Goal: Task Accomplishment & Management: Complete application form

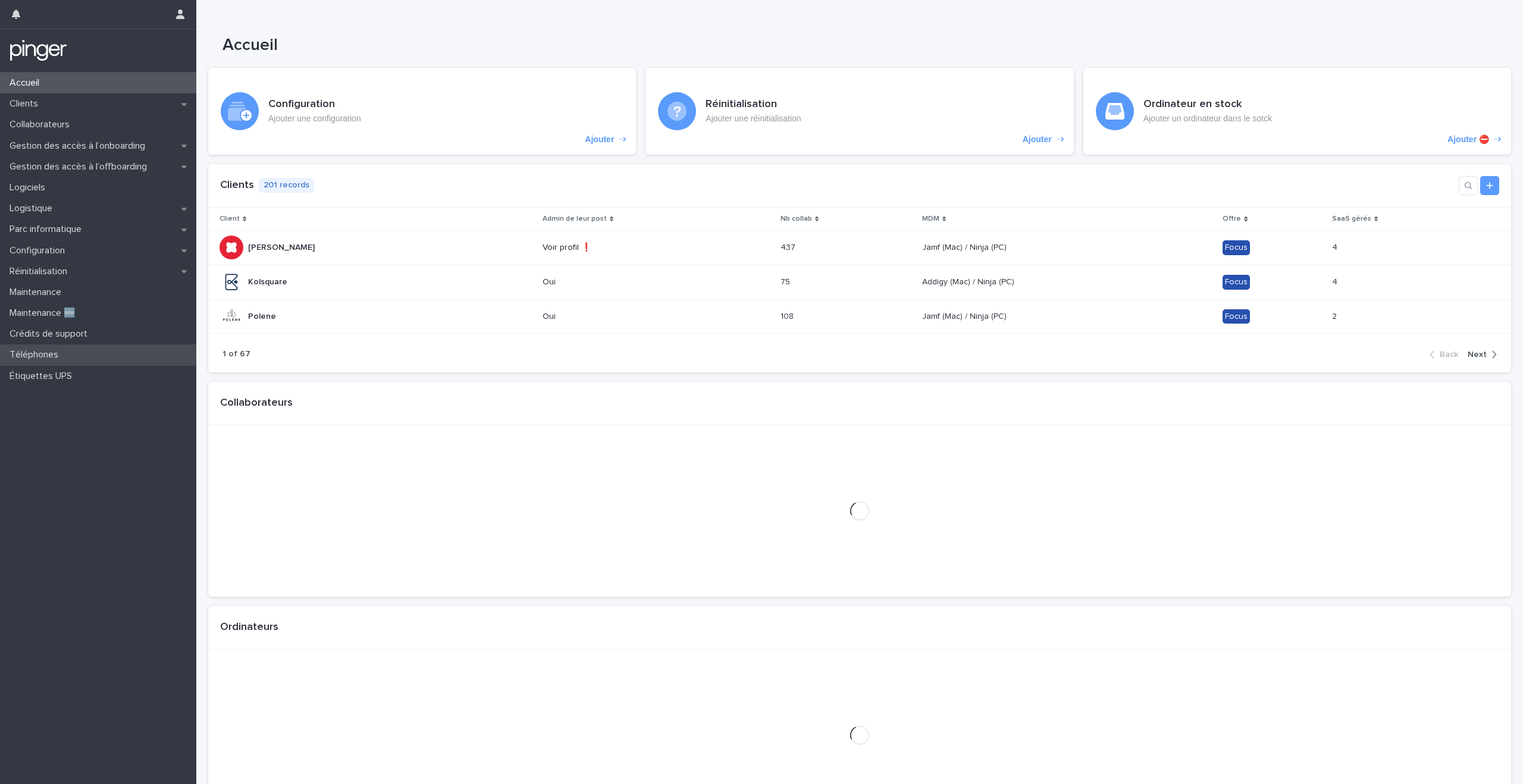
click at [100, 359] on div "Téléphones" at bounding box center [98, 355] width 196 height 21
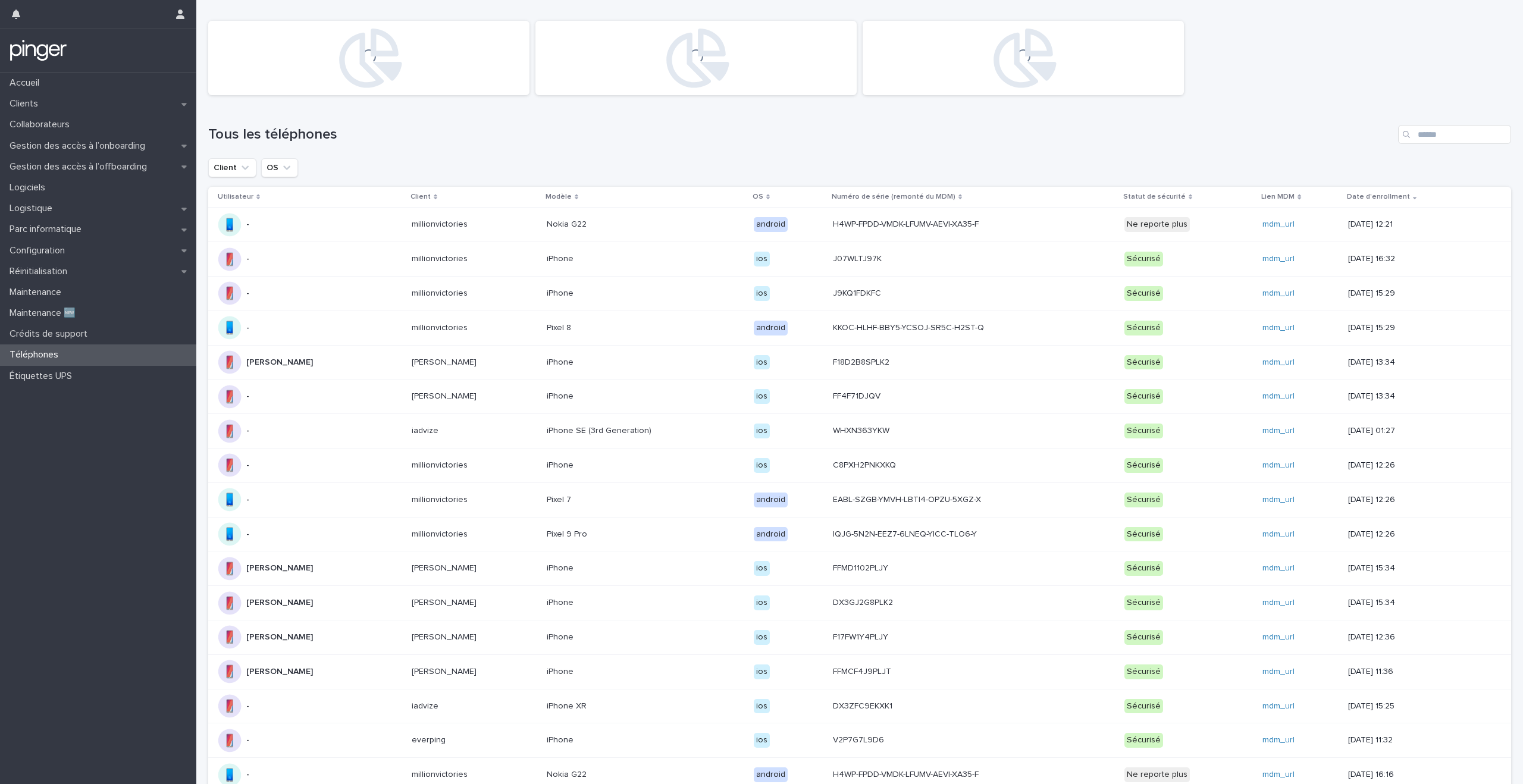
click at [100, 359] on div "Téléphones" at bounding box center [98, 355] width 196 height 21
click at [95, 374] on div "Étiquettes UPS" at bounding box center [98, 376] width 196 height 21
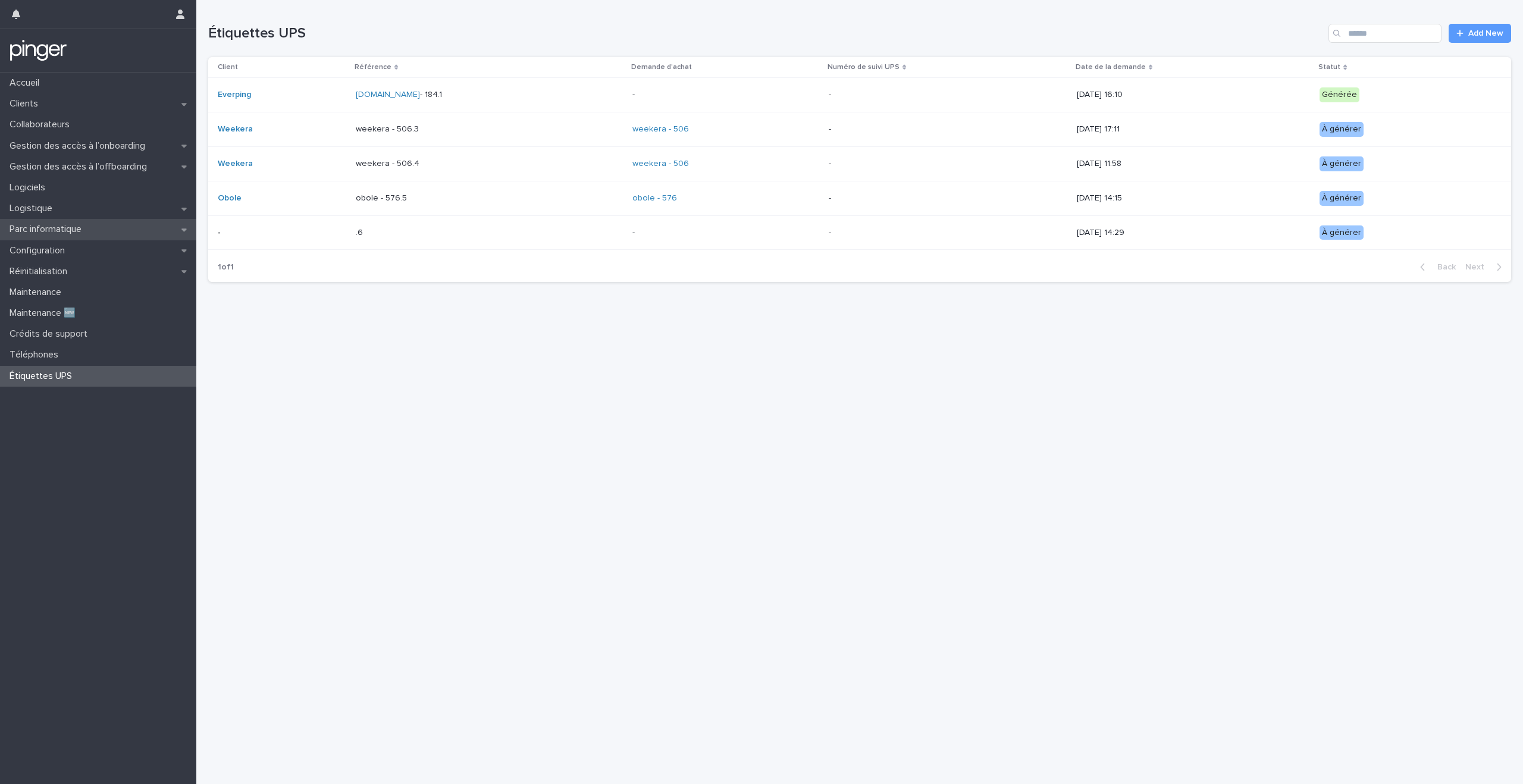
click at [108, 235] on div "Parc informatique" at bounding box center [98, 229] width 196 height 21
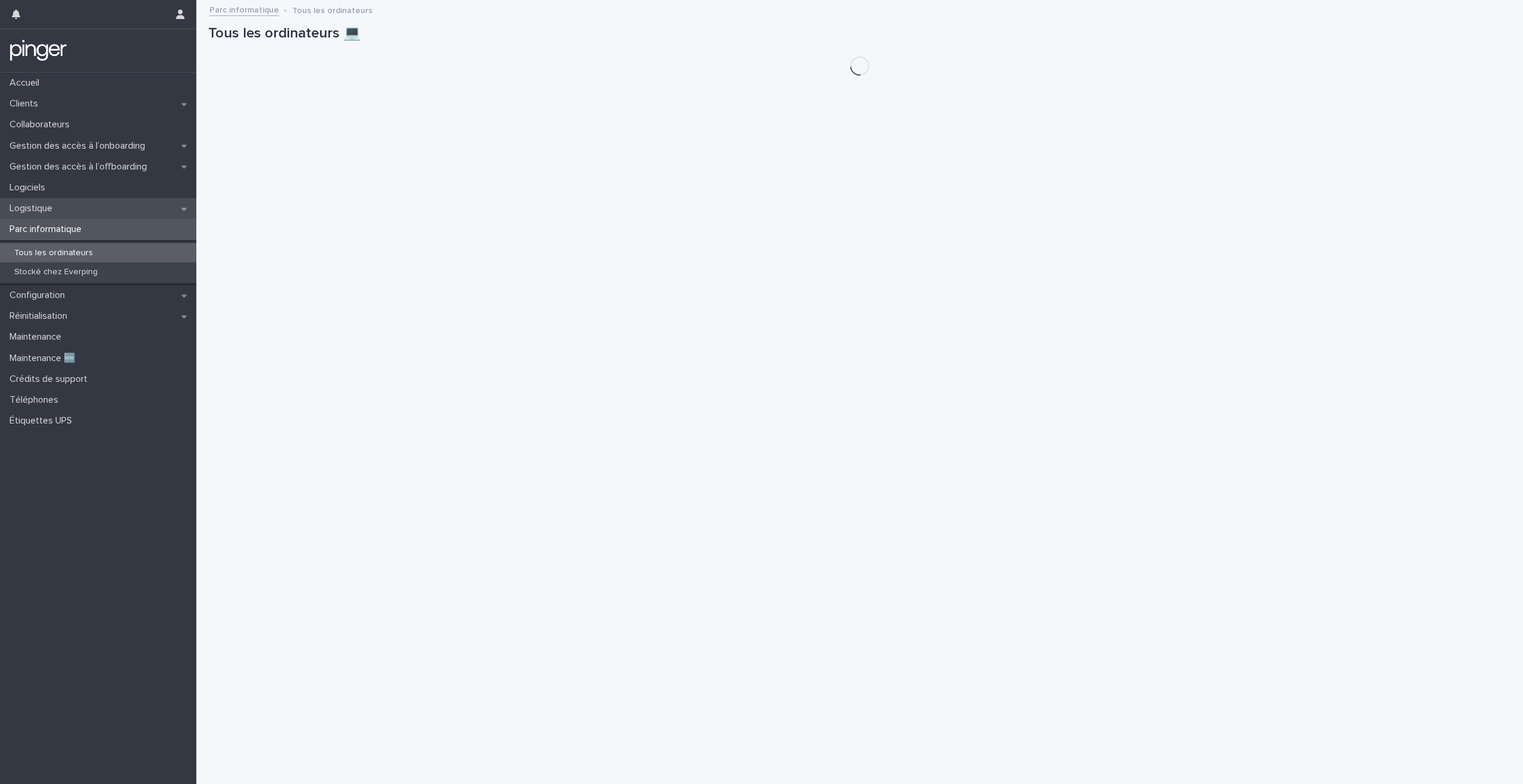
click at [117, 210] on div "Logistique" at bounding box center [98, 208] width 196 height 21
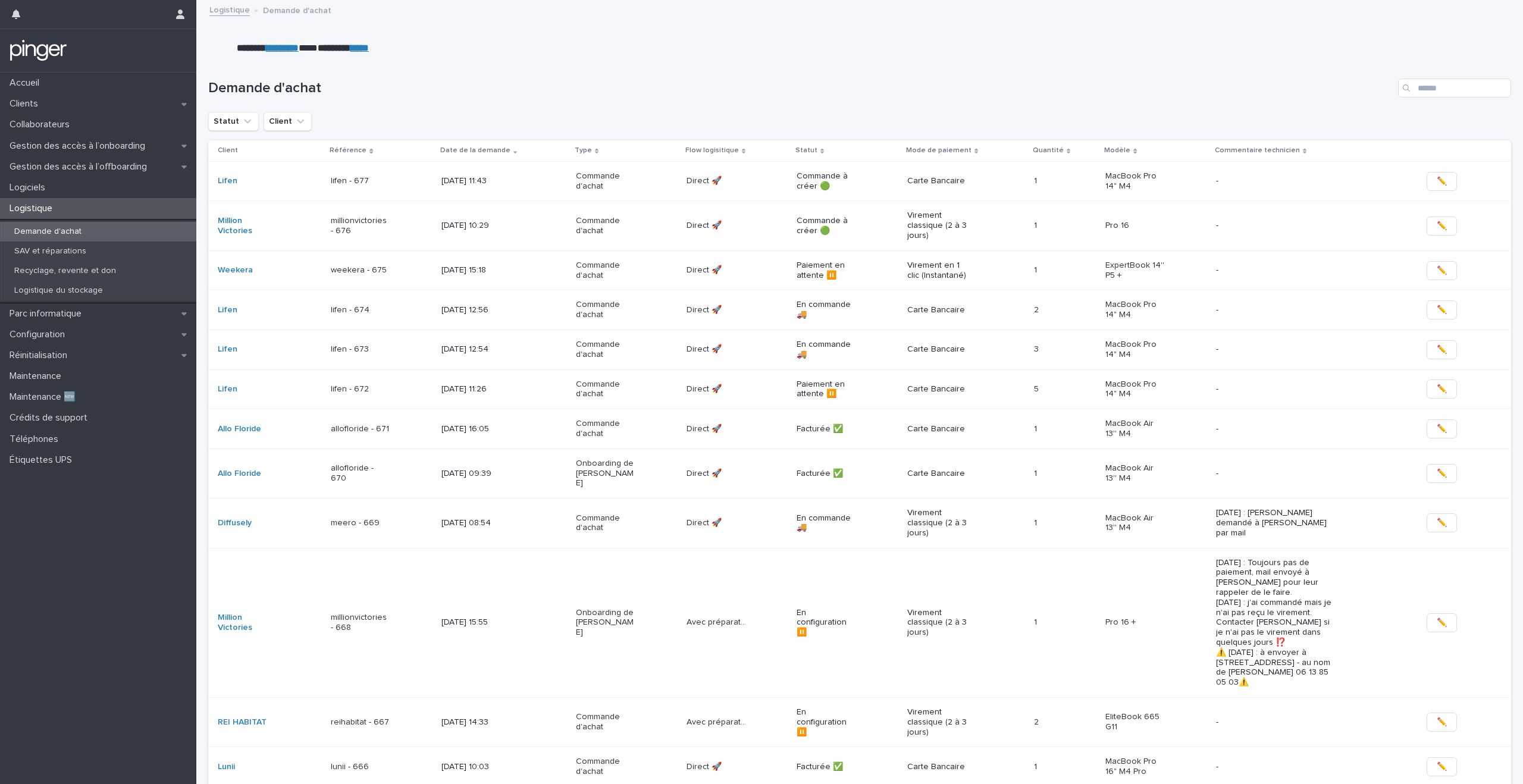
click at [283, 168] on td "Lifen" at bounding box center [266, 181] width 118 height 40
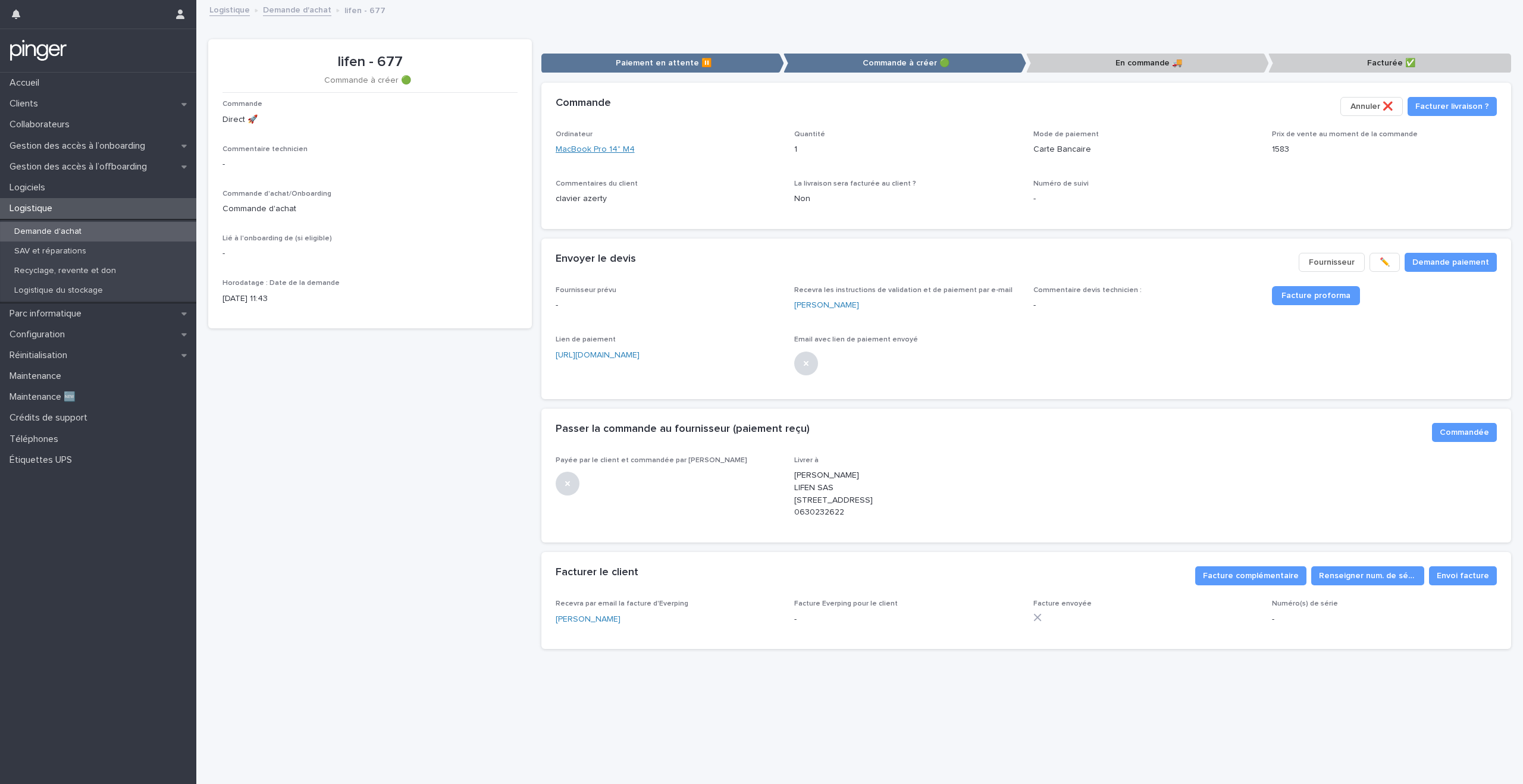
click at [567, 153] on link "MacBook Pro 14" M4" at bounding box center [595, 149] width 79 height 13
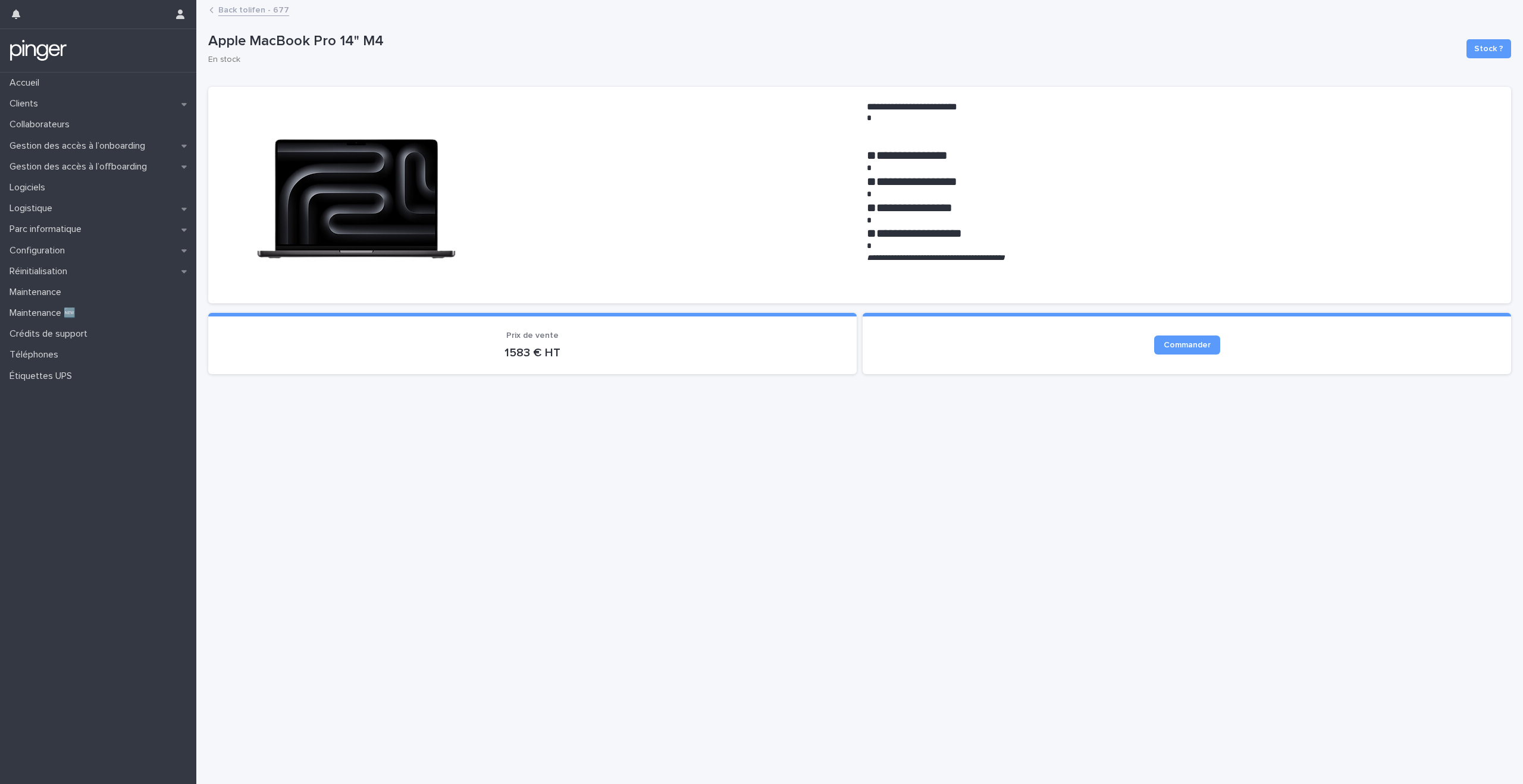
click at [100, 431] on div "Accueil Clients Collaborateurs Gestion des accès à l’onboarding Gestion des acc…" at bounding box center [98, 428] width 196 height 712
click at [100, 448] on div "Accueil Clients Collaborateurs Gestion des accès à l’onboarding Gestion des acc…" at bounding box center [98, 428] width 196 height 712
click at [100, 453] on div "Accueil Clients Collaborateurs Gestion des accès à l’onboarding Gestion des acc…" at bounding box center [98, 428] width 196 height 712
click at [100, 455] on div "Accueil Clients Collaborateurs Gestion des accès à l’onboarding Gestion des acc…" at bounding box center [98, 428] width 196 height 712
click at [100, 457] on div "Accueil Clients Collaborateurs Gestion des accès à l’onboarding Gestion des acc…" at bounding box center [98, 428] width 196 height 712
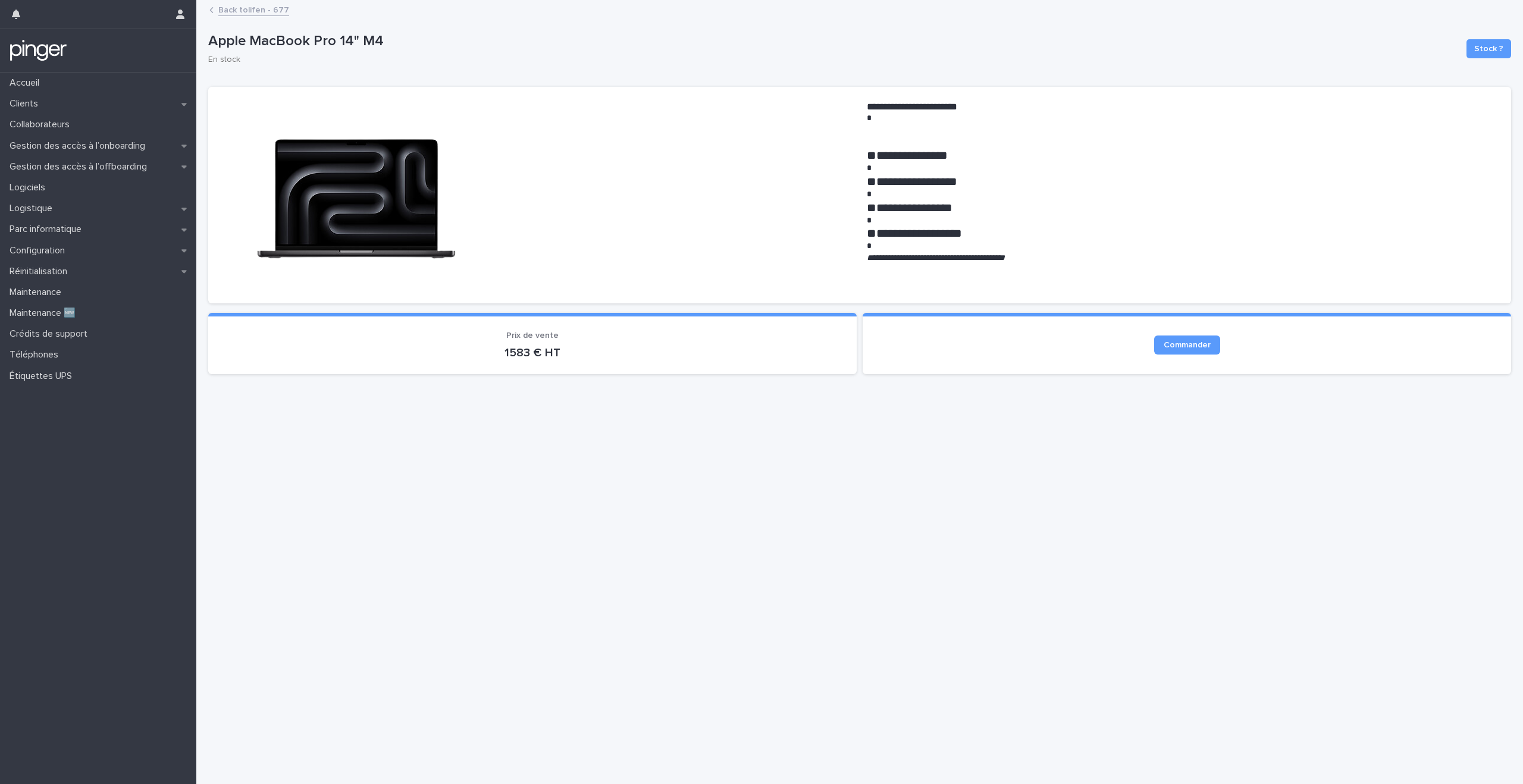
click at [100, 458] on div "Accueil Clients Collaborateurs Gestion des accès à l’onboarding Gestion des acc…" at bounding box center [98, 428] width 196 height 712
click at [101, 473] on div "Accueil Clients Collaborateurs Gestion des accès à l’onboarding Gestion des acc…" at bounding box center [98, 428] width 196 height 712
click at [101, 478] on div "Accueil Clients Collaborateurs Gestion des accès à l’onboarding Gestion des acc…" at bounding box center [98, 428] width 196 height 712
click at [101, 489] on div "Accueil Clients Collaborateurs Gestion des accès à l’onboarding Gestion des acc…" at bounding box center [98, 428] width 196 height 712
click at [101, 494] on div "Accueil Clients Collaborateurs Gestion des accès à l’onboarding Gestion des acc…" at bounding box center [98, 428] width 196 height 712
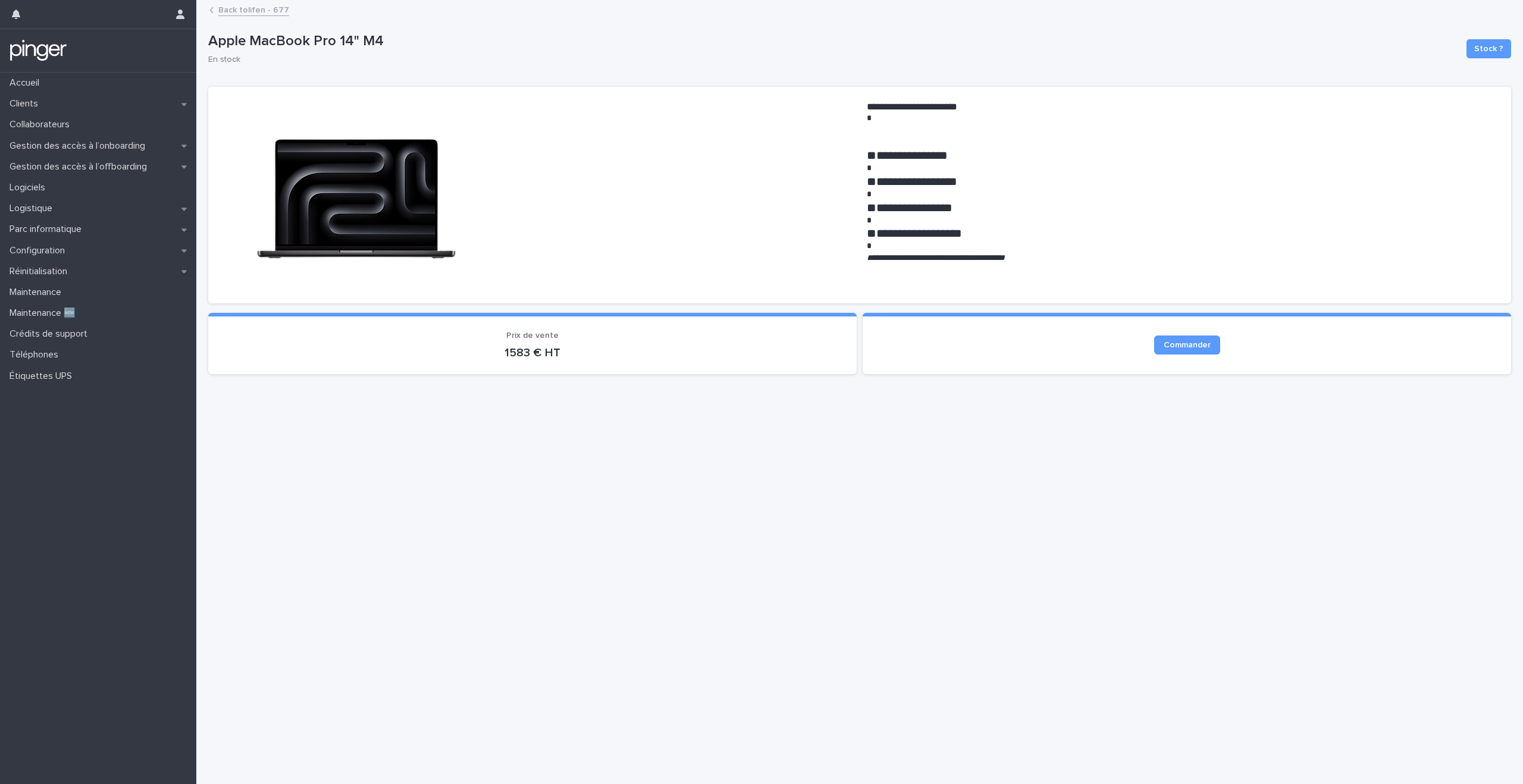
click at [101, 498] on div "Accueil Clients Collaborateurs Gestion des accès à l’onboarding Gestion des acc…" at bounding box center [98, 428] width 196 height 712
click at [101, 506] on div "Accueil Clients Collaborateurs Gestion des accès à l’onboarding Gestion des acc…" at bounding box center [98, 428] width 196 height 712
click at [1492, 46] on span "Stock ?" at bounding box center [1489, 49] width 29 height 12
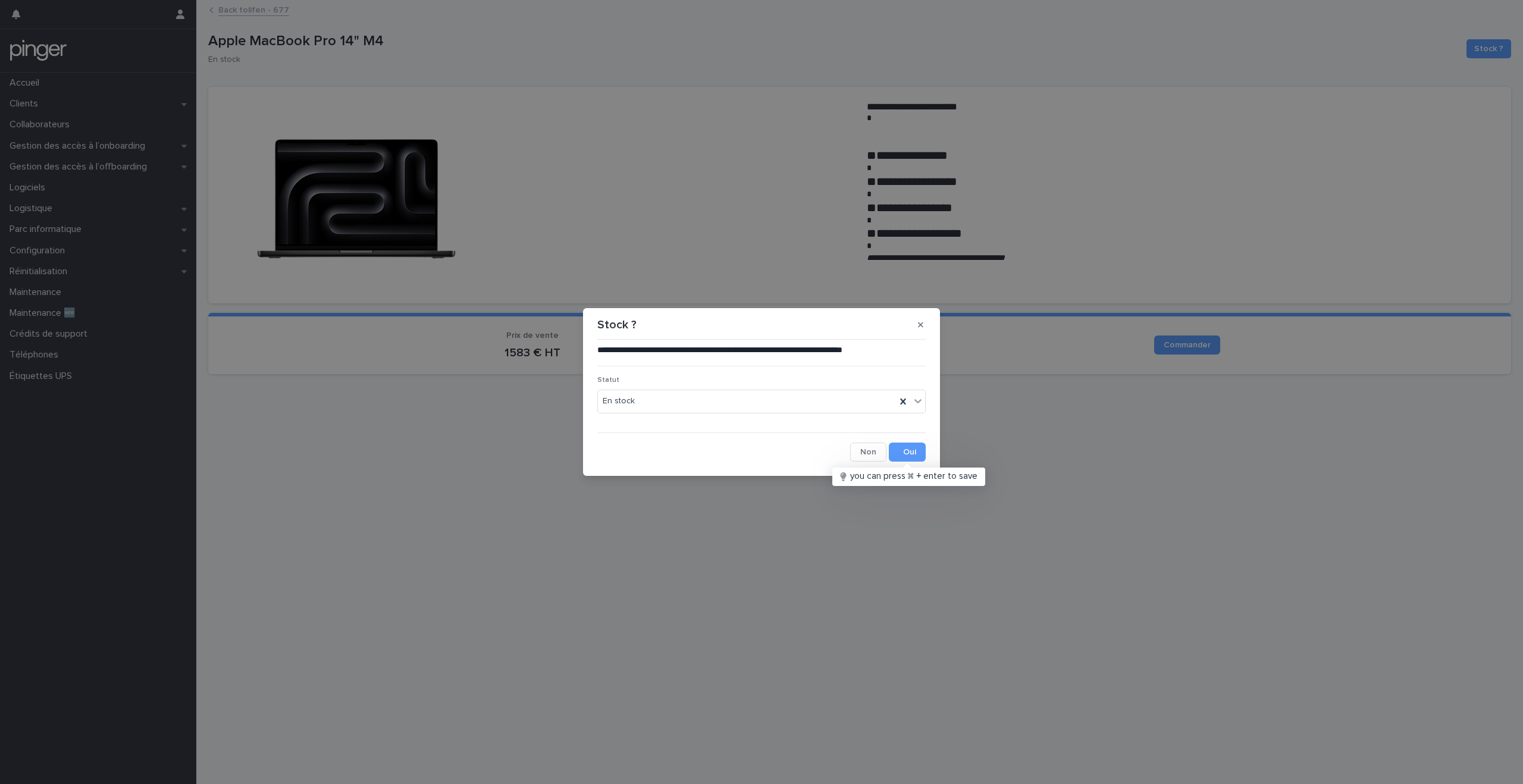
click at [342, 435] on div "**********" at bounding box center [762, 392] width 1523 height 784
click at [918, 322] on icon "button" at bounding box center [921, 324] width 5 height 8
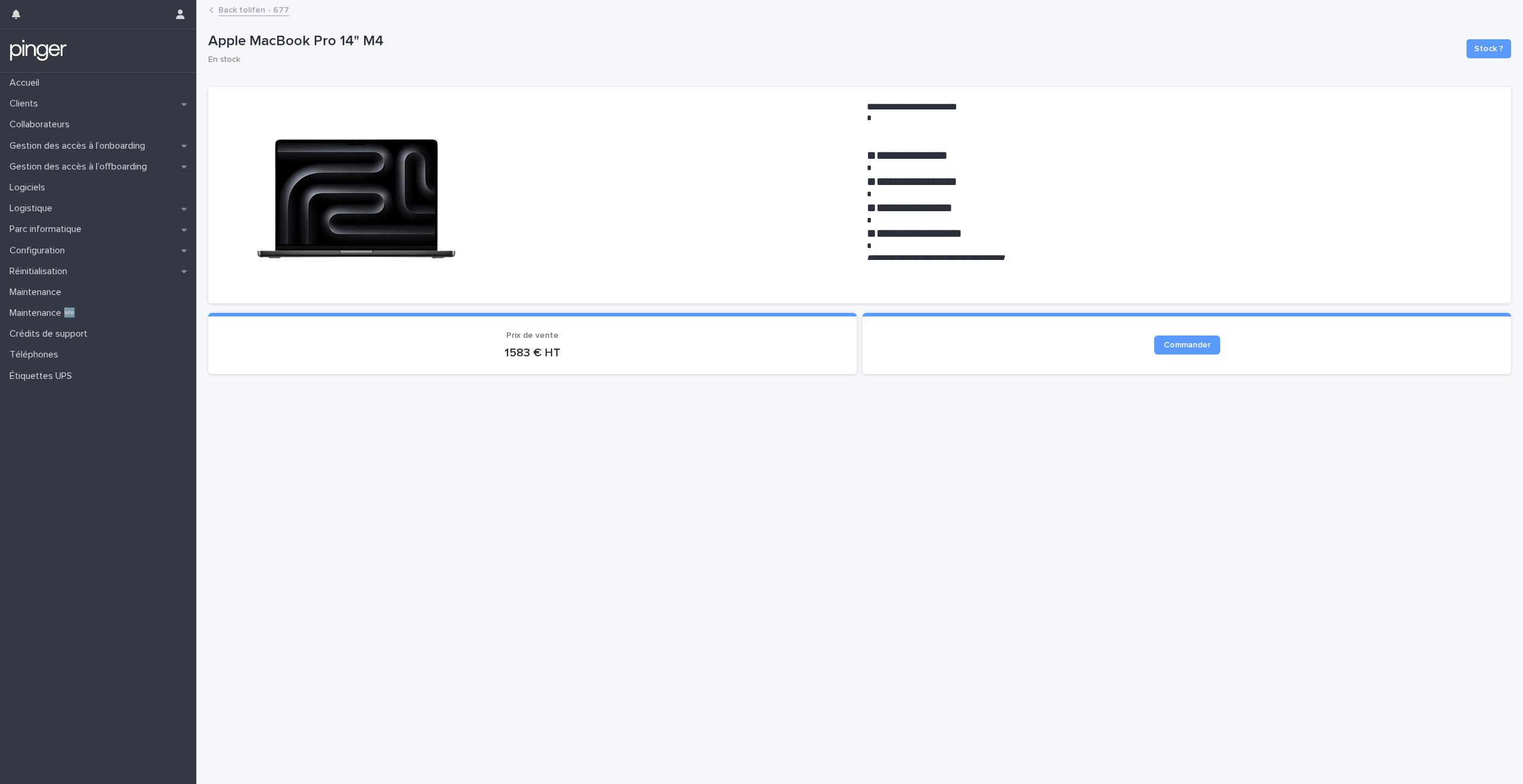
click at [345, 428] on div "**********" at bounding box center [860, 377] width 1315 height 753
click at [37, 371] on p "Étiquettes UPS" at bounding box center [42, 376] width 77 height 12
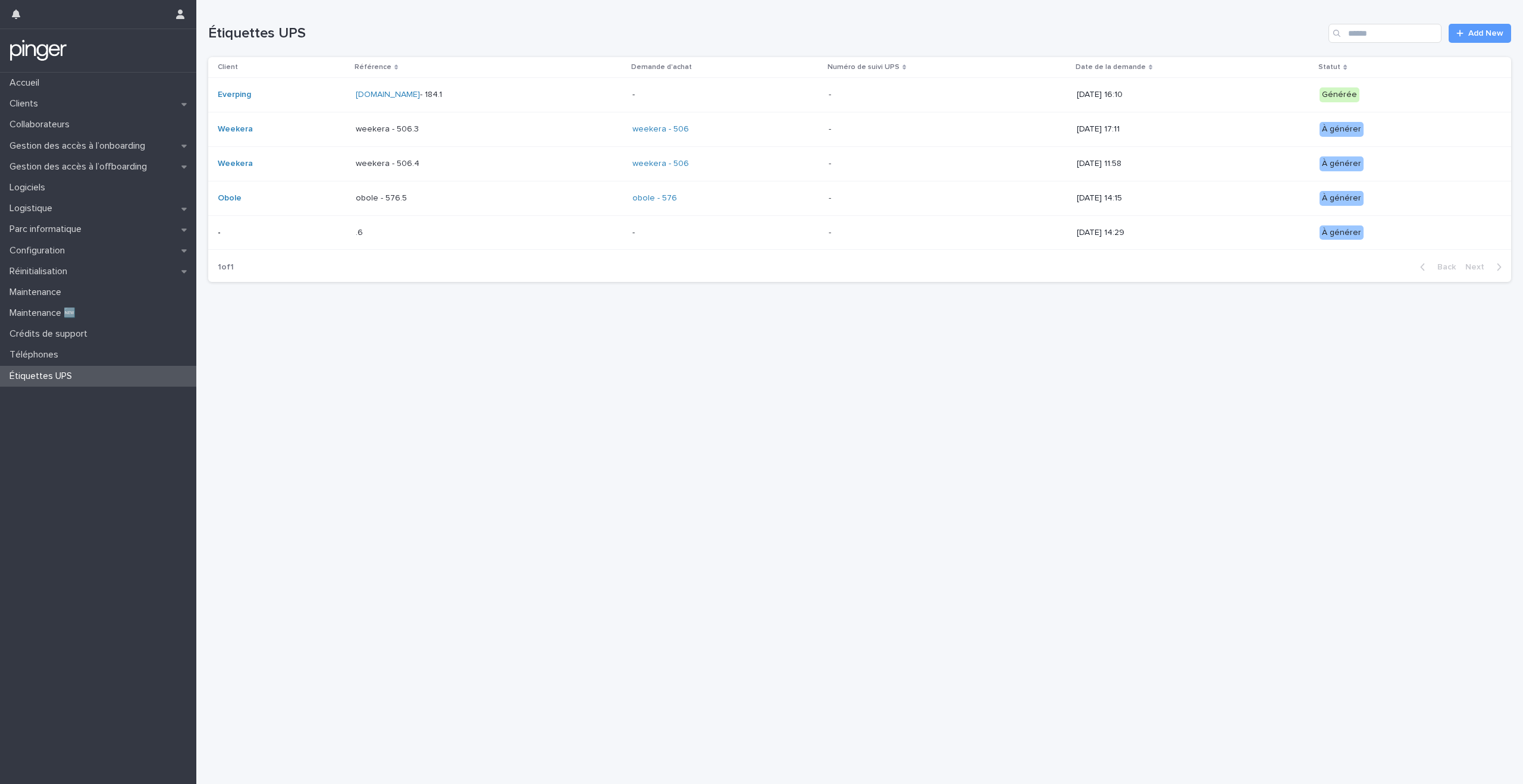
click at [301, 288] on div "Étiquettes UPS Add New Client Référence Demande d'achat Numéro de suivi UPS Dat…" at bounding box center [860, 146] width 1303 height 292
click at [301, 295] on div "Loading... Saving… Loading... Saving… Étiquettes UPS Add New Client Référence D…" at bounding box center [860, 377] width 1315 height 754
click at [301, 298] on div "Loading... Saving… Loading... Saving… Étiquettes UPS Add New Client Référence D…" at bounding box center [860, 377] width 1315 height 754
click at [301, 300] on div "Loading... Saving… Loading... Saving… Étiquettes UPS Add New Client Référence D…" at bounding box center [860, 377] width 1315 height 754
click at [301, 308] on div "Loading... Saving… Loading... Saving… Étiquettes UPS Add New Client Référence D…" at bounding box center [860, 377] width 1315 height 754
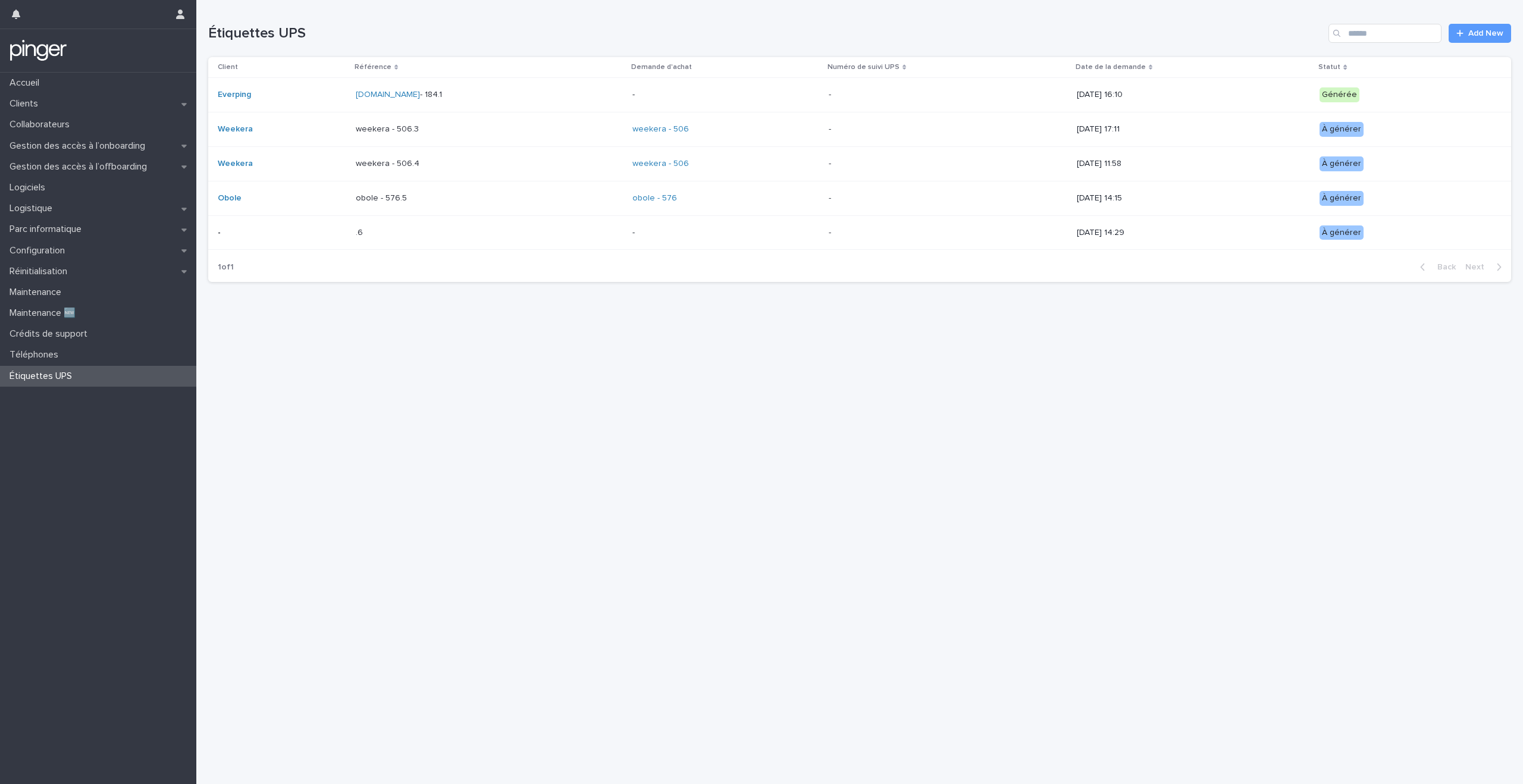
click at [301, 320] on div "Loading... Saving… Loading... Saving… Étiquettes UPS Add New Client Référence D…" at bounding box center [860, 377] width 1315 height 754
click at [300, 341] on div "Loading... Saving… Loading... Saving… Étiquettes UPS Add New Client Référence D…" at bounding box center [860, 377] width 1315 height 754
click at [300, 349] on div "Loading... Saving… Loading... Saving… Étiquettes UPS Add New Client Référence D…" at bounding box center [860, 377] width 1315 height 754
click at [300, 357] on div "Loading... Saving… Loading... Saving… Étiquettes UPS Add New Client Référence D…" at bounding box center [860, 377] width 1315 height 754
click at [300, 368] on div "Loading... Saving… Loading... Saving… Étiquettes UPS Add New Client Référence D…" at bounding box center [860, 377] width 1315 height 754
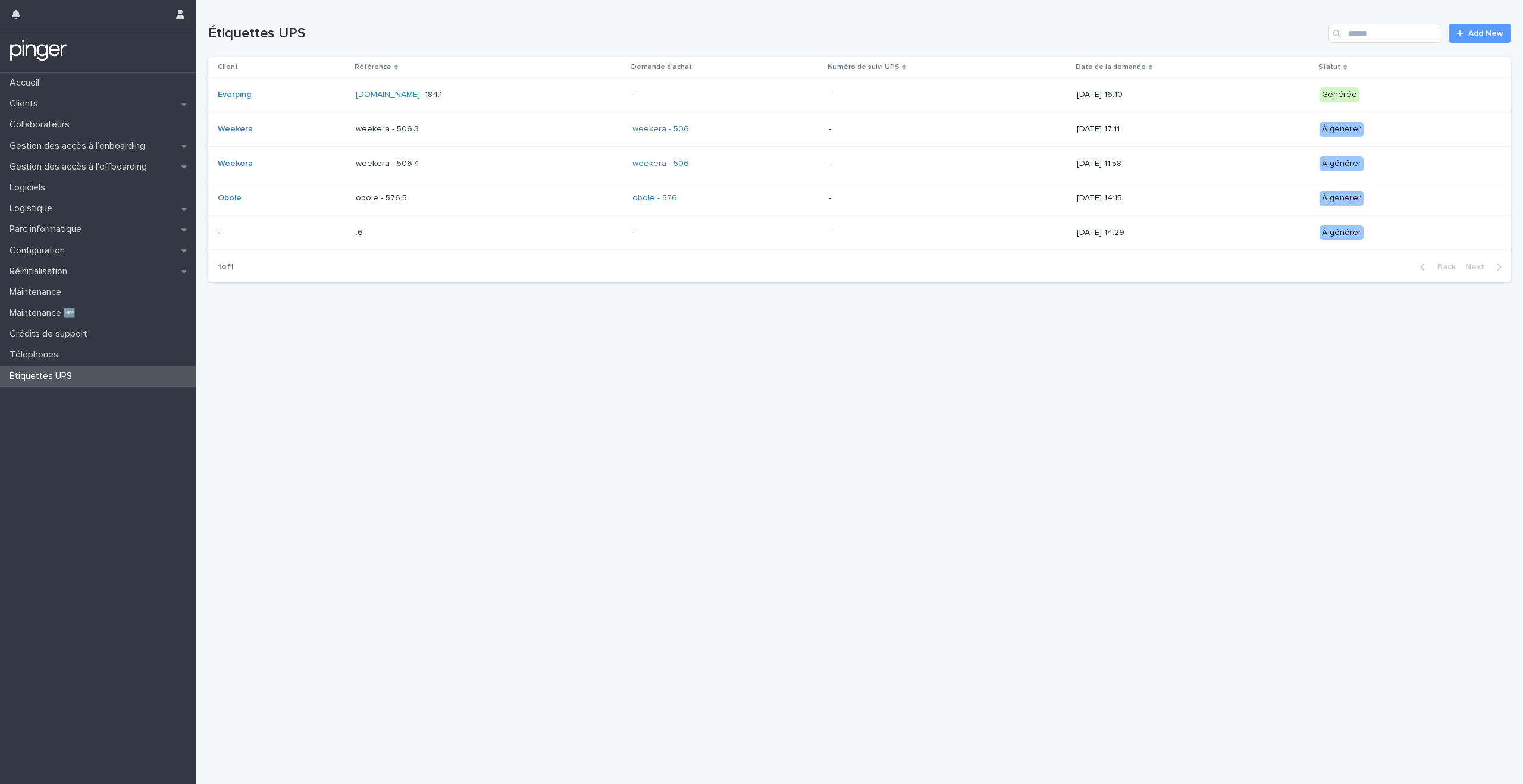
click at [312, 298] on div "Loading... Saving… Loading... Saving… Étiquettes UPS Add New Client Référence D…" at bounding box center [860, 377] width 1315 height 754
click at [312, 308] on div "Loading... Saving… Loading... Saving… Étiquettes UPS Add New Client Référence D…" at bounding box center [860, 377] width 1315 height 754
click at [312, 316] on div "Loading... Saving… Loading... Saving… Étiquettes UPS Add New Client Référence D…" at bounding box center [860, 377] width 1315 height 754
click at [312, 322] on div "Loading... Saving… Loading... Saving… Étiquettes UPS Add New Client Référence D…" at bounding box center [860, 377] width 1315 height 754
click at [312, 331] on div "Loading... Saving… Loading... Saving… Étiquettes UPS Add New Client Référence D…" at bounding box center [860, 377] width 1315 height 754
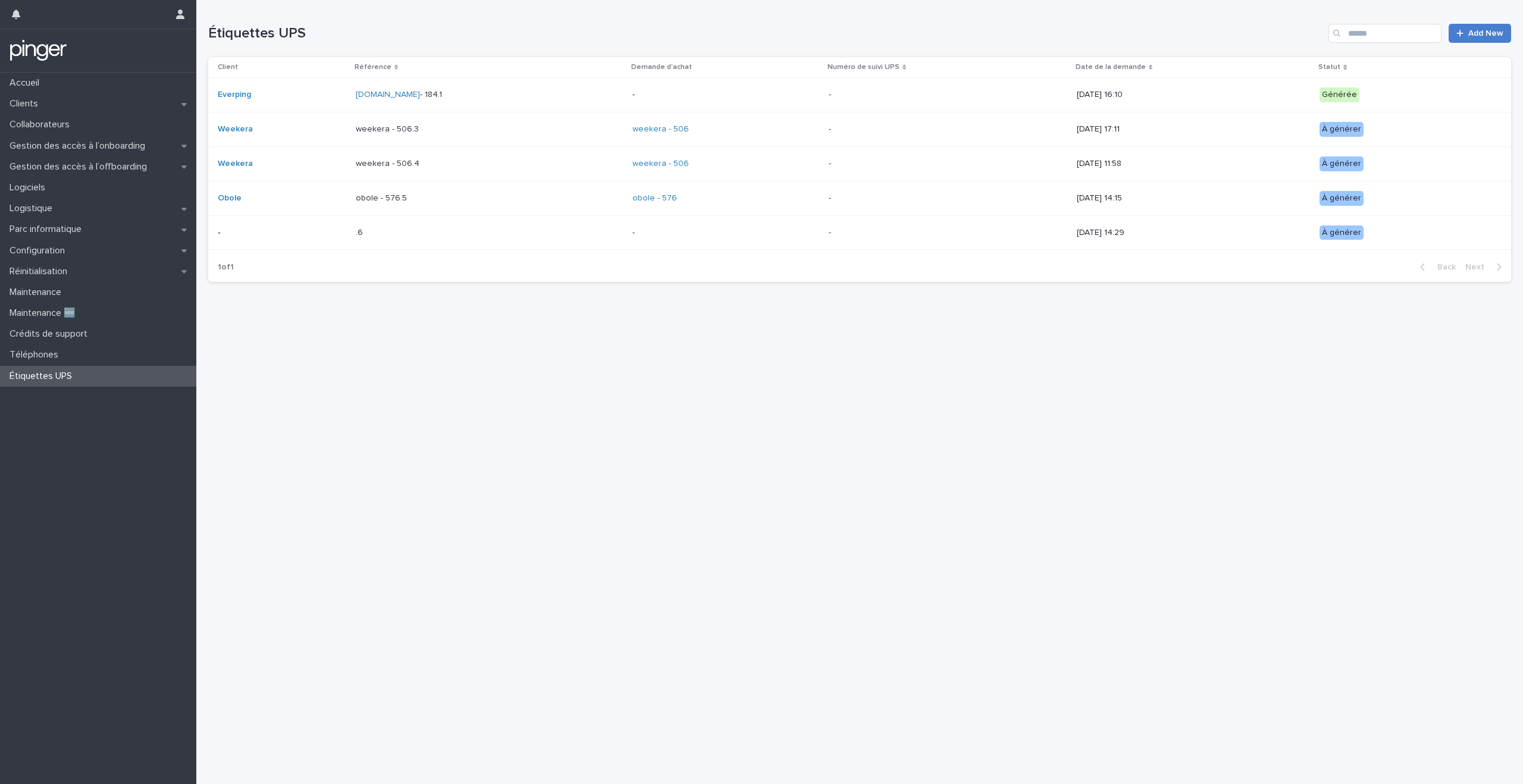
click at [1481, 33] on span "Add New" at bounding box center [1485, 32] width 35 height 8
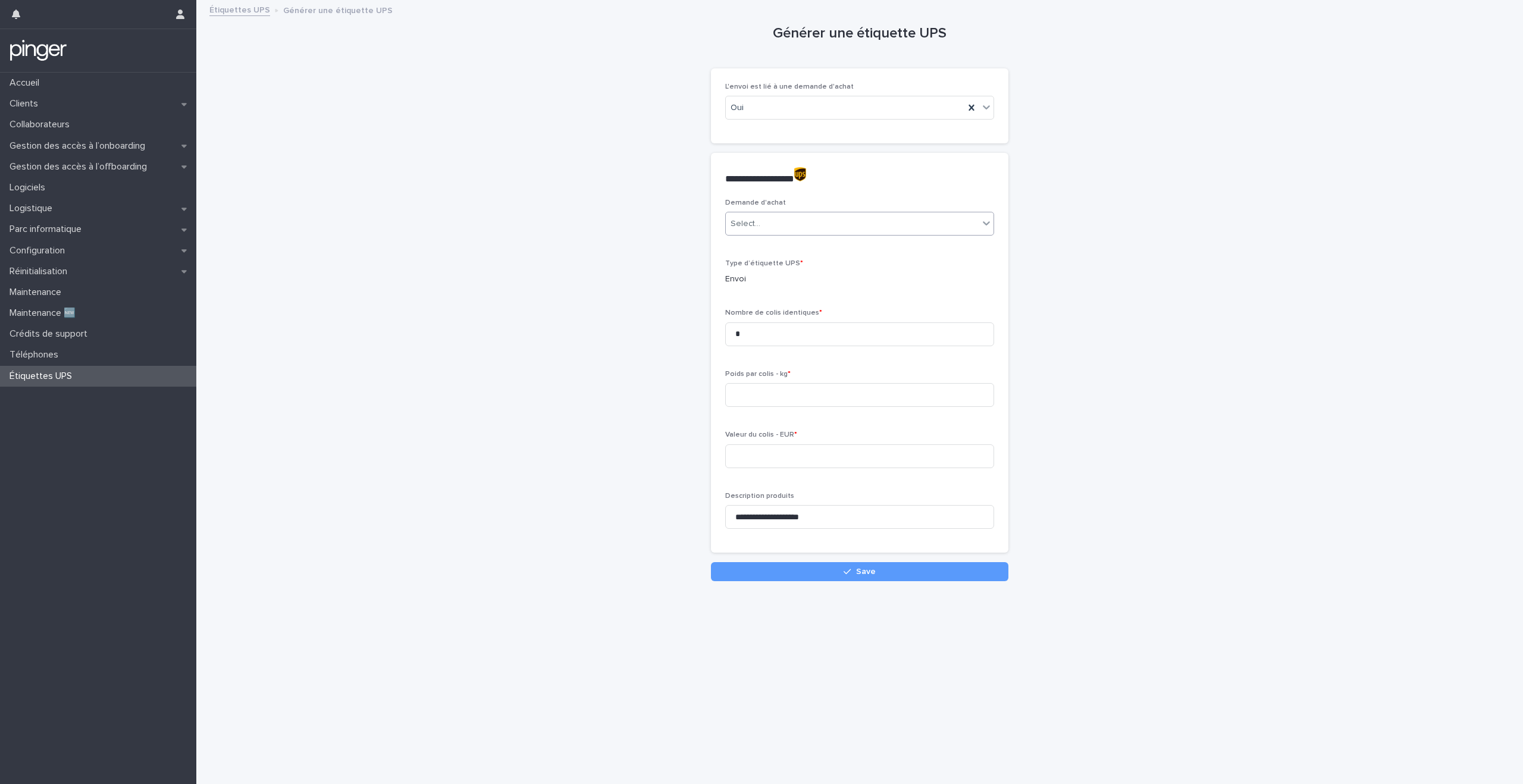
click at [759, 222] on div "Select..." at bounding box center [745, 224] width 30 height 13
click at [558, 223] on div "**********" at bounding box center [860, 291] width 1303 height 581
click at [464, 215] on div "**********" at bounding box center [860, 291] width 1303 height 581
click at [464, 229] on div "**********" at bounding box center [860, 291] width 1303 height 581
click at [464, 237] on div "**********" at bounding box center [860, 291] width 1303 height 581
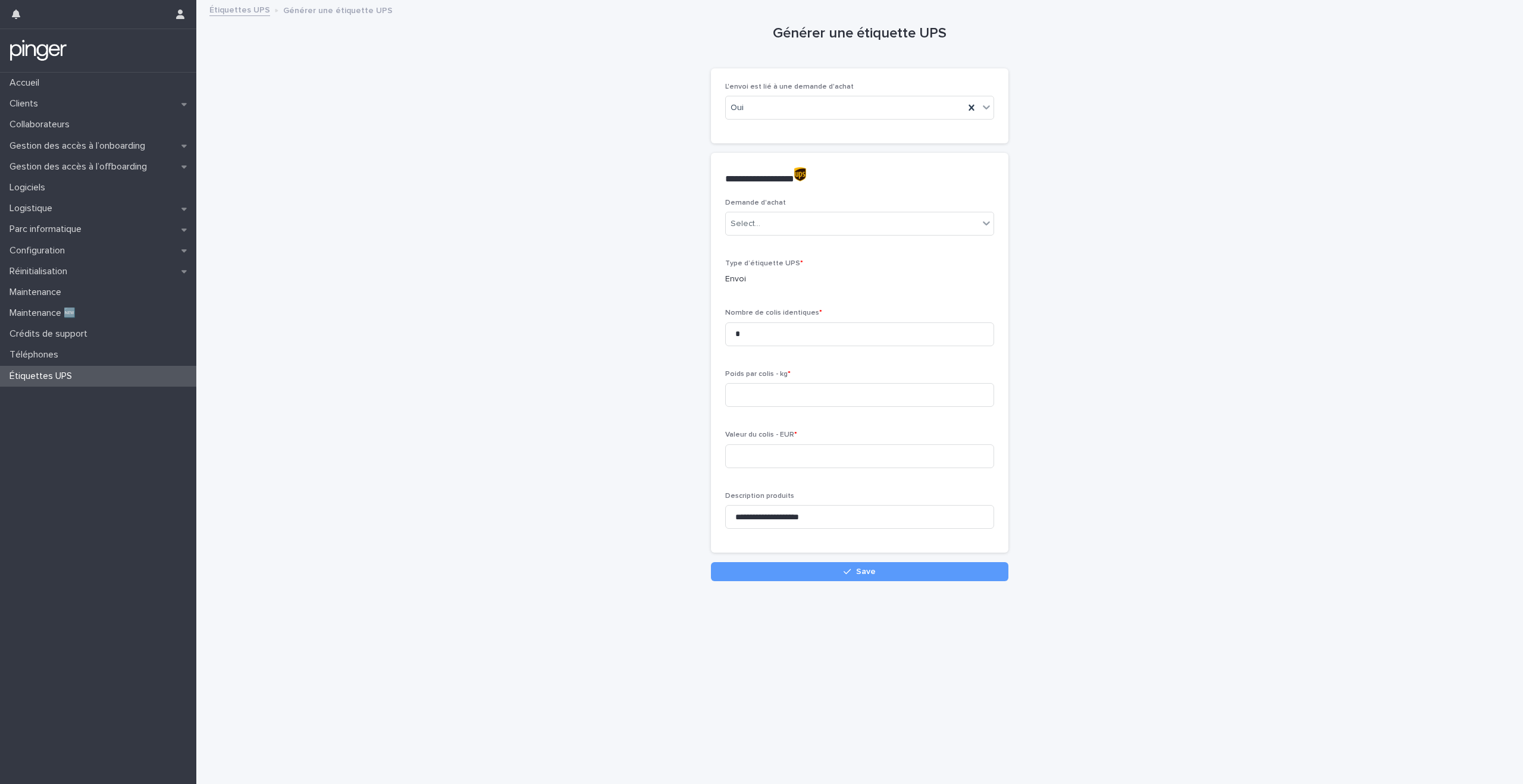
click at [464, 243] on div "**********" at bounding box center [860, 291] width 1303 height 581
click at [464, 247] on div "**********" at bounding box center [860, 291] width 1303 height 581
click at [464, 253] on div "**********" at bounding box center [860, 291] width 1303 height 581
click at [464, 276] on div "**********" at bounding box center [860, 291] width 1303 height 581
click at [464, 282] on div "**********" at bounding box center [860, 291] width 1303 height 581
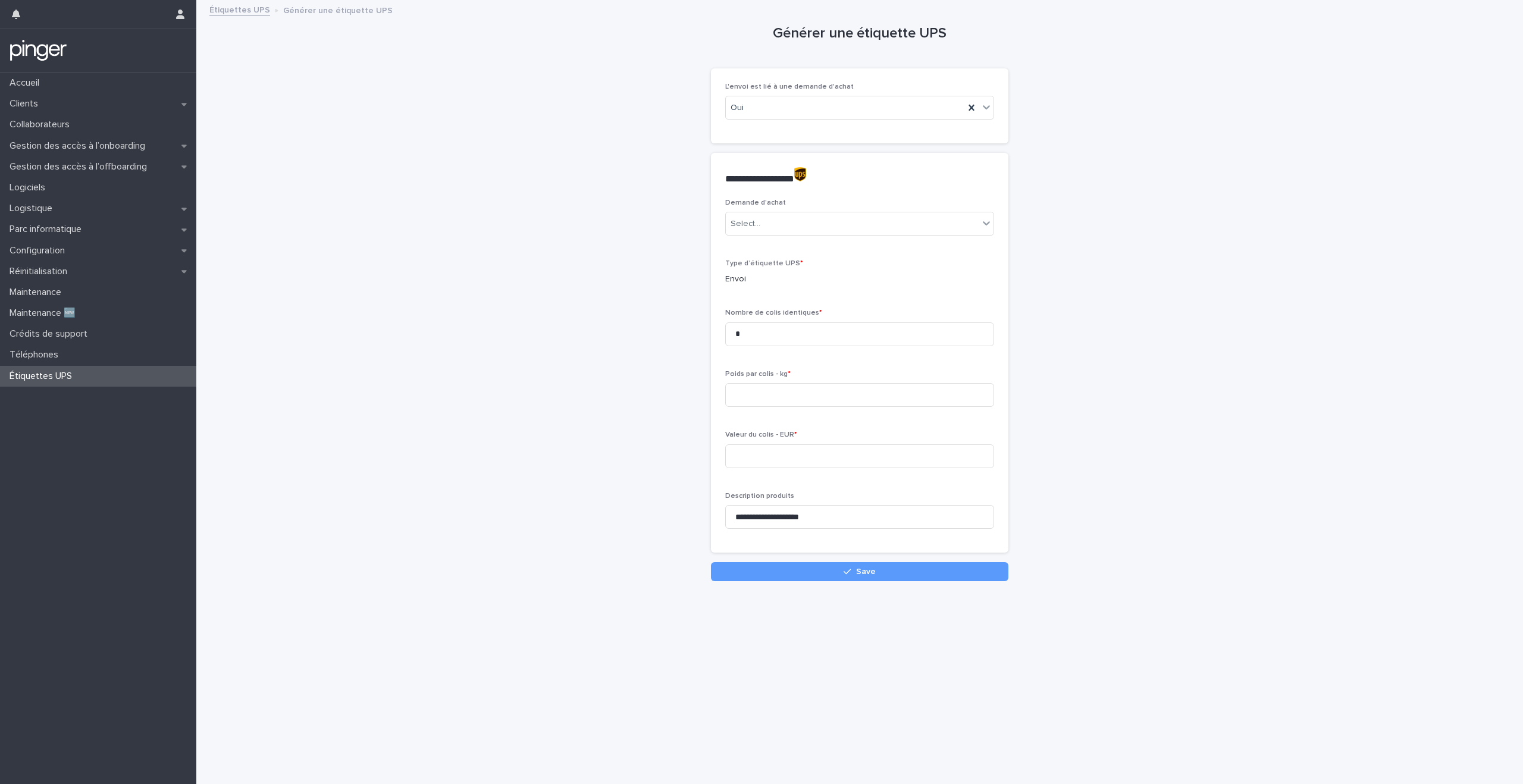
click at [464, 285] on div "**********" at bounding box center [860, 291] width 1303 height 581
click at [464, 293] on div "**********" at bounding box center [860, 291] width 1303 height 581
click at [464, 329] on div "**********" at bounding box center [860, 291] width 1303 height 581
click at [464, 347] on div "**********" at bounding box center [860, 291] width 1303 height 581
click at [248, 8] on link "Étiquettes UPS" at bounding box center [239, 9] width 60 height 14
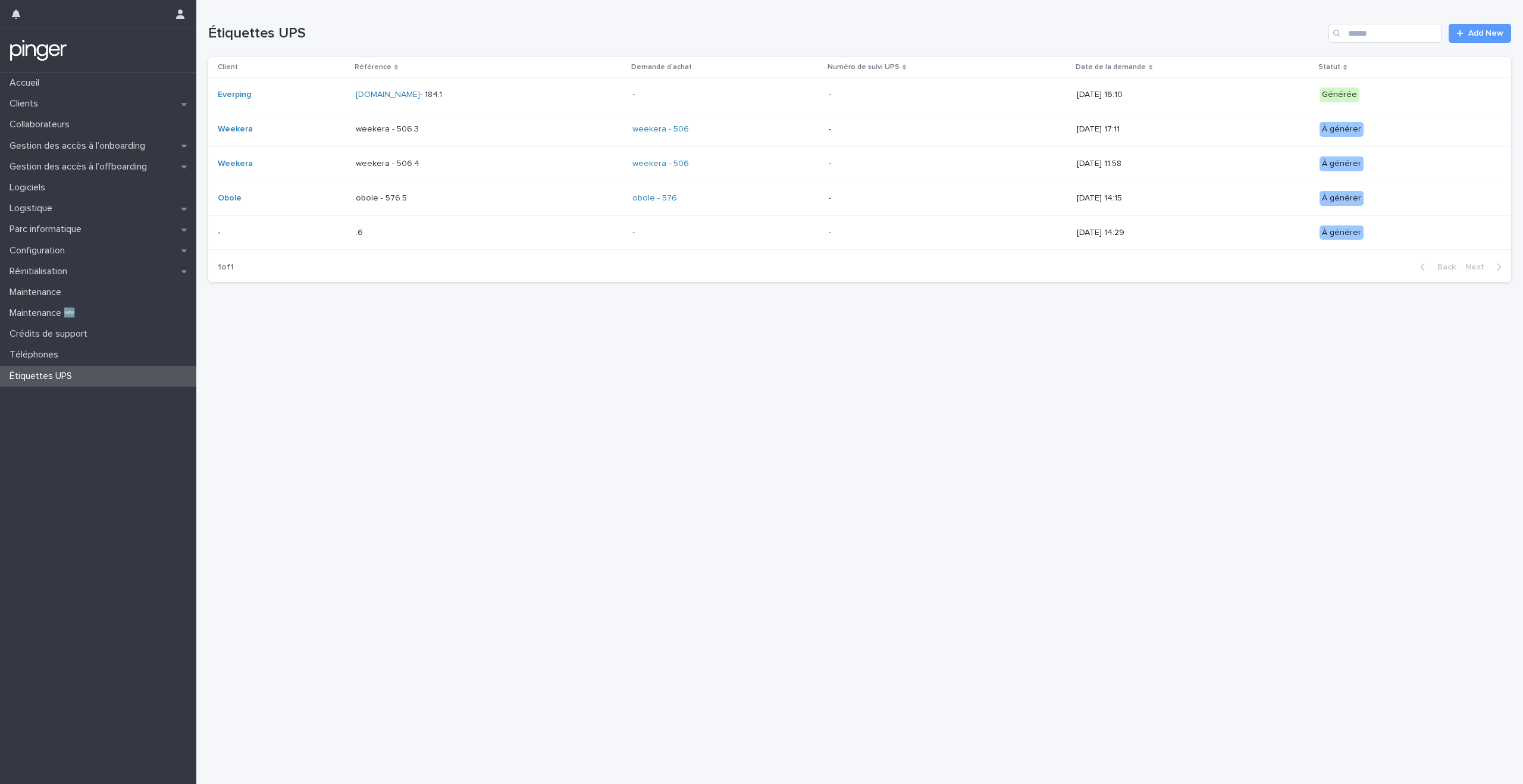
click at [75, 439] on div "Accueil Clients Collaborateurs Gestion des accès à l’onboarding Gestion des acc…" at bounding box center [98, 428] width 196 height 712
click at [75, 336] on p "Crédits de support" at bounding box center [50, 334] width 92 height 12
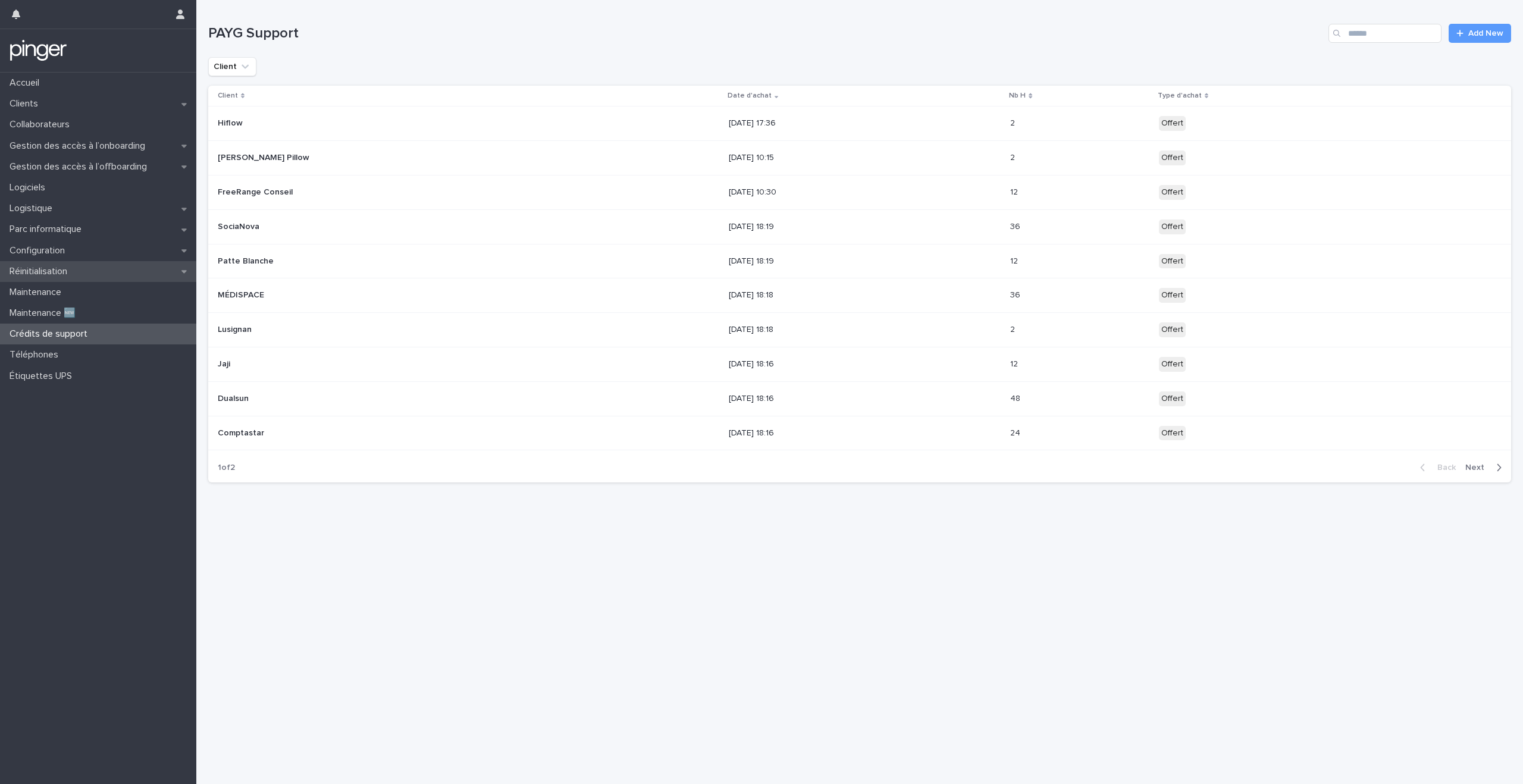
click at [91, 273] on div "Réinitialisation" at bounding box center [98, 271] width 196 height 21
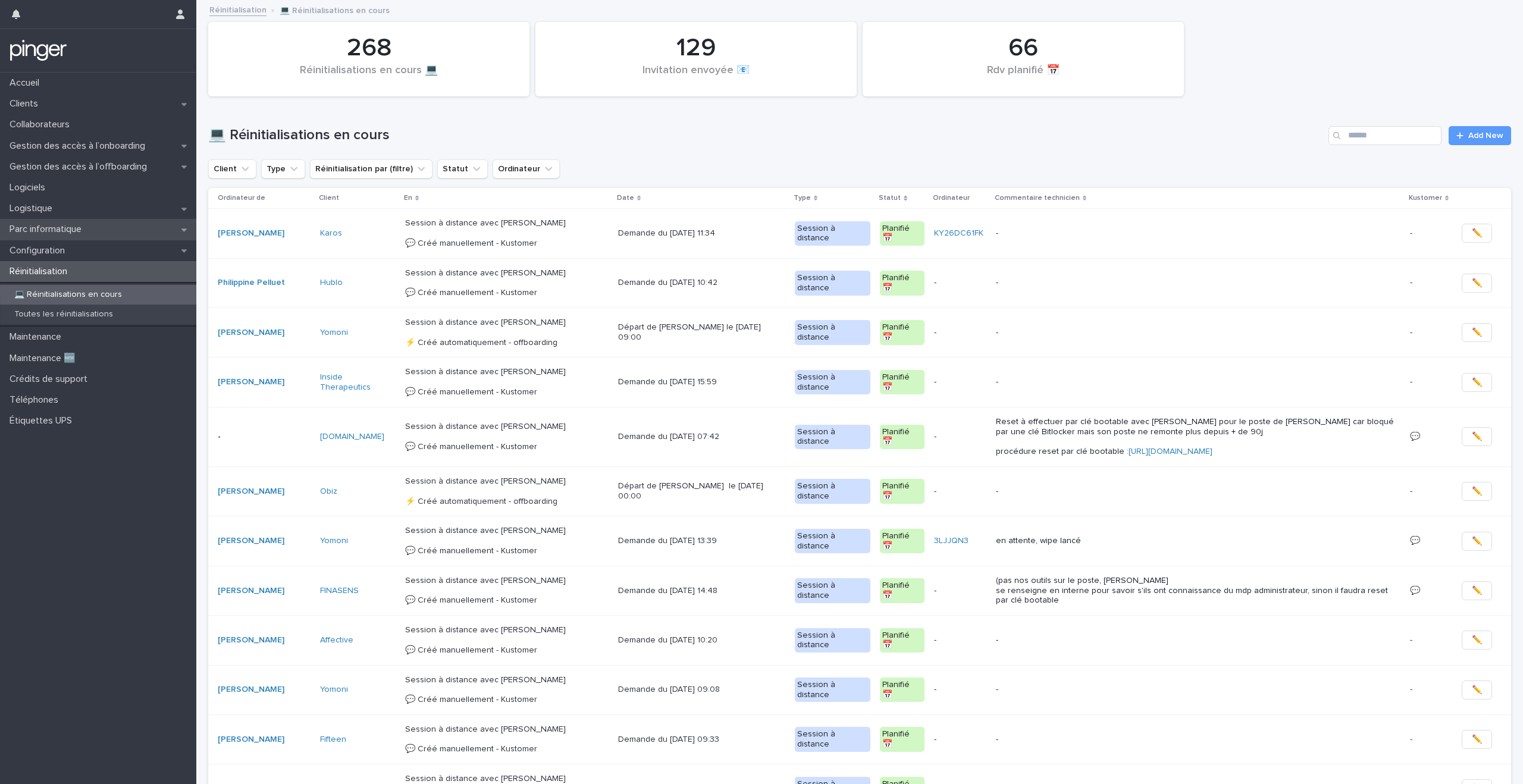
click at [91, 230] on p "Parc informatique" at bounding box center [48, 230] width 86 height 12
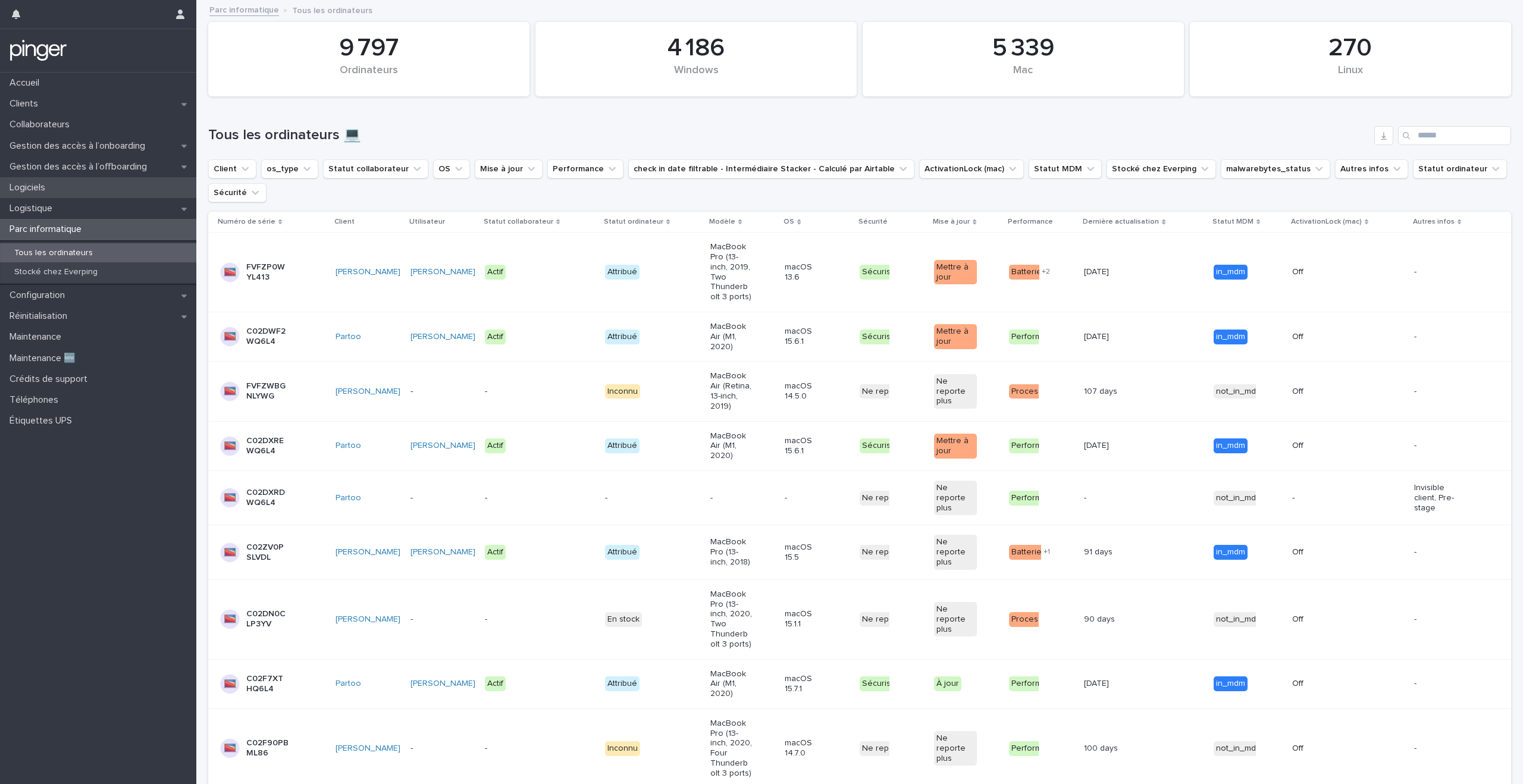
click at [95, 185] on div "Logiciels" at bounding box center [98, 187] width 196 height 21
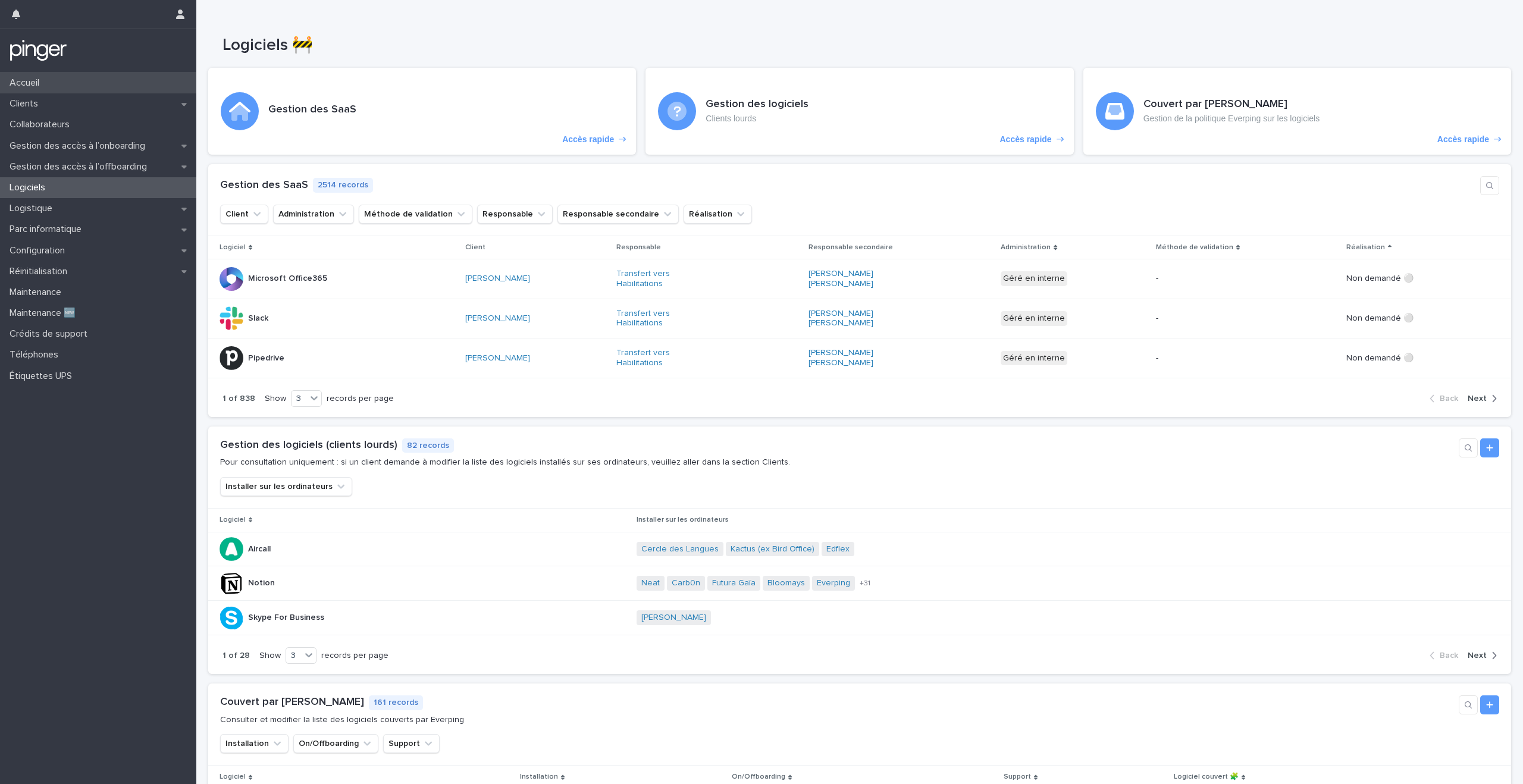
click at [109, 84] on div "Accueil" at bounding box center [98, 83] width 196 height 21
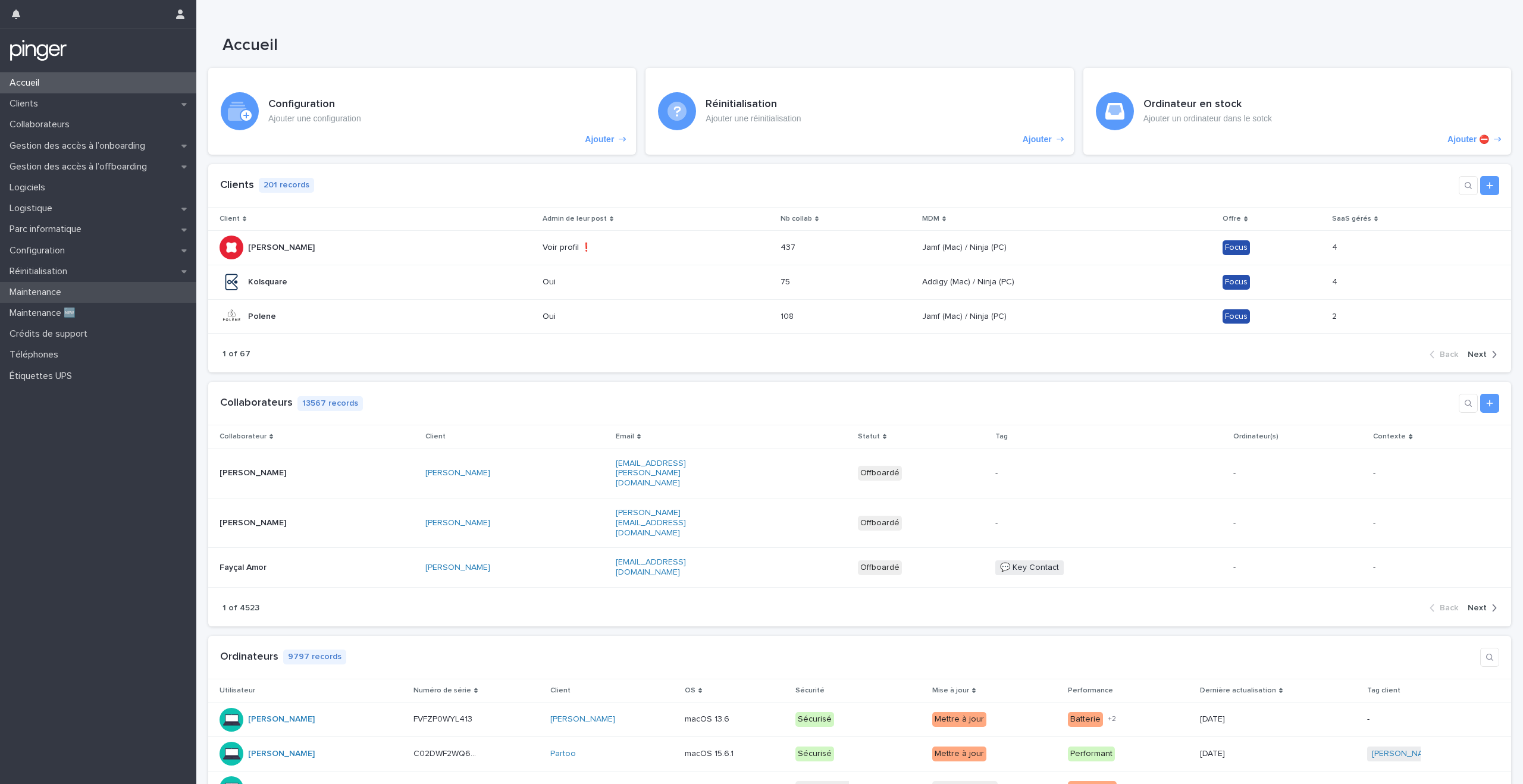
click at [86, 288] on div "Maintenance" at bounding box center [98, 292] width 196 height 21
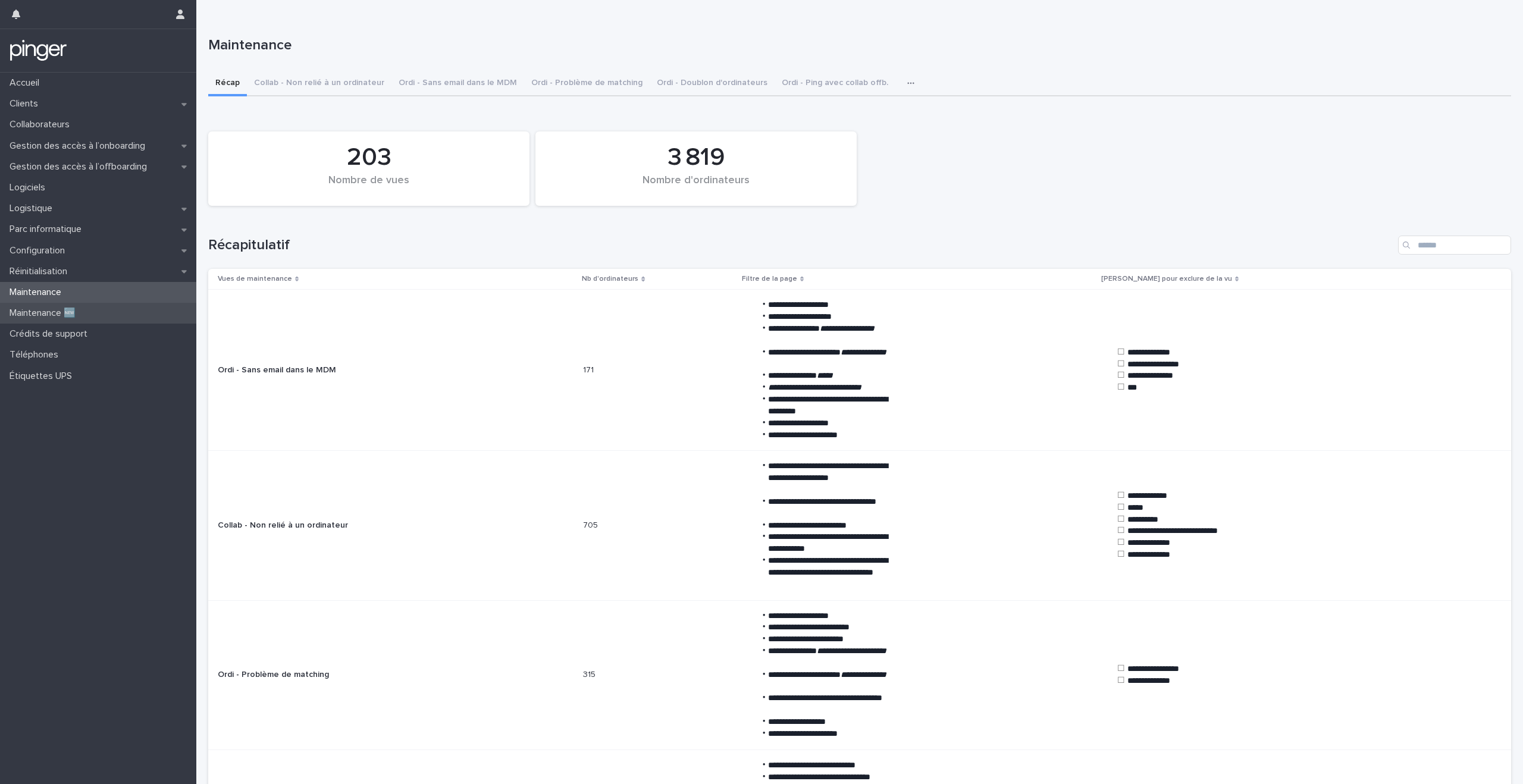
click at [84, 314] on p "Maintenance 🆕" at bounding box center [44, 313] width 80 height 12
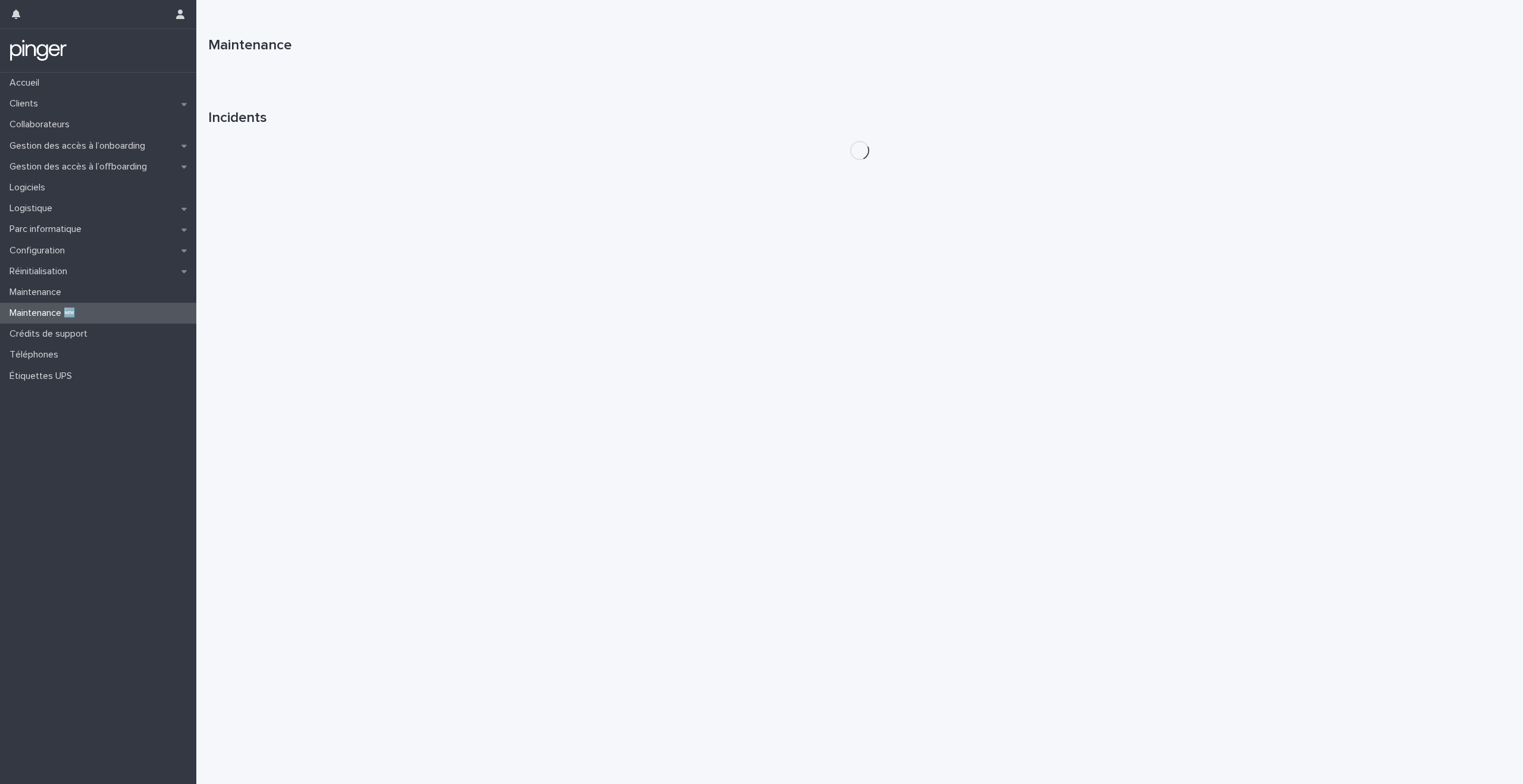
click at [78, 456] on div "Accueil Clients Collaborateurs Gestion des accès à l’onboarding Gestion des acc…" at bounding box center [98, 428] width 196 height 712
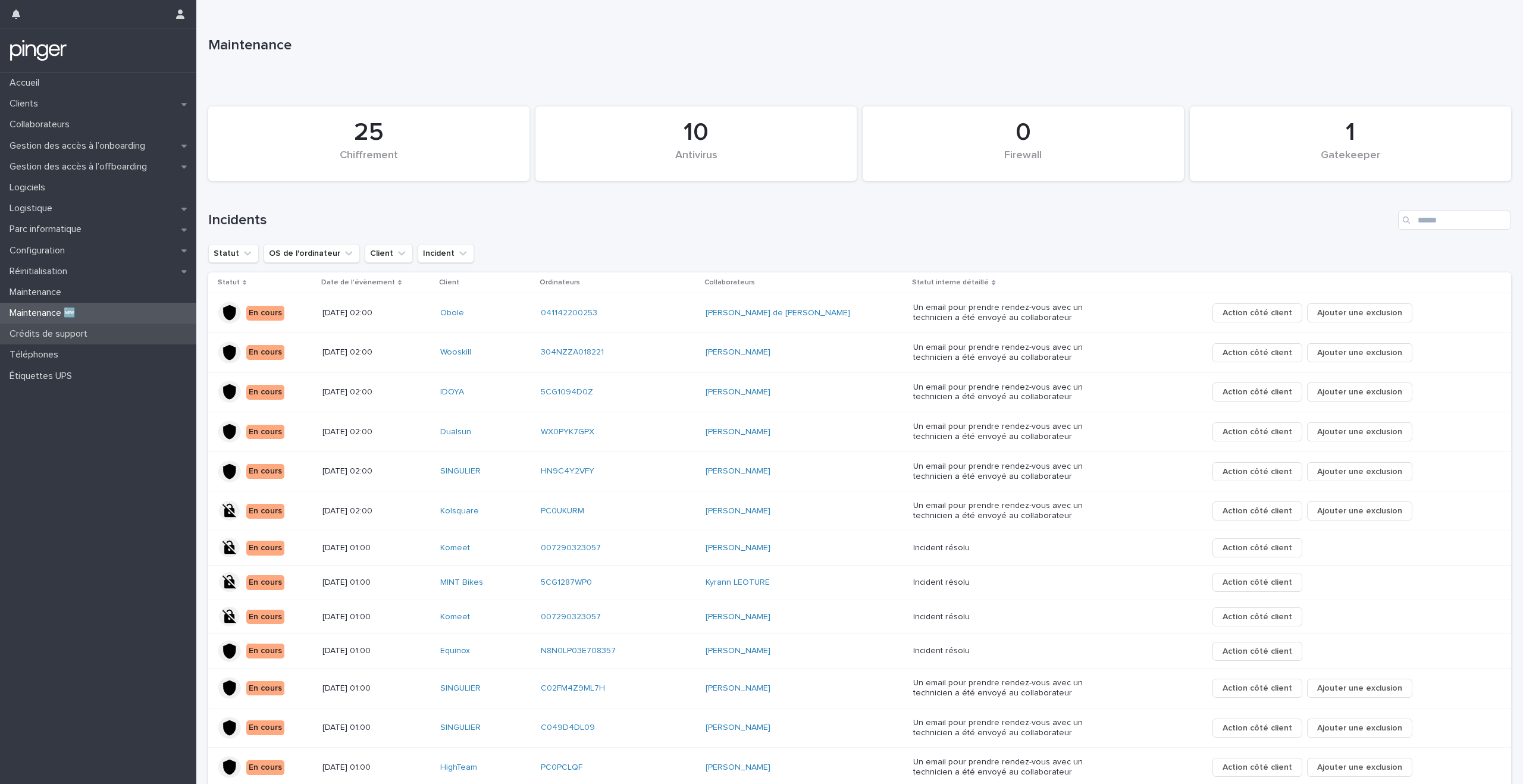
click at [95, 332] on p "Crédits de support" at bounding box center [50, 334] width 92 height 12
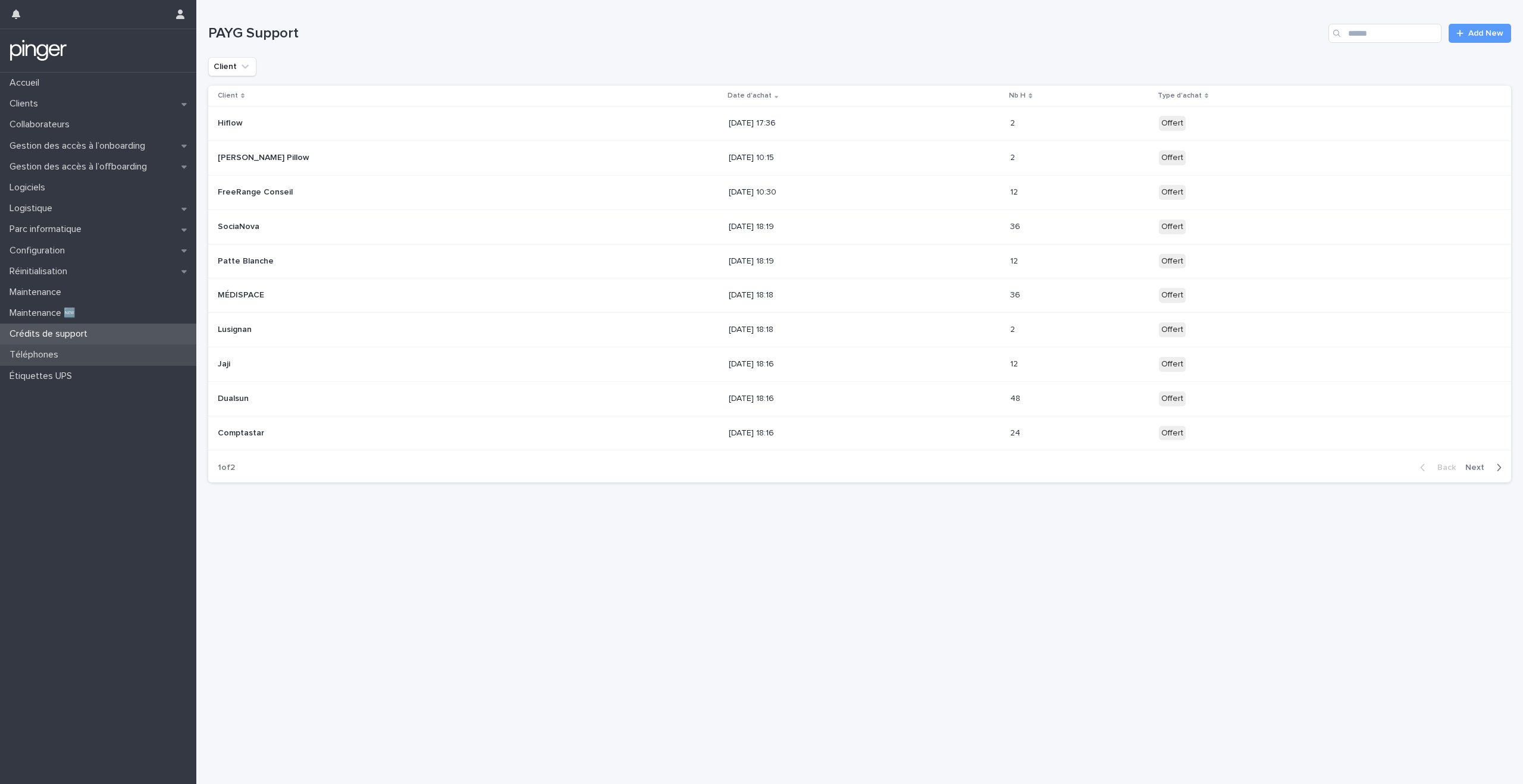
click at [94, 357] on div "Téléphones" at bounding box center [98, 355] width 196 height 21
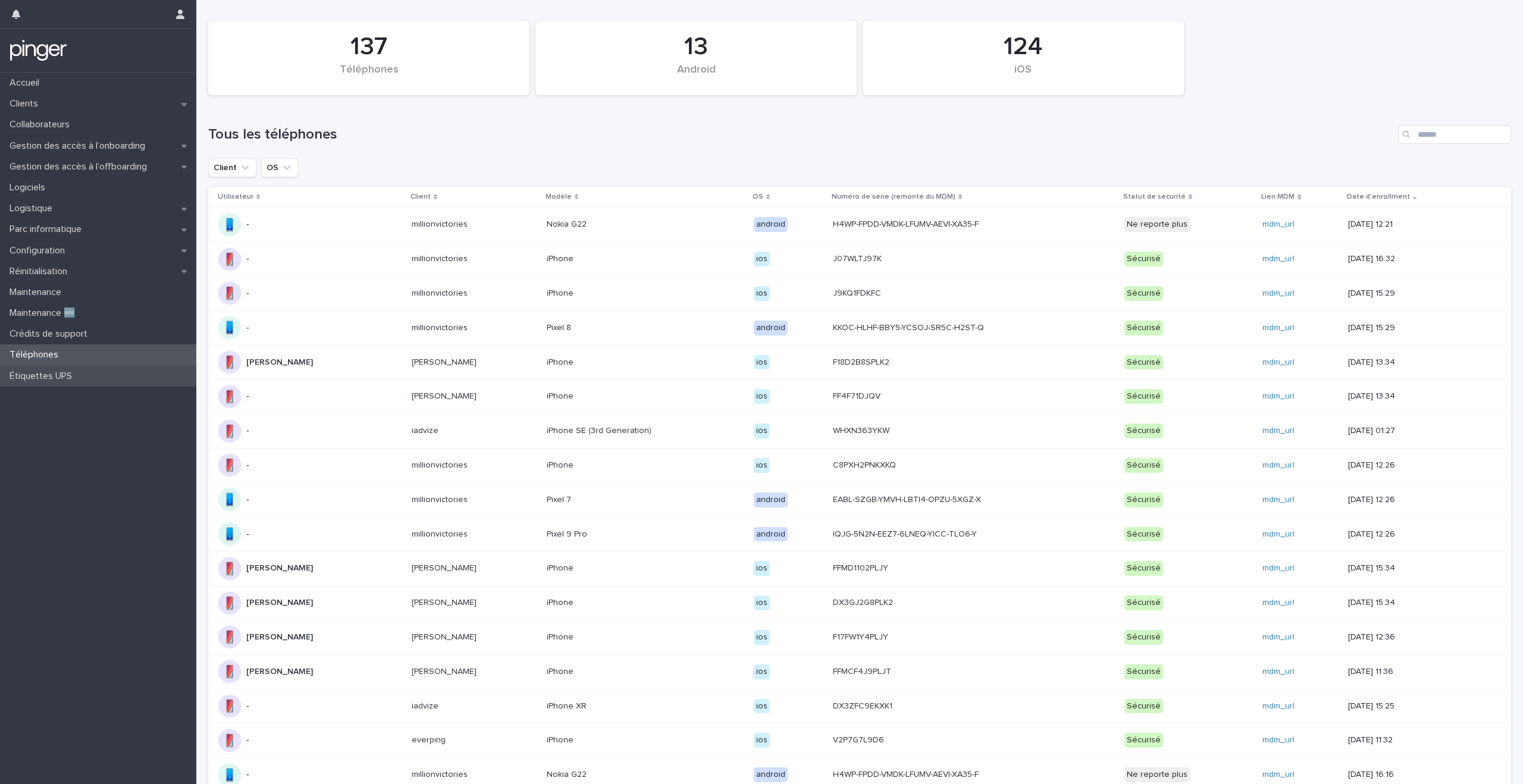
click at [92, 374] on div "Étiquettes UPS" at bounding box center [98, 376] width 196 height 21
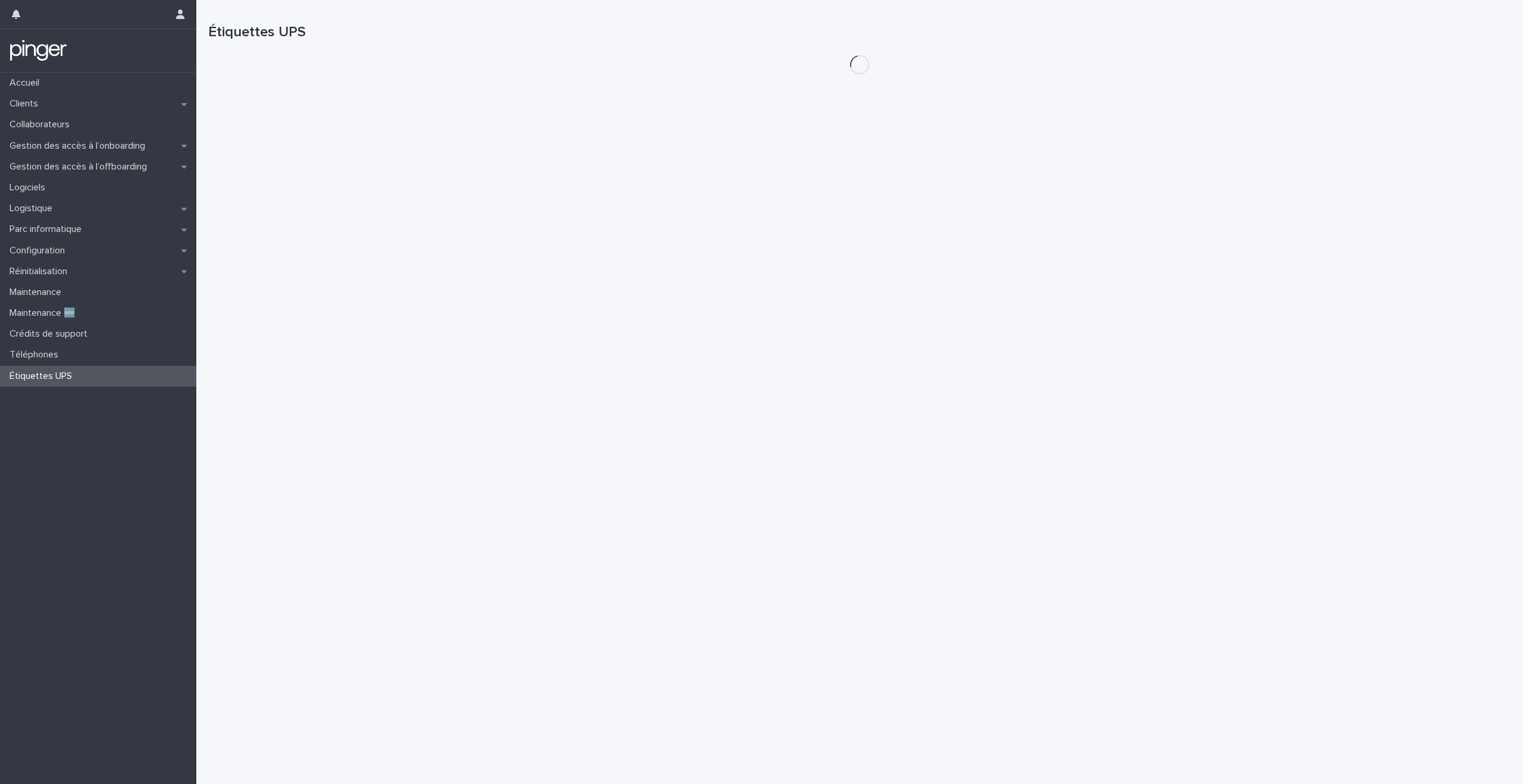
click at [73, 464] on div "Accueil Clients Collaborateurs Gestion des accès à l’onboarding Gestion des acc…" at bounding box center [98, 428] width 196 height 712
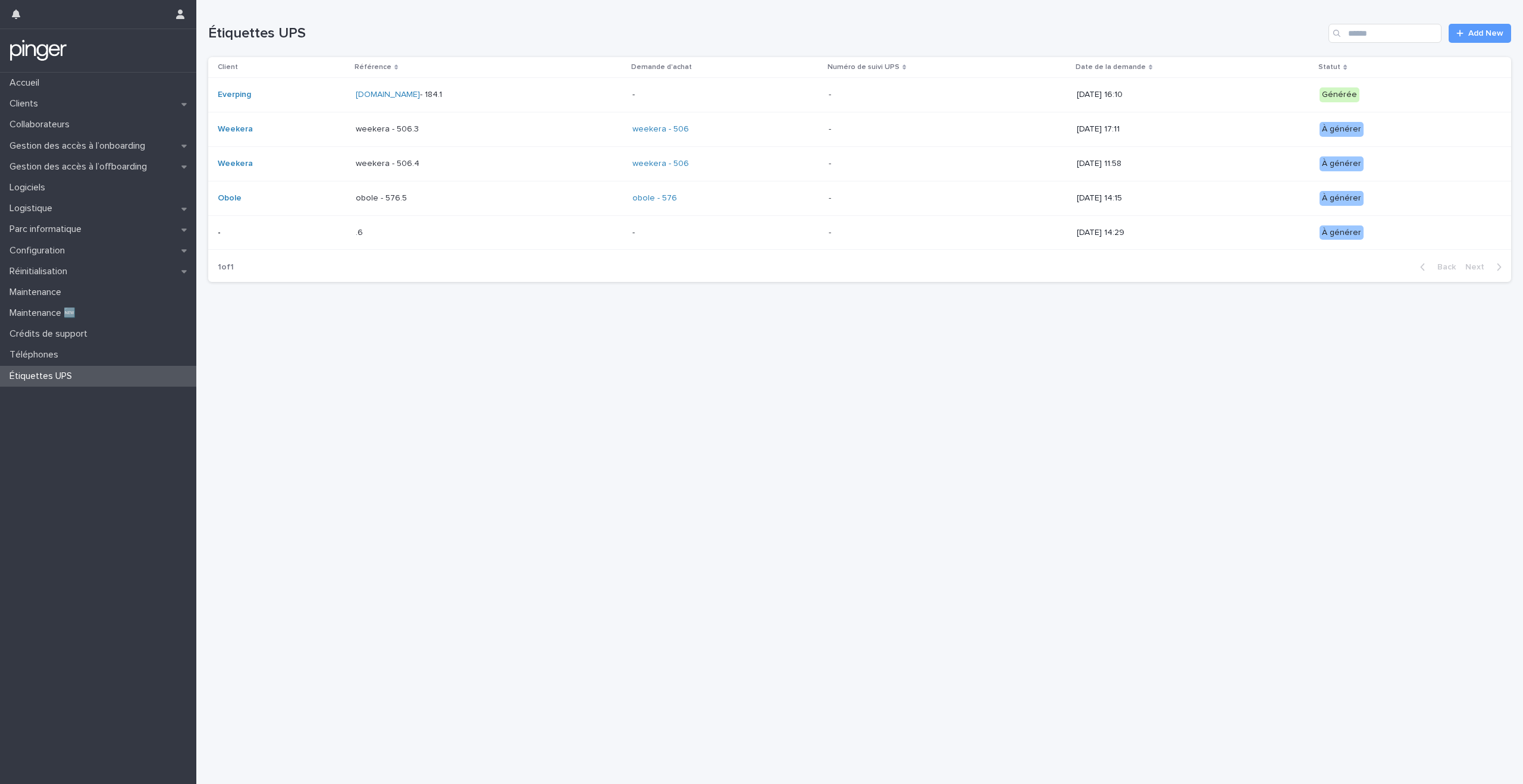
click at [76, 529] on div "Accueil Clients Collaborateurs Gestion des accès à l’onboarding Gestion des acc…" at bounding box center [98, 428] width 196 height 712
click at [392, 319] on div "Loading... Saving… Loading... Saving… Étiquettes UPS Add New Client Référence D…" at bounding box center [860, 377] width 1315 height 754
click at [392, 339] on div "Loading... Saving… Loading... Saving… Étiquettes UPS Add New Client Référence D…" at bounding box center [860, 377] width 1315 height 754
click at [392, 347] on div "Loading... Saving… Loading... Saving… Étiquettes UPS Add New Client Référence D…" at bounding box center [860, 377] width 1315 height 754
click at [392, 349] on div "Loading... Saving… Loading... Saving… Étiquettes UPS Add New Client Référence D…" at bounding box center [860, 377] width 1315 height 754
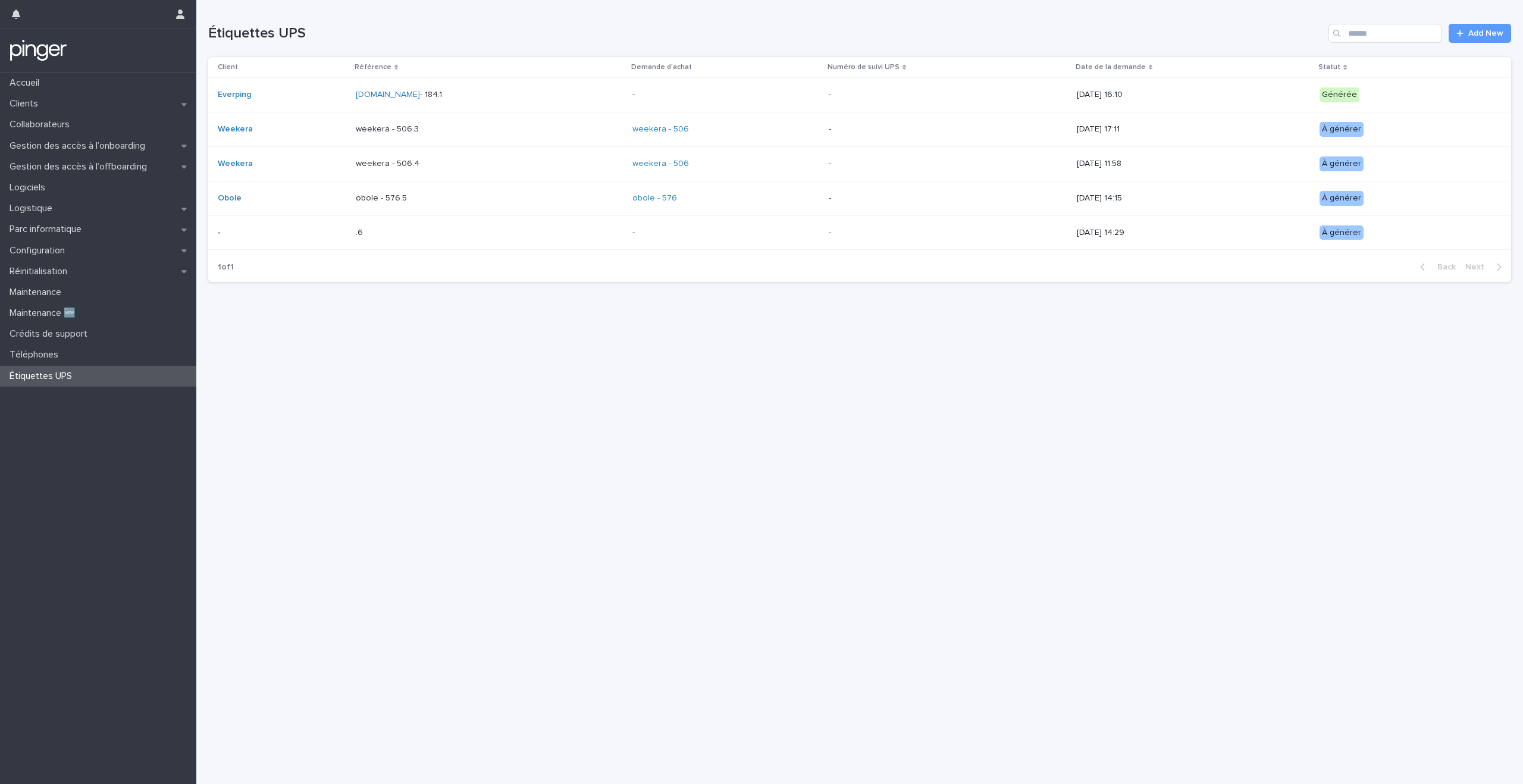
click at [392, 354] on div "Loading... Saving… Loading... Saving… Étiquettes UPS Add New Client Référence D…" at bounding box center [860, 377] width 1315 height 754
click at [392, 381] on div "Loading... Saving… Loading... Saving… Étiquettes UPS Add New Client Référence D…" at bounding box center [860, 377] width 1315 height 754
click at [392, 386] on div "Loading... Saving… Loading... Saving… Étiquettes UPS Add New Client Référence D…" at bounding box center [860, 377] width 1315 height 754
click at [392, 394] on div "Loading... Saving… Loading... Saving… Étiquettes UPS Add New Client Référence D…" at bounding box center [860, 377] width 1315 height 754
click at [392, 405] on div "Loading... Saving… Loading... Saving… Étiquettes UPS Add New Client Référence D…" at bounding box center [860, 377] width 1315 height 754
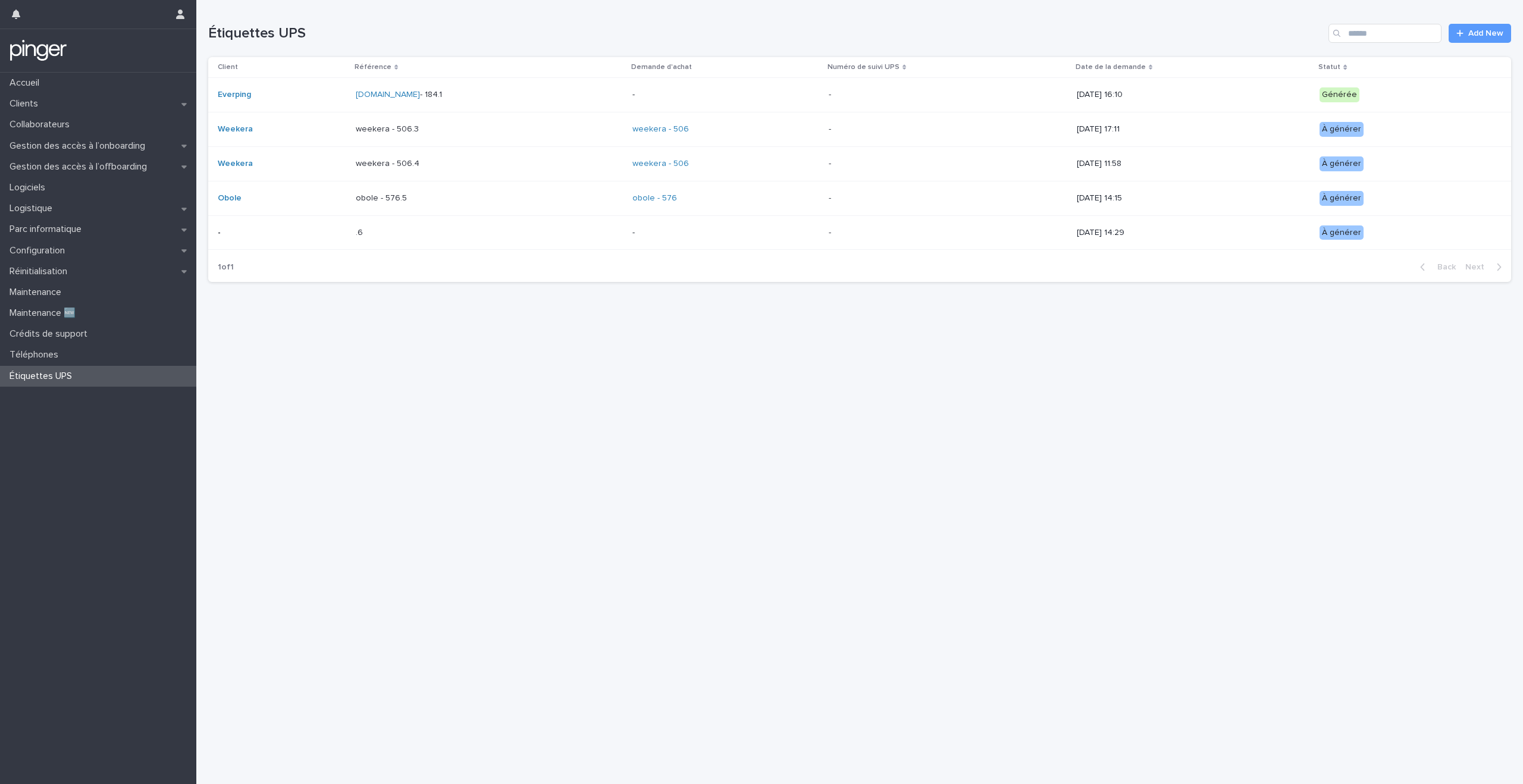
click at [392, 429] on div "Loading... Saving… Loading... Saving… Étiquettes UPS Add New Client Référence D…" at bounding box center [860, 377] width 1315 height 754
click at [392, 450] on div "Loading... Saving… Loading... Saving… Étiquettes UPS Add New Client Référence D…" at bounding box center [860, 377] width 1315 height 754
click at [316, 189] on div "Obole" at bounding box center [282, 199] width 129 height 20
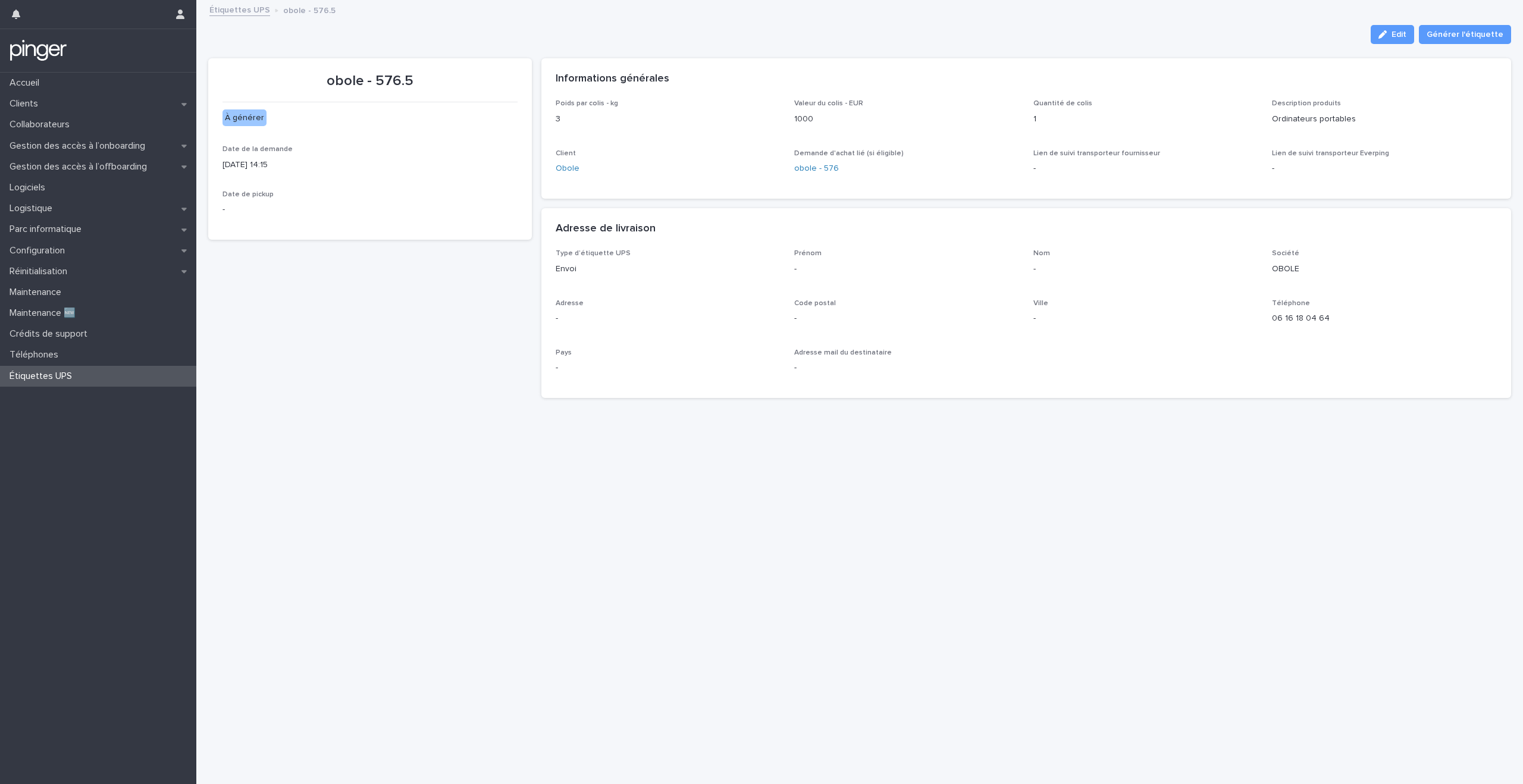
click at [331, 315] on div "obole - 576.5 À générer Date de la demande [DATE] 14:15 Date de pickup -" at bounding box center [370, 233] width 324 height 349
click at [62, 371] on p "Étiquettes UPS" at bounding box center [42, 376] width 77 height 12
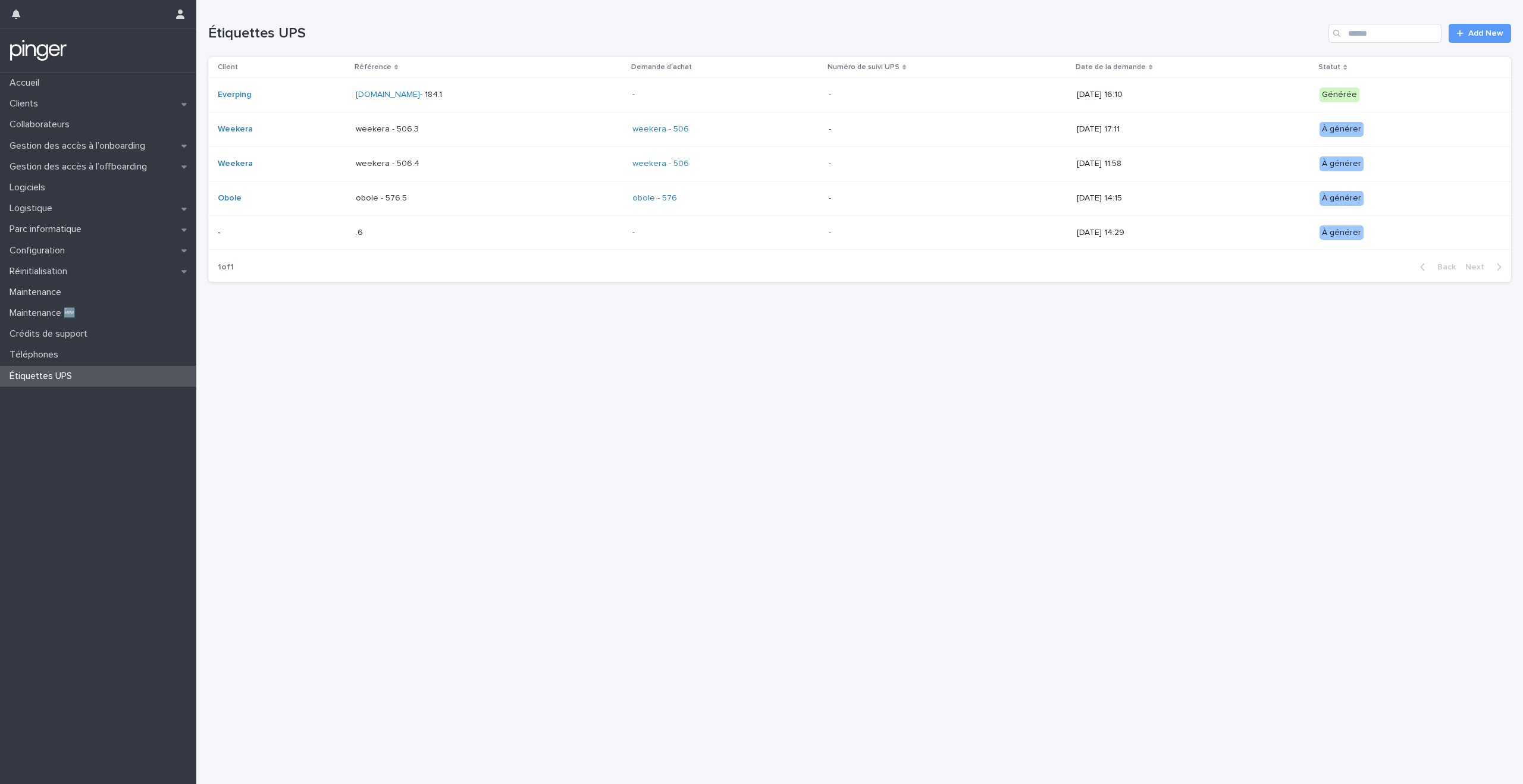
click at [350, 308] on div "Loading... Saving… Loading... Saving… Étiquettes UPS Add New Client Référence D…" at bounding box center [860, 377] width 1315 height 754
click at [350, 320] on div "Loading... Saving… Loading... Saving… Étiquettes UPS Add New Client Référence D…" at bounding box center [860, 377] width 1315 height 754
click at [350, 323] on div "Loading... Saving… Loading... Saving… Étiquettes UPS Add New Client Référence D…" at bounding box center [860, 377] width 1315 height 754
click at [350, 329] on div "Loading... Saving… Loading... Saving… Étiquettes UPS Add New Client Référence D…" at bounding box center [860, 377] width 1315 height 754
click at [350, 341] on div "Loading... Saving… Loading... Saving… Étiquettes UPS Add New Client Référence D…" at bounding box center [860, 377] width 1315 height 754
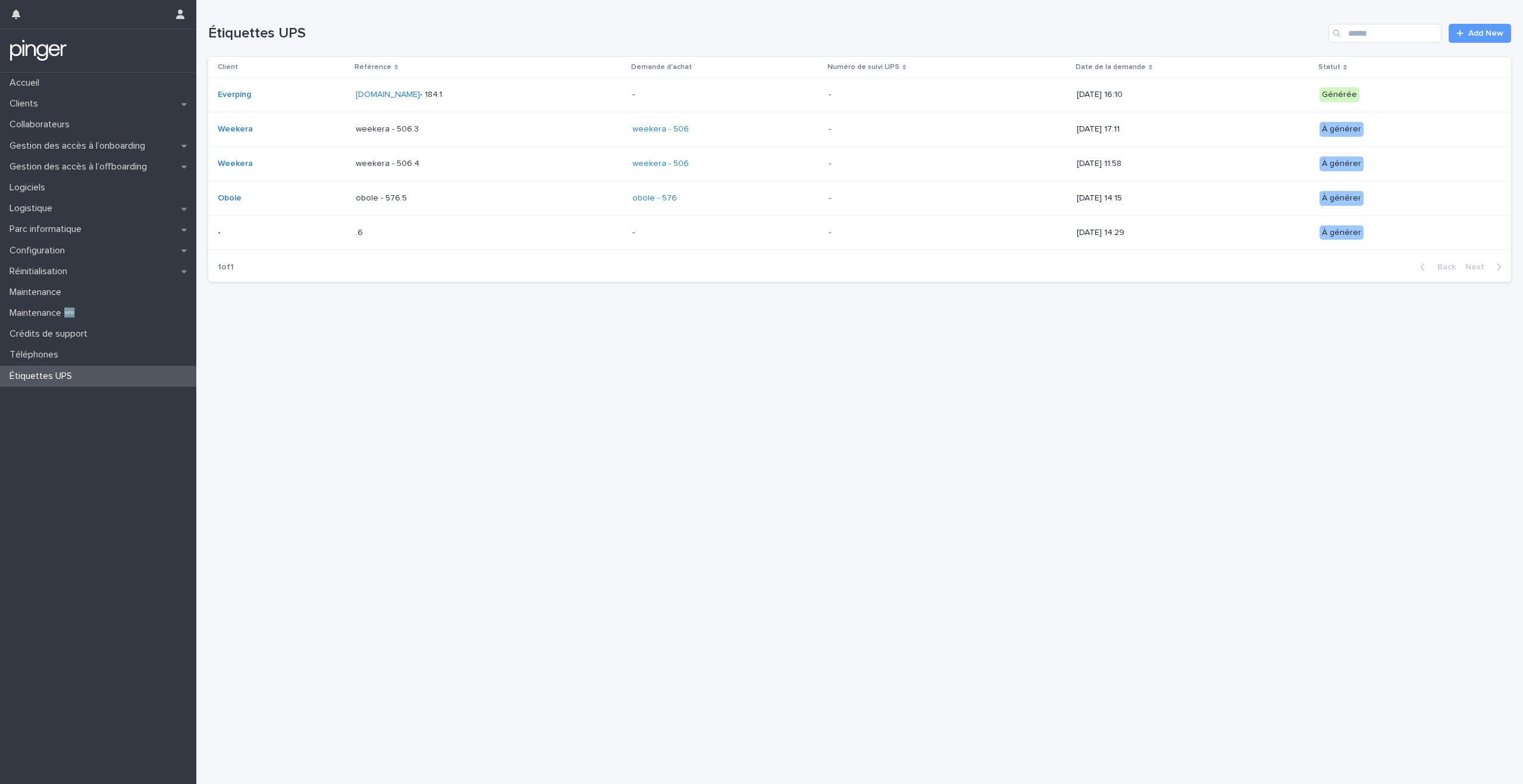
click at [350, 348] on div "Loading... Saving… Loading... Saving… Étiquettes UPS Add New Client Référence D…" at bounding box center [860, 377] width 1315 height 754
click at [349, 373] on div "Loading... Saving… Loading... Saving… Étiquettes UPS Add New Client Référence D…" at bounding box center [860, 377] width 1315 height 754
click at [349, 378] on div "Loading... Saving… Loading... Saving… Étiquettes UPS Add New Client Référence D…" at bounding box center [860, 377] width 1315 height 754
click at [349, 385] on div "Loading... Saving… Loading... Saving… Étiquettes UPS Add New Client Référence D…" at bounding box center [860, 377] width 1315 height 754
click at [349, 400] on div "Loading... Saving… Loading... Saving… Étiquettes UPS Add New Client Référence D…" at bounding box center [860, 377] width 1315 height 754
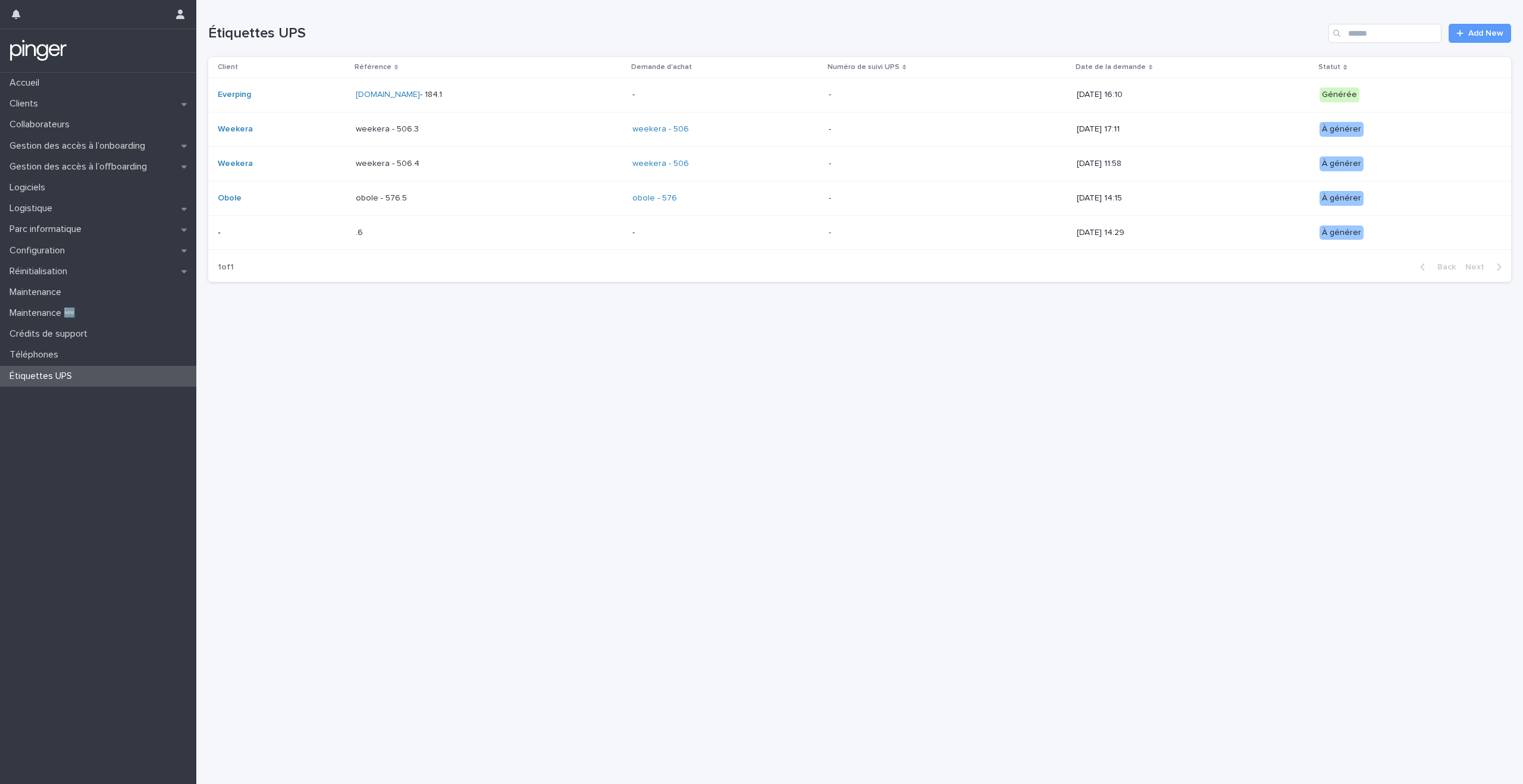
click at [348, 431] on div "Loading... Saving… Loading... Saving… Étiquettes UPS Add New Client Référence D…" at bounding box center [860, 377] width 1315 height 754
click at [348, 456] on div "Loading... Saving… Loading... Saving… Étiquettes UPS Add New Client Référence D…" at bounding box center [860, 377] width 1315 height 754
click at [414, 338] on div "Loading... Saving… Loading... Saving… Étiquettes UPS Add New Client Référence D…" at bounding box center [860, 377] width 1315 height 754
click at [414, 356] on div "Loading... Saving… Loading... Saving… Étiquettes UPS Add New Client Référence D…" at bounding box center [860, 377] width 1315 height 754
click at [414, 361] on div "Loading... Saving… Loading... Saving… Étiquettes UPS Add New Client Référence D…" at bounding box center [860, 377] width 1315 height 754
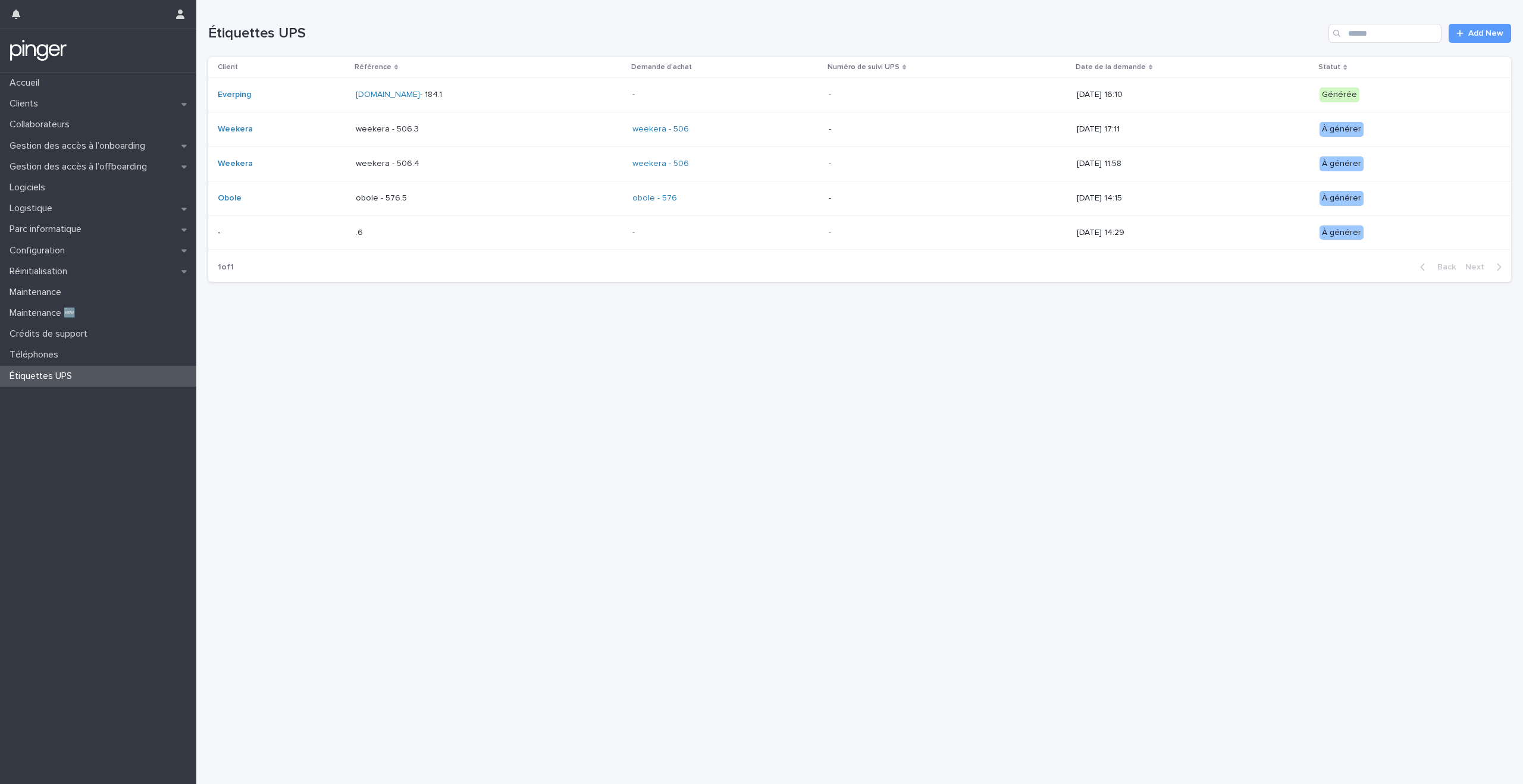
click at [414, 373] on div "Loading... Saving… Loading... Saving… Étiquettes UPS Add New Client Référence D…" at bounding box center [860, 377] width 1315 height 754
click at [414, 410] on div "Loading... Saving… Loading... Saving… Étiquettes UPS Add New Client Référence D…" at bounding box center [860, 377] width 1315 height 754
click at [414, 429] on div "Loading... Saving… Loading... Saving… Étiquettes UPS Add New Client Référence D…" at bounding box center [860, 377] width 1315 height 754
click at [414, 448] on div "Loading... Saving… Loading... Saving… Étiquettes UPS Add New Client Référence D…" at bounding box center [860, 377] width 1315 height 754
click at [414, 469] on div "Loading... Saving… Loading... Saving… Étiquettes UPS Add New Client Référence D…" at bounding box center [860, 377] width 1315 height 754
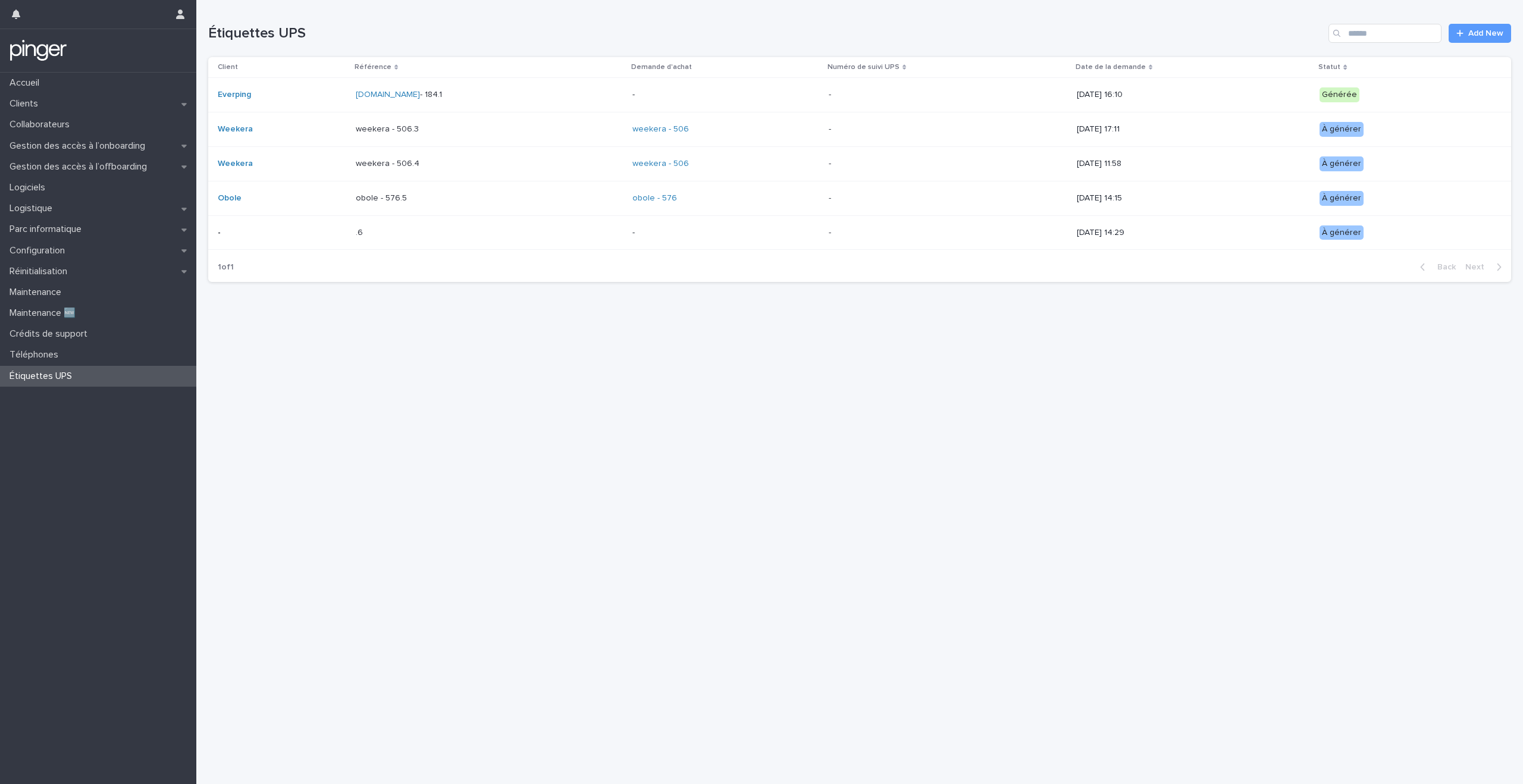
click at [228, 33] on h1 "Étiquettes UPS" at bounding box center [765, 33] width 1115 height 17
click at [284, 36] on h1 "Étiquettes UPS" at bounding box center [765, 33] width 1115 height 17
click at [351, 17] on div "Étiquettes UPS Add New" at bounding box center [860, 28] width 1303 height 57
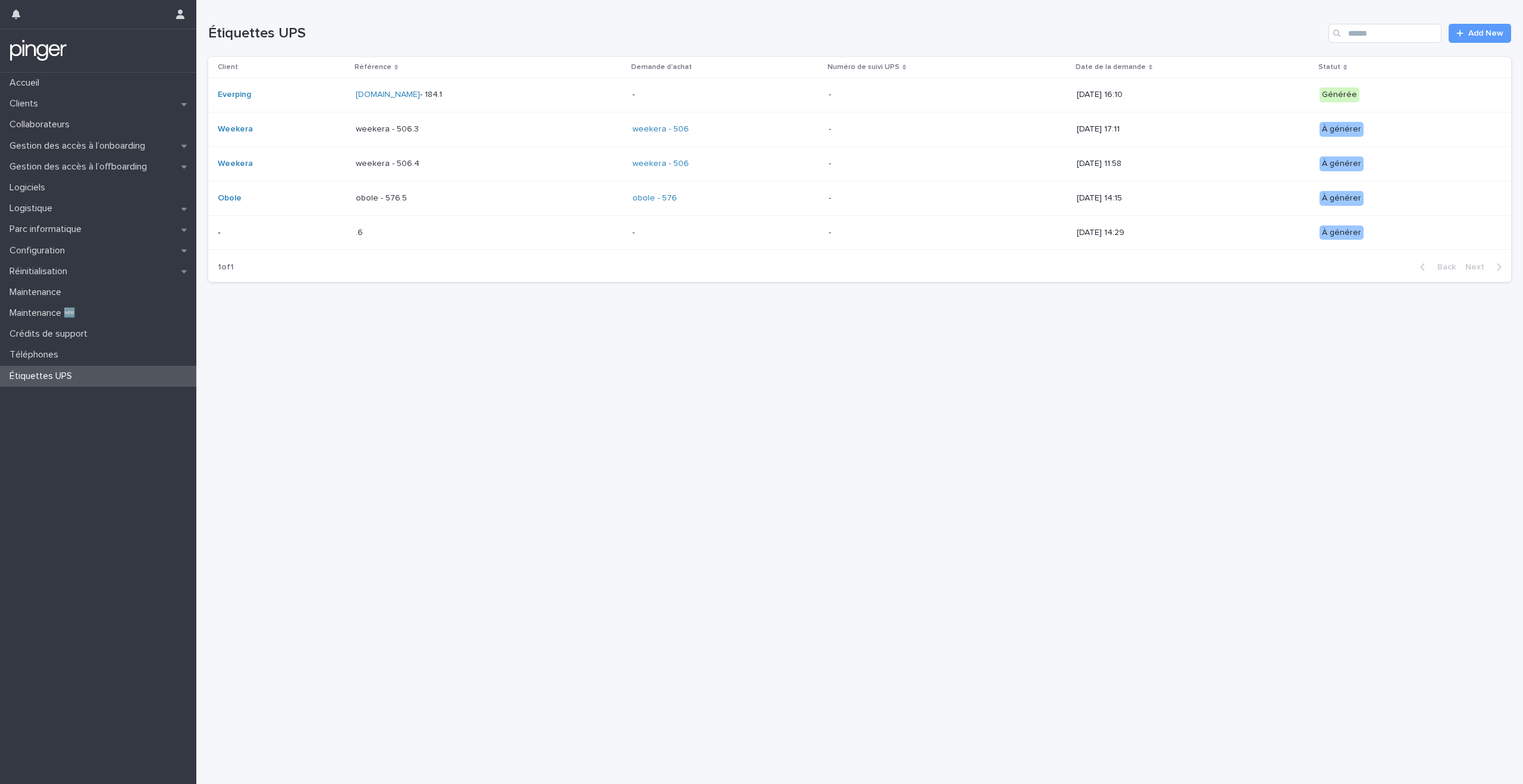
click at [365, 8] on div "Étiquettes UPS Add New" at bounding box center [860, 28] width 1303 height 57
click at [365, 16] on div "Étiquettes UPS Add New" at bounding box center [860, 28] width 1303 height 57
click at [365, 21] on div "Étiquettes UPS Add New" at bounding box center [860, 28] width 1303 height 57
click at [365, 23] on div "Étiquettes UPS Add New" at bounding box center [860, 32] width 1303 height 19
click at [365, 27] on h1 "Étiquettes UPS" at bounding box center [765, 33] width 1115 height 17
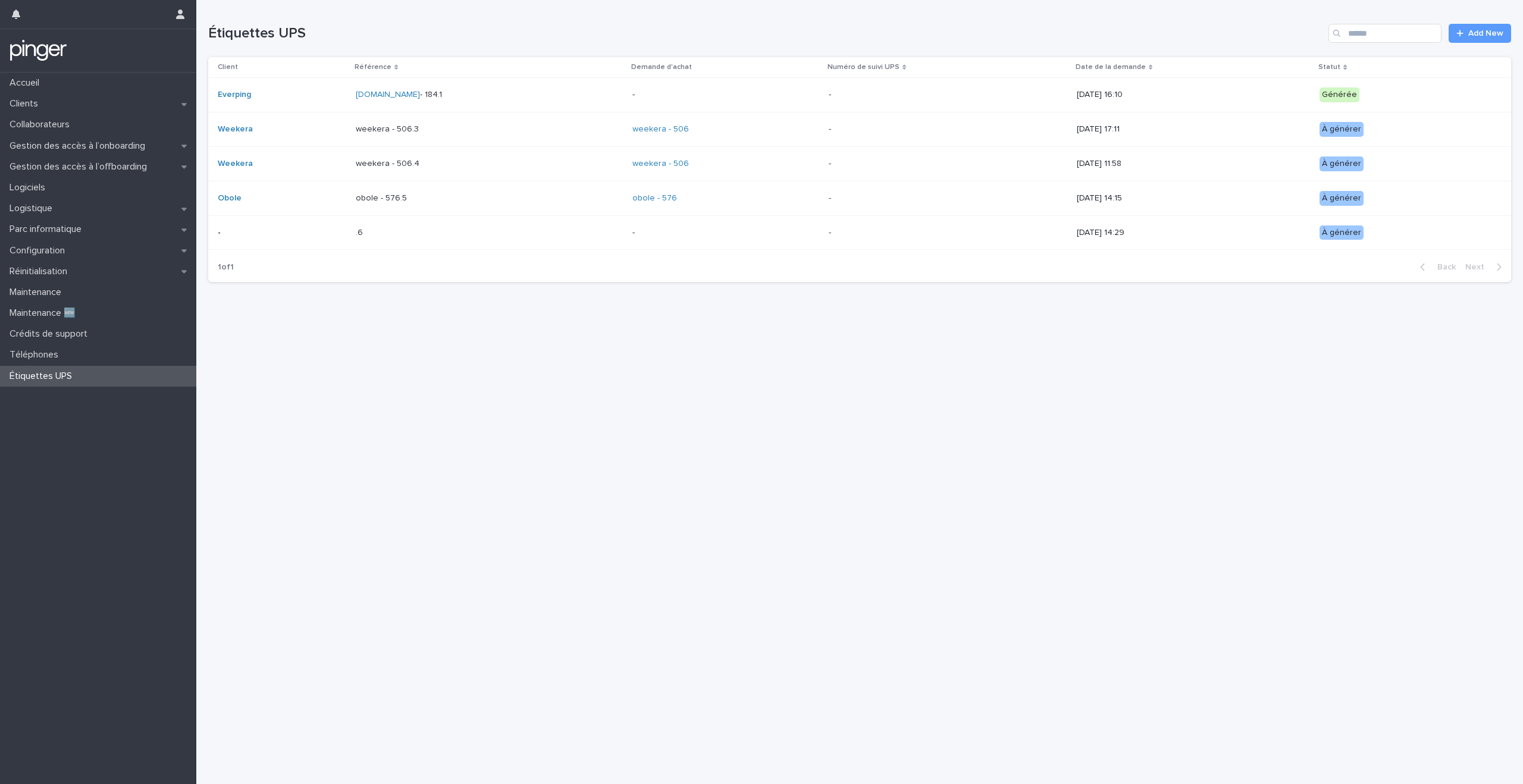
click at [365, 41] on h1 "Étiquettes UPS" at bounding box center [765, 33] width 1115 height 17
click at [284, 343] on div "Loading... Saving… Loading... Saving… Étiquettes UPS Add New Client Référence D…" at bounding box center [860, 377] width 1315 height 754
click at [284, 354] on div "Loading... Saving… Loading... Saving… Étiquettes UPS Add New Client Référence D…" at bounding box center [860, 377] width 1315 height 754
click at [284, 360] on div "Loading... Saving… Loading... Saving… Étiquettes UPS Add New Client Référence D…" at bounding box center [860, 377] width 1315 height 754
click at [284, 377] on div "Loading... Saving… Loading... Saving… Étiquettes UPS Add New Client Référence D…" at bounding box center [860, 377] width 1315 height 754
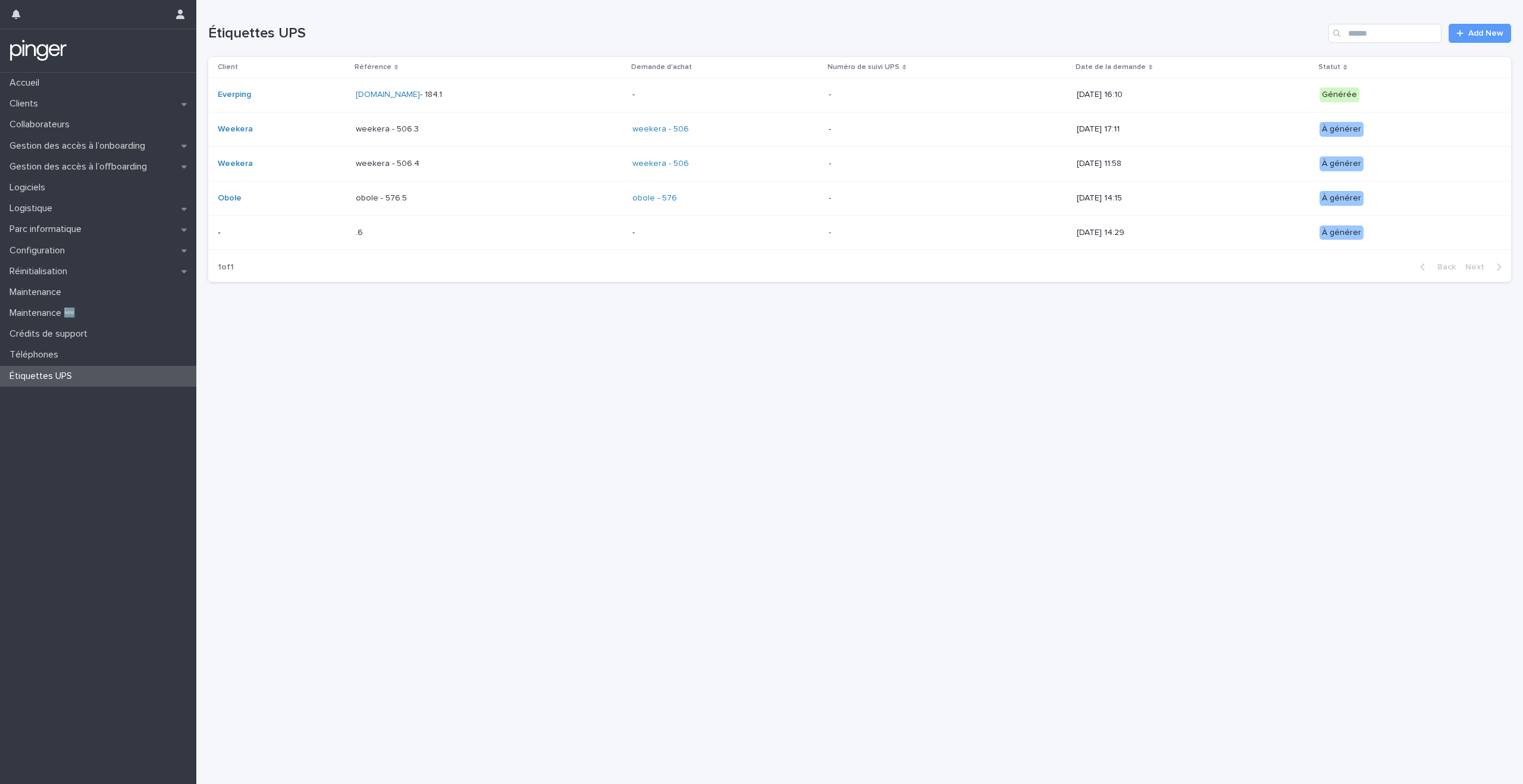
click at [284, 400] on div "Loading... Saving… Loading... Saving… Étiquettes UPS Add New Client Référence D…" at bounding box center [860, 377] width 1315 height 754
click at [284, 419] on div "Loading... Saving… Loading... Saving… Étiquettes UPS Add New Client Référence D…" at bounding box center [860, 377] width 1315 height 754
drag, startPoint x: 425, startPoint y: 310, endPoint x: 425, endPoint y: 334, distance: 24.0
click at [425, 311] on div "Loading... Saving… Loading... Saving… Étiquettes UPS Add New Client Référence D…" at bounding box center [860, 377] width 1315 height 754
click at [425, 339] on div "Loading... Saving… Loading... Saving… Étiquettes UPS Add New Client Référence D…" at bounding box center [860, 377] width 1315 height 754
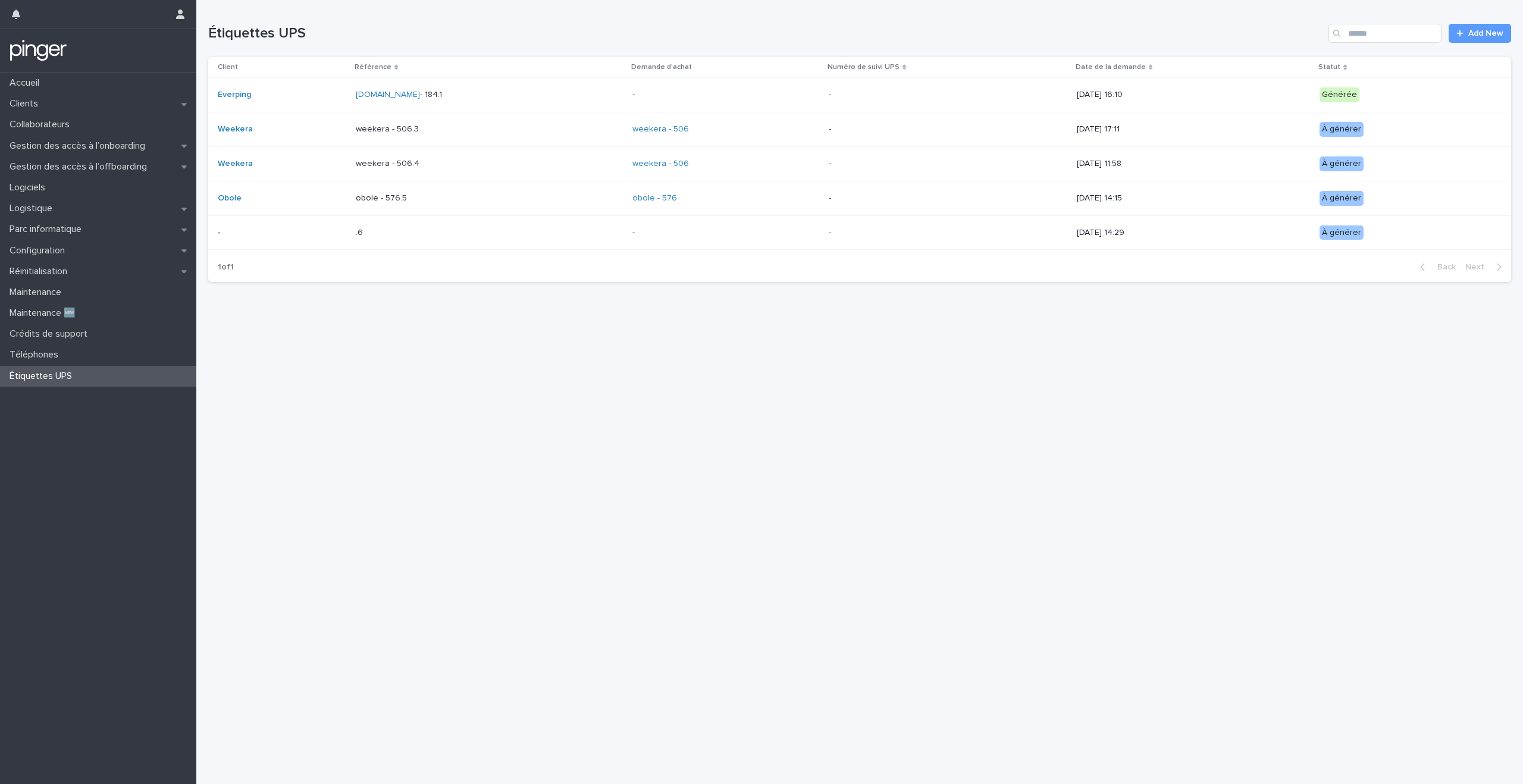
click at [425, 350] on div "Loading... Saving… Loading... Saving… Étiquettes UPS Add New Client Référence D…" at bounding box center [860, 377] width 1315 height 754
click at [425, 356] on div "Loading... Saving… Loading... Saving… Étiquettes UPS Add New Client Référence D…" at bounding box center [860, 377] width 1315 height 754
click at [425, 365] on div "Loading... Saving… Loading... Saving… Étiquettes UPS Add New Client Référence D…" at bounding box center [860, 377] width 1315 height 754
click at [425, 380] on div "Loading... Saving… Loading... Saving… Étiquettes UPS Add New Client Référence D…" at bounding box center [860, 377] width 1315 height 754
click at [425, 388] on div "Loading... Saving… Loading... Saving… Étiquettes UPS Add New Client Référence D…" at bounding box center [860, 377] width 1315 height 754
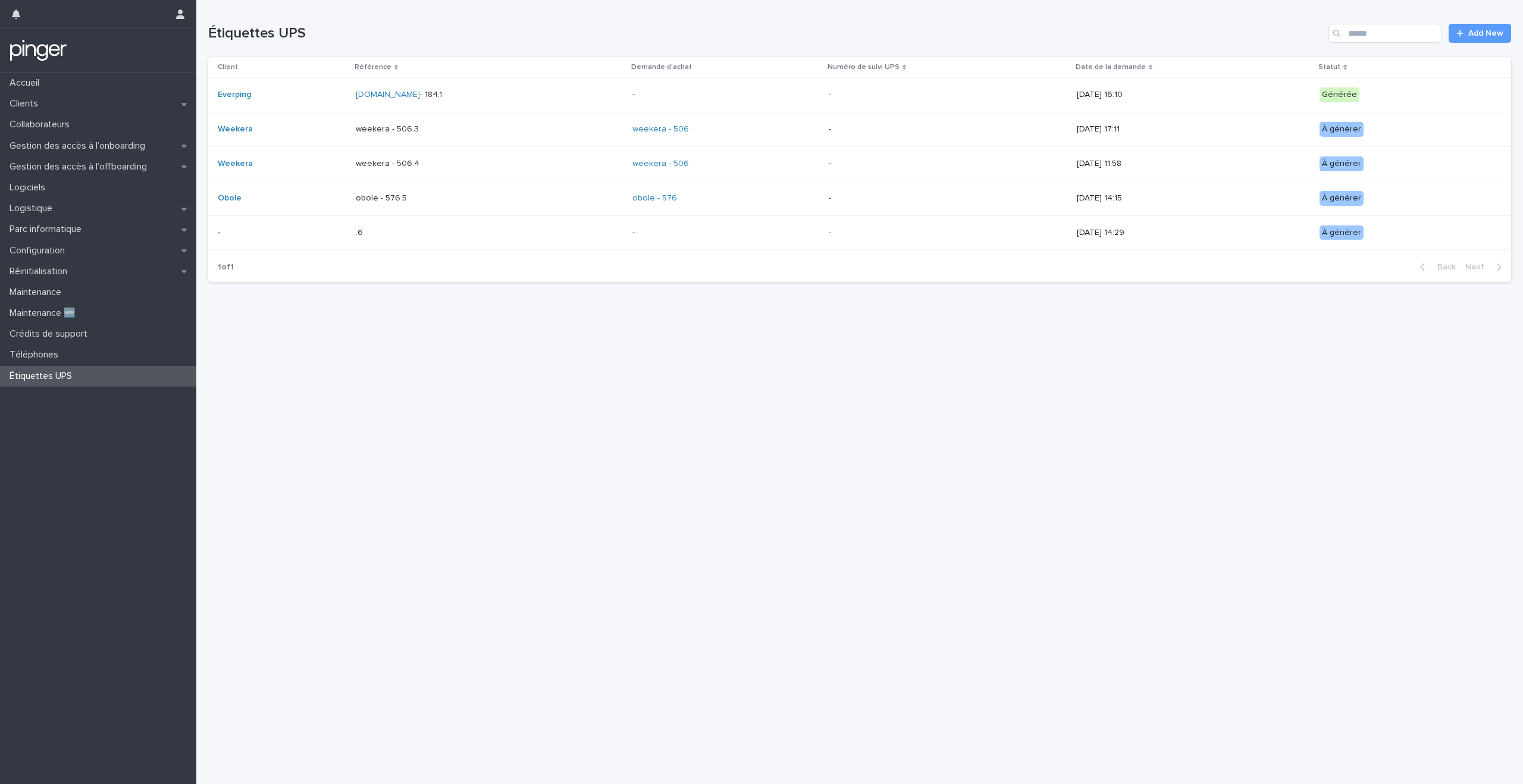
click at [396, 303] on div "Loading... Saving… Loading... Saving… Étiquettes UPS Add New Client Référence D…" at bounding box center [860, 377] width 1315 height 754
click at [396, 310] on div "Loading... Saving… Loading... Saving… Étiquettes UPS Add New Client Référence D…" at bounding box center [860, 377] width 1315 height 754
click at [396, 320] on div "Loading... Saving… Loading... Saving… Étiquettes UPS Add New Client Référence D…" at bounding box center [860, 377] width 1315 height 754
click at [396, 328] on div "Loading... Saving… Loading... Saving… Étiquettes UPS Add New Client Référence D…" at bounding box center [860, 377] width 1315 height 754
click at [396, 333] on div "Loading... Saving… Loading... Saving… Étiquettes UPS Add New Client Référence D…" at bounding box center [860, 377] width 1315 height 754
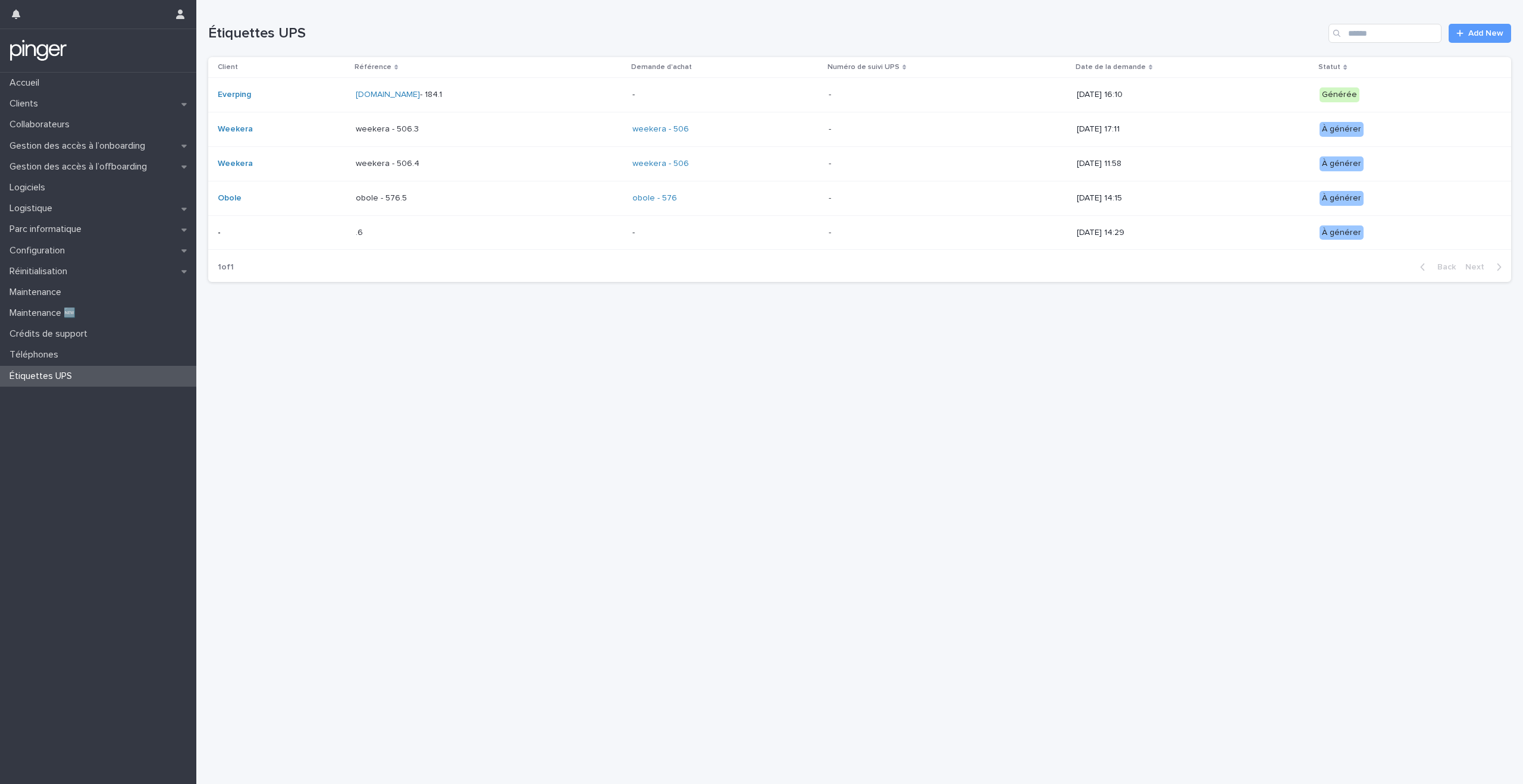
click at [396, 350] on div "Loading... Saving… Loading... Saving… Étiquettes UPS Add New Client Référence D…" at bounding box center [860, 377] width 1315 height 754
click at [394, 386] on div "Loading... Saving… Loading... Saving… Étiquettes UPS Add New Client Référence D…" at bounding box center [860, 377] width 1315 height 754
click at [394, 400] on div "Loading... Saving… Loading... Saving… Étiquettes UPS Add New Client Référence D…" at bounding box center [860, 377] width 1315 height 754
click at [394, 407] on div "Loading... Saving… Loading... Saving… Étiquettes UPS Add New Client Référence D…" at bounding box center [860, 377] width 1315 height 754
click at [394, 422] on div "Loading... Saving… Loading... Saving… Étiquettes UPS Add New Client Référence D…" at bounding box center [860, 377] width 1315 height 754
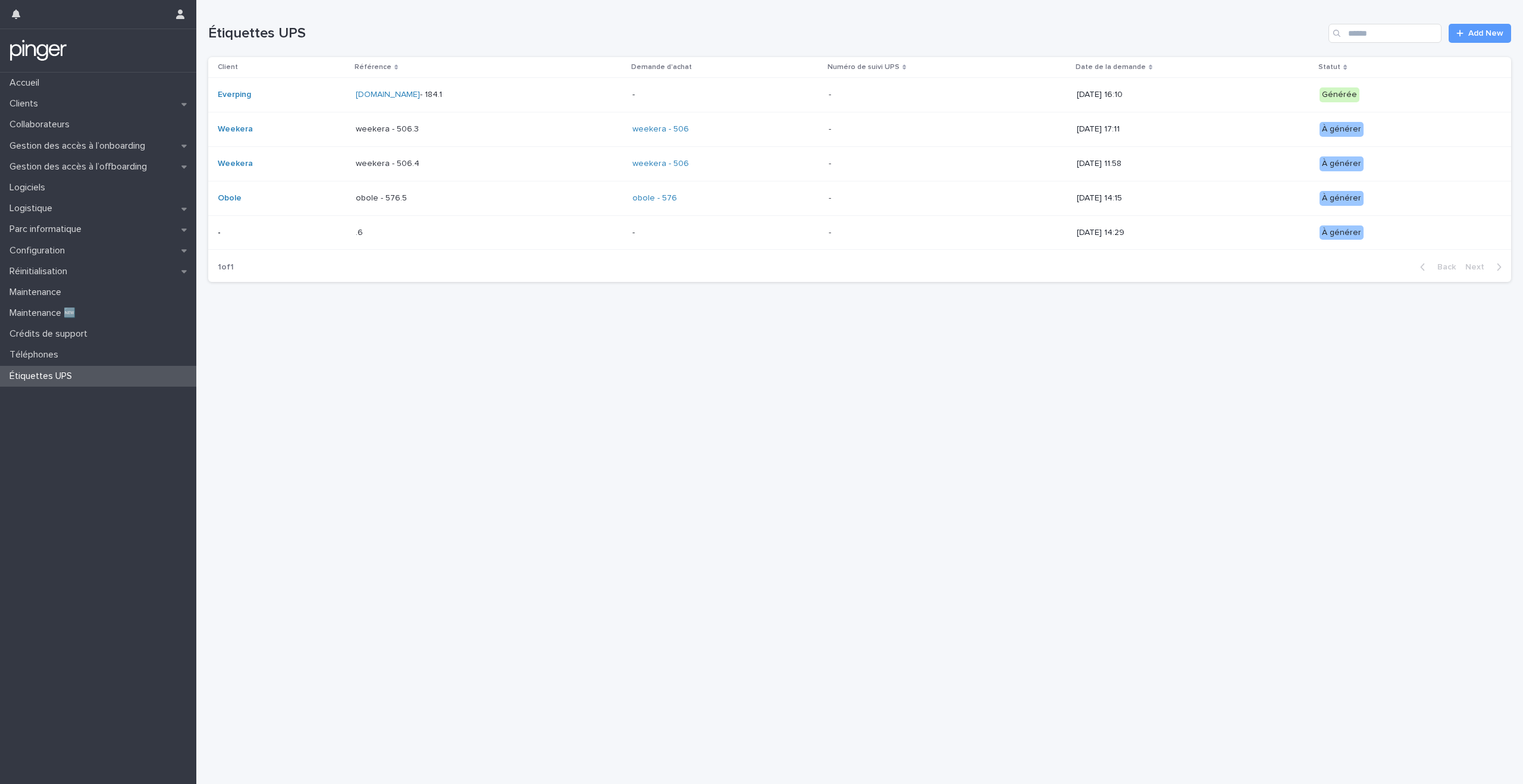
click at [378, 472] on div "Loading... Saving… Loading... Saving… Étiquettes UPS Add New Client Référence D…" at bounding box center [860, 377] width 1315 height 754
click at [378, 498] on div "Loading... Saving… Loading... Saving… Étiquettes UPS Add New Client Référence D…" at bounding box center [860, 377] width 1315 height 754
click at [67, 107] on div "Clients" at bounding box center [98, 104] width 196 height 21
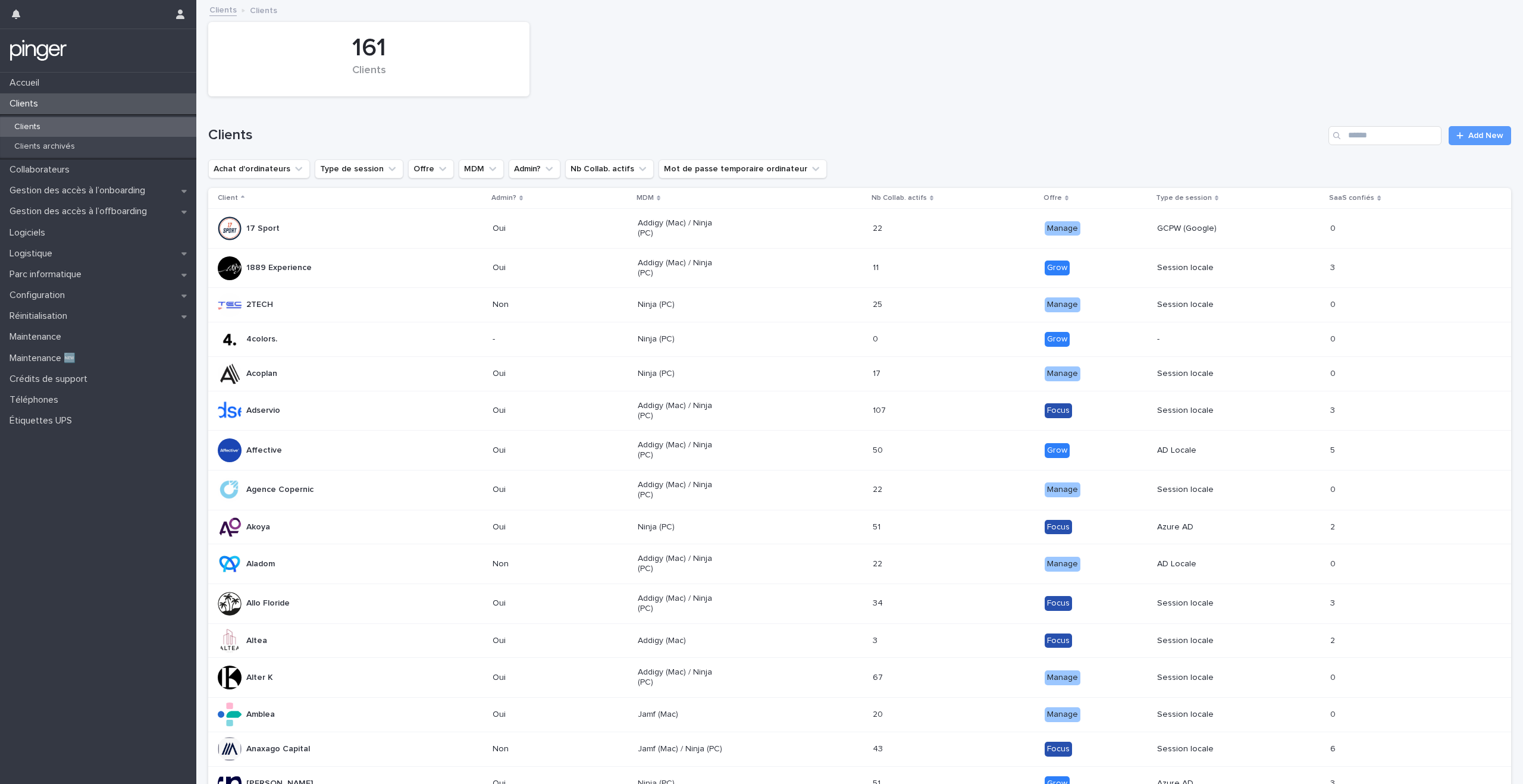
click at [203, 512] on div "Loading... Saving… Loading... Saving… 161 Clients Clients Add New Achat d'ordin…" at bounding box center [860, 698] width 1315 height 1394
click at [74, 142] on p "Clients archivés" at bounding box center [44, 146] width 80 height 10
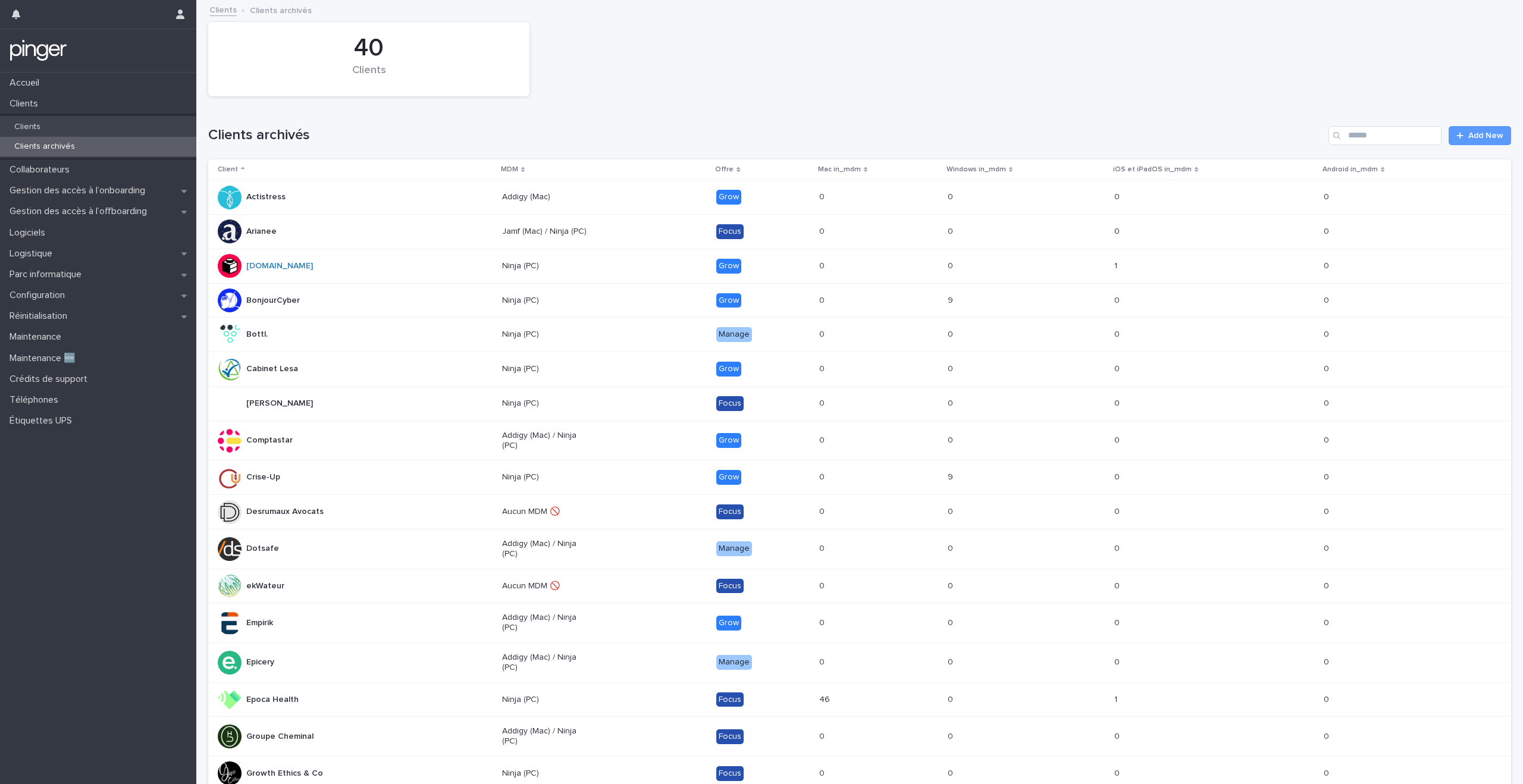
drag, startPoint x: 659, startPoint y: 11, endPoint x: 659, endPoint y: 20, distance: 9.0
click at [659, 11] on div "Clients Clients archivés" at bounding box center [865, 11] width 1323 height 17
click at [659, 23] on div "40 Clients" at bounding box center [860, 59] width 1315 height 86
click at [659, 38] on div "40 Clients" at bounding box center [860, 59] width 1315 height 86
click at [659, 45] on div "40 Clients" at bounding box center [860, 59] width 1315 height 86
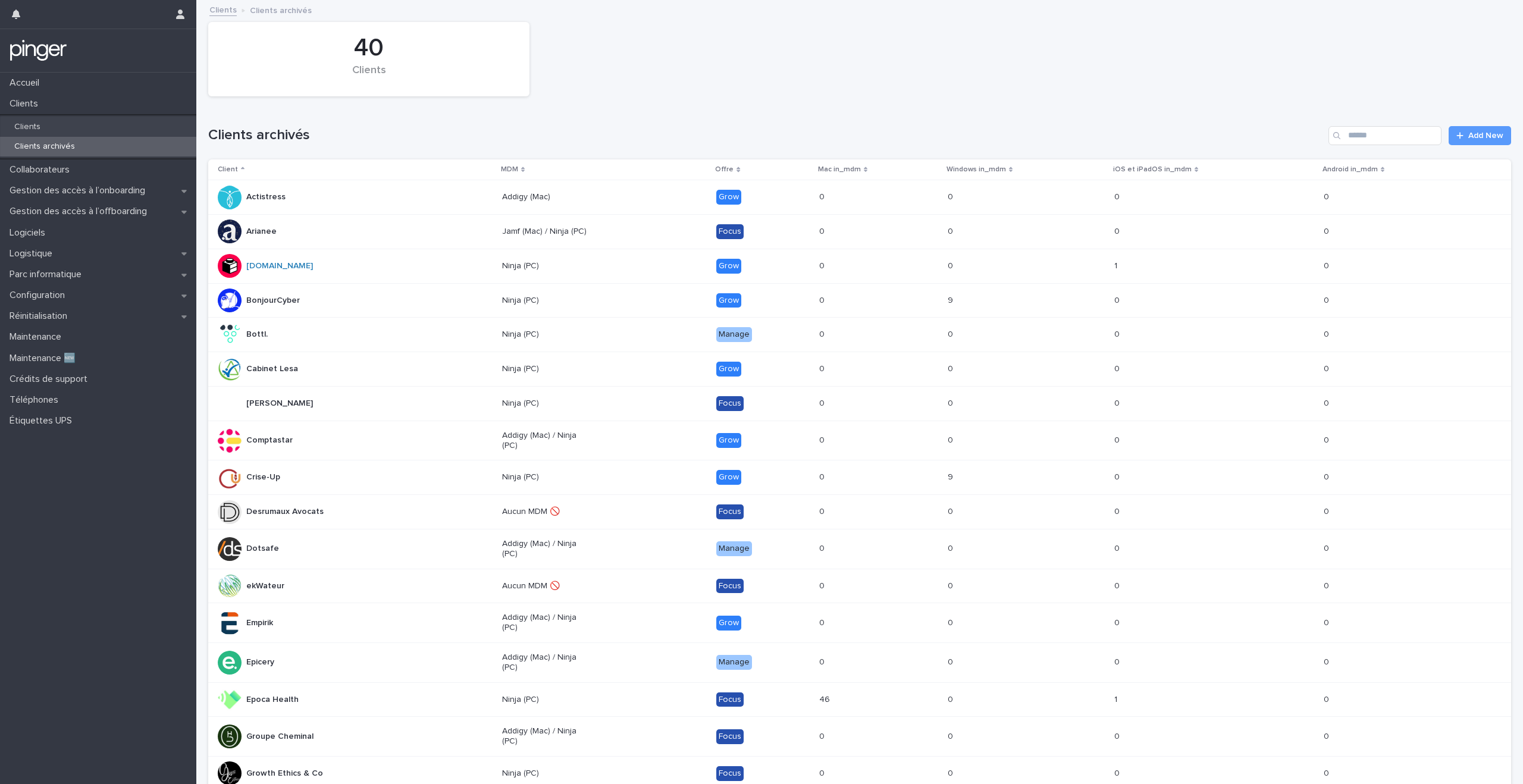
click at [659, 53] on div "40 Clients" at bounding box center [860, 59] width 1315 height 86
click at [659, 68] on div "40 Clients" at bounding box center [860, 59] width 1315 height 86
click at [659, 90] on div "40 Clients" at bounding box center [860, 59] width 1315 height 86
click at [659, 95] on div "40 Clients" at bounding box center [860, 59] width 1315 height 86
click at [659, 103] on div "Clients archivés Add New" at bounding box center [860, 131] width 1303 height 57
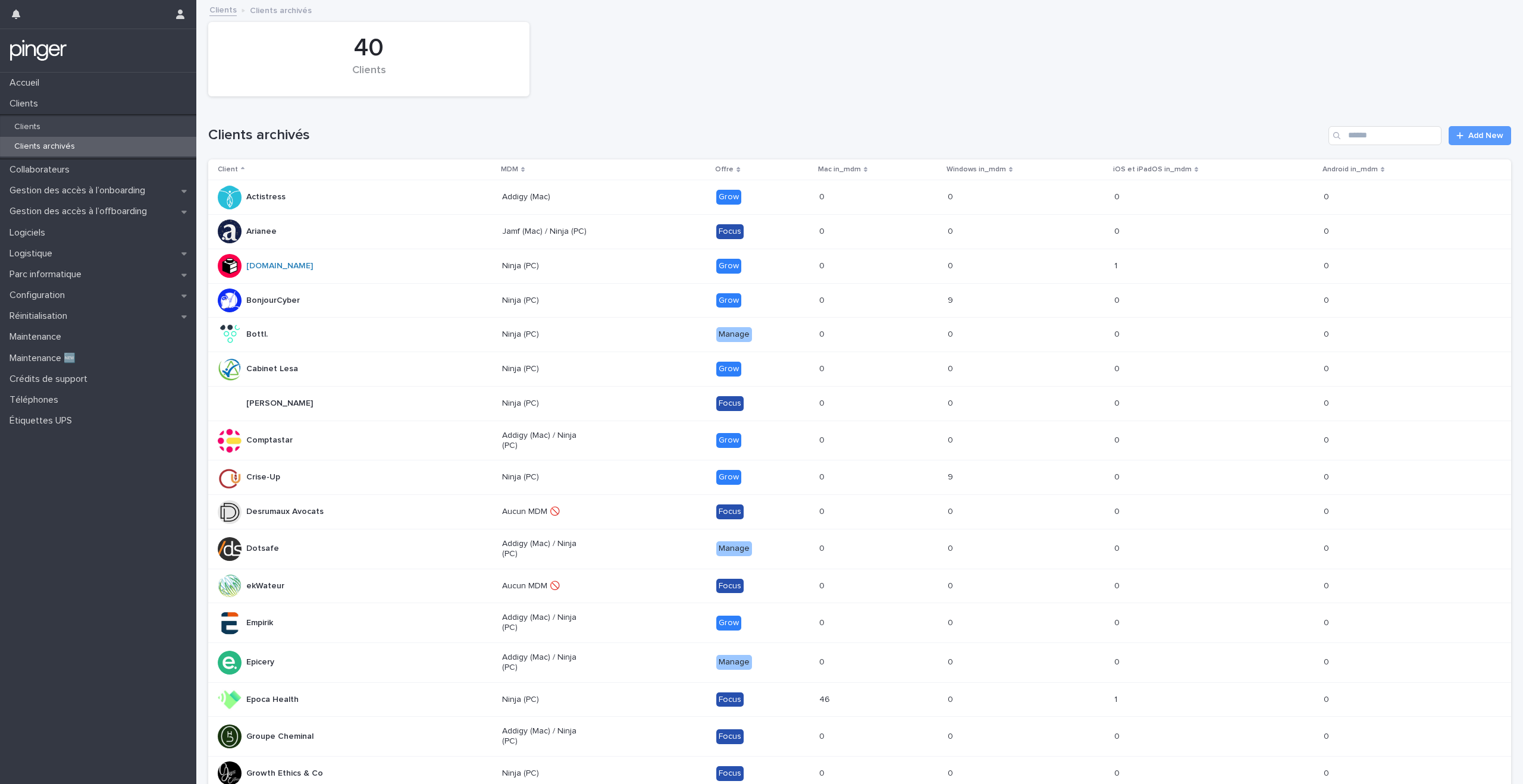
click at [659, 112] on div "Clients archivés Add New" at bounding box center [860, 131] width 1303 height 57
click at [674, 96] on div "40 Clients" at bounding box center [860, 59] width 1315 height 86
click at [674, 106] on div "Clients archivés Add New" at bounding box center [860, 131] width 1303 height 57
click at [674, 113] on div "Clients archivés Add New" at bounding box center [860, 131] width 1303 height 57
click at [674, 119] on div "Clients archivés Add New" at bounding box center [860, 131] width 1303 height 57
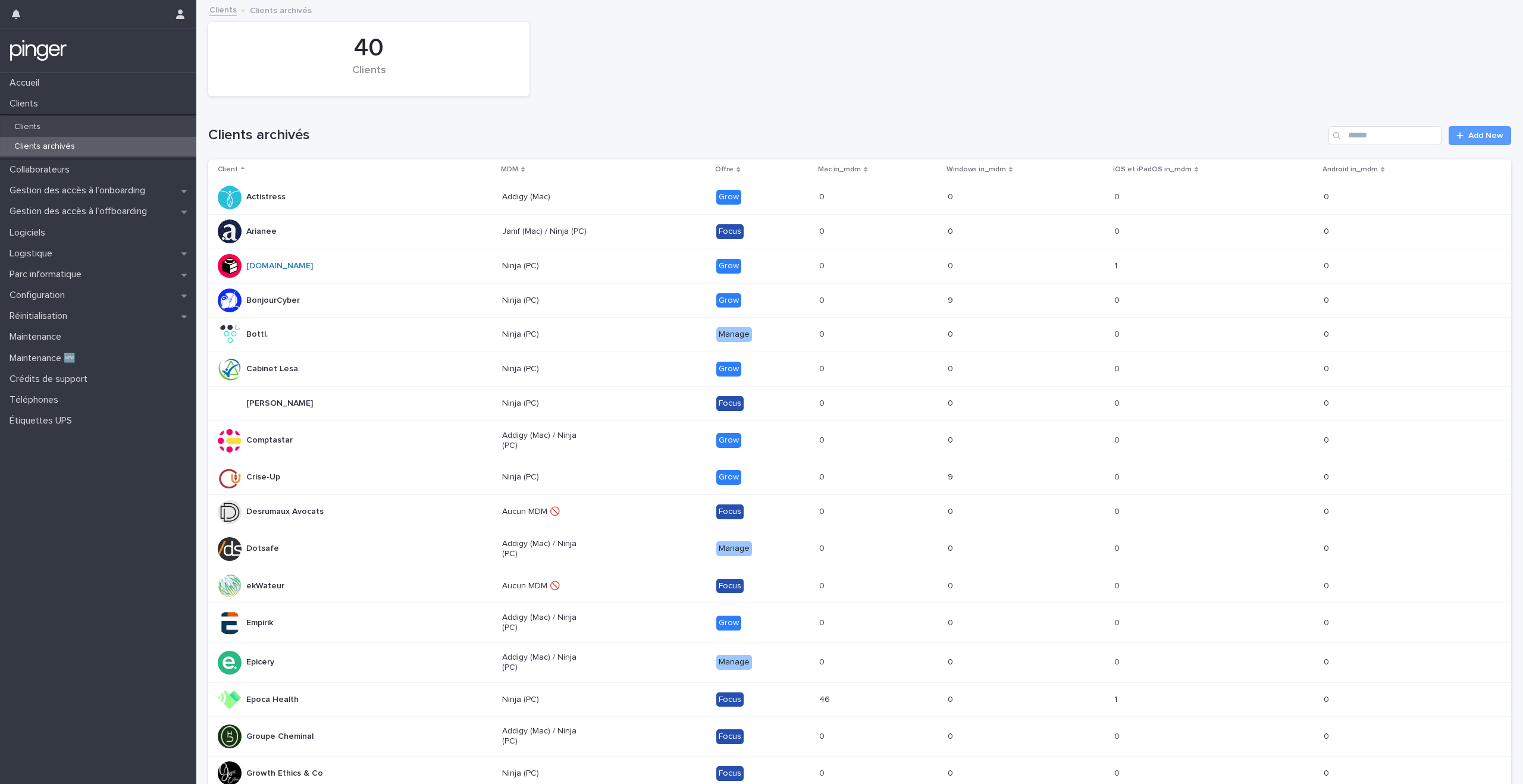
click at [674, 125] on div "Clients archivés Add New" at bounding box center [860, 131] width 1303 height 57
click at [674, 131] on h1 "Clients archivés" at bounding box center [765, 135] width 1115 height 17
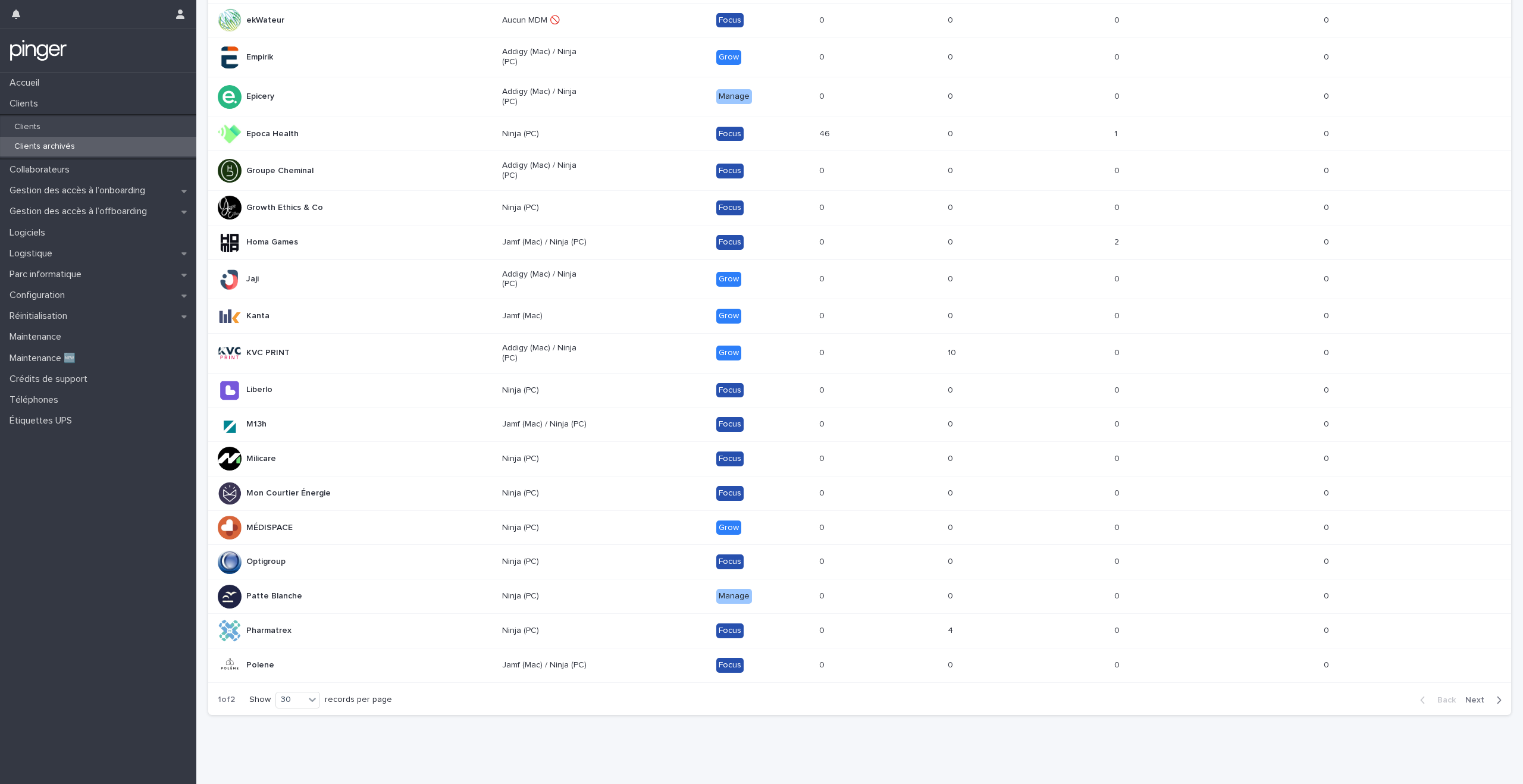
click at [1472, 697] on span "Next" at bounding box center [1478, 699] width 26 height 8
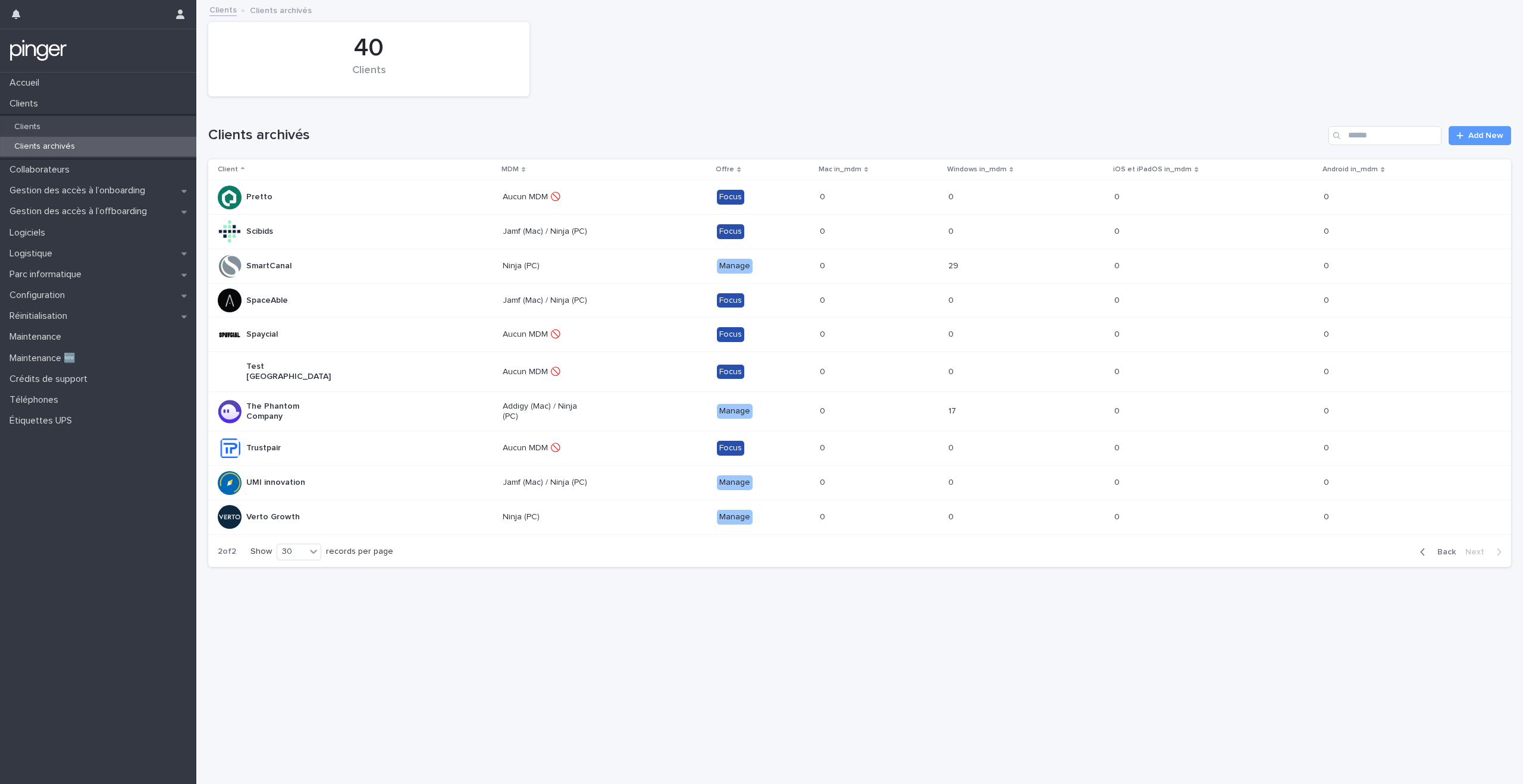
click at [913, 589] on div "Loading... Saving… Loading... Saving… 40 Clients Clients archivés Add New Clien…" at bounding box center [860, 377] width 1315 height 753
click at [913, 594] on div "Loading... Saving… Loading... Saving… 40 Clients Clients archivés Add New Clien…" at bounding box center [860, 377] width 1315 height 753
click at [913, 602] on div "Loading... Saving… Loading... Saving… 40 Clients Clients archivés Add New Clien…" at bounding box center [860, 377] width 1315 height 753
click at [913, 608] on div "Loading... Saving… Loading... Saving… 40 Clients Clients archivés Add New Clien…" at bounding box center [860, 377] width 1315 height 753
click at [913, 617] on div "Loading... Saving… Loading... Saving… 40 Clients Clients archivés Add New Clien…" at bounding box center [860, 377] width 1315 height 753
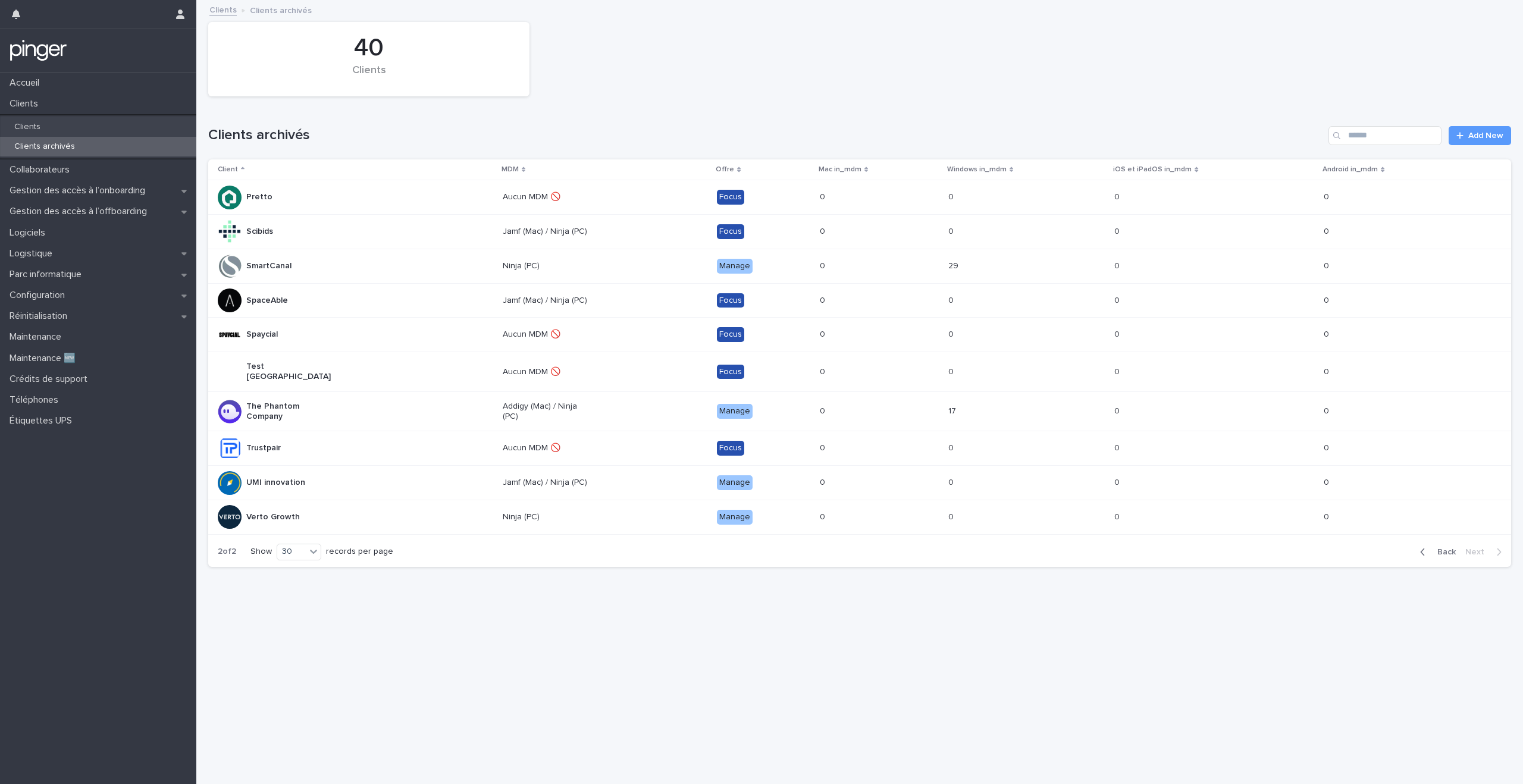
click at [913, 624] on div "Loading... Saving… Loading... Saving… 40 Clients Clients archivés Add New Clien…" at bounding box center [860, 377] width 1315 height 753
click at [912, 638] on div "Loading... Saving… Loading... Saving… 40 Clients Clients archivés Add New Clien…" at bounding box center [860, 377] width 1315 height 753
click at [912, 640] on div "Loading... Saving… Loading... Saving… 40 Clients Clients archivés Add New Clien…" at bounding box center [860, 377] width 1315 height 753
click at [912, 647] on div "Loading... Saving… Loading... Saving… 40 Clients Clients archivés Add New Clien…" at bounding box center [860, 377] width 1315 height 753
click at [912, 655] on div "Loading... Saving… Loading... Saving… 40 Clients Clients archivés Add New Clien…" at bounding box center [860, 377] width 1315 height 753
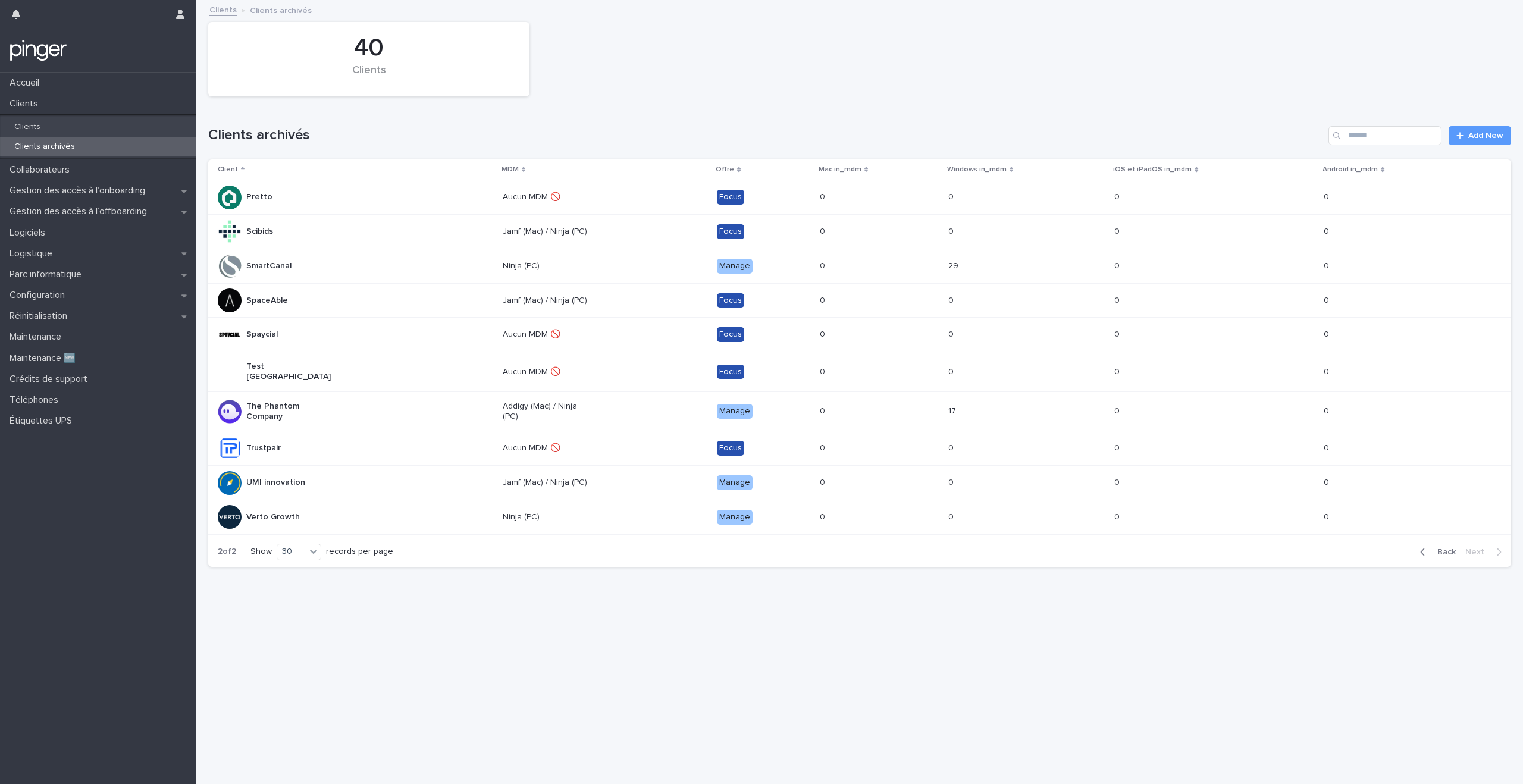
click at [912, 671] on div "Loading... Saving… Loading... Saving… 40 Clients Clients archivés Add New Clien…" at bounding box center [860, 377] width 1315 height 753
click at [912, 686] on div "Loading... Saving… Loading... Saving… 40 Clients Clients archivés Add New Clien…" at bounding box center [860, 377] width 1315 height 753
click at [1440, 548] on span "Back" at bounding box center [1443, 552] width 25 height 8
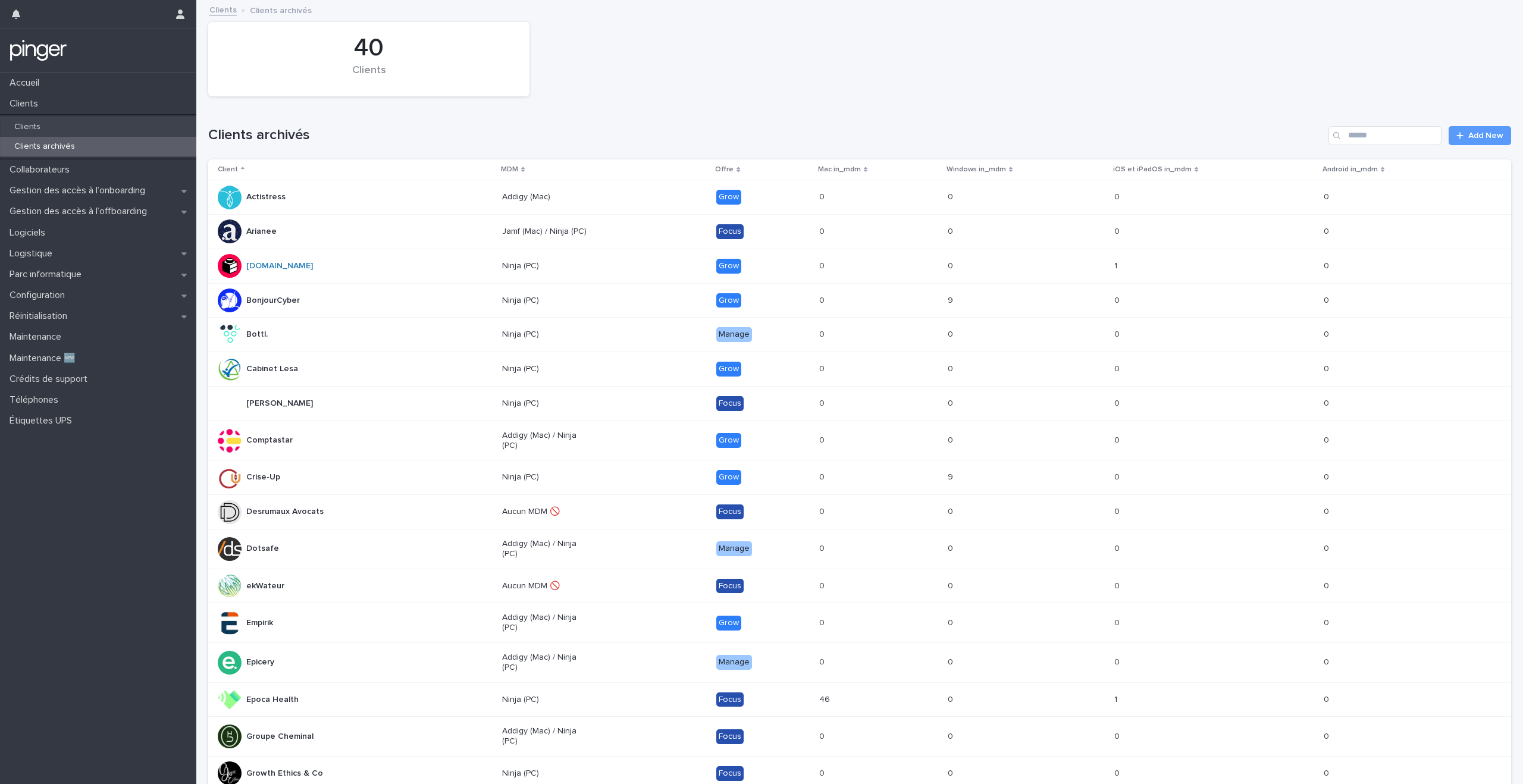
click at [306, 227] on div "Arianee" at bounding box center [355, 231] width 275 height 23
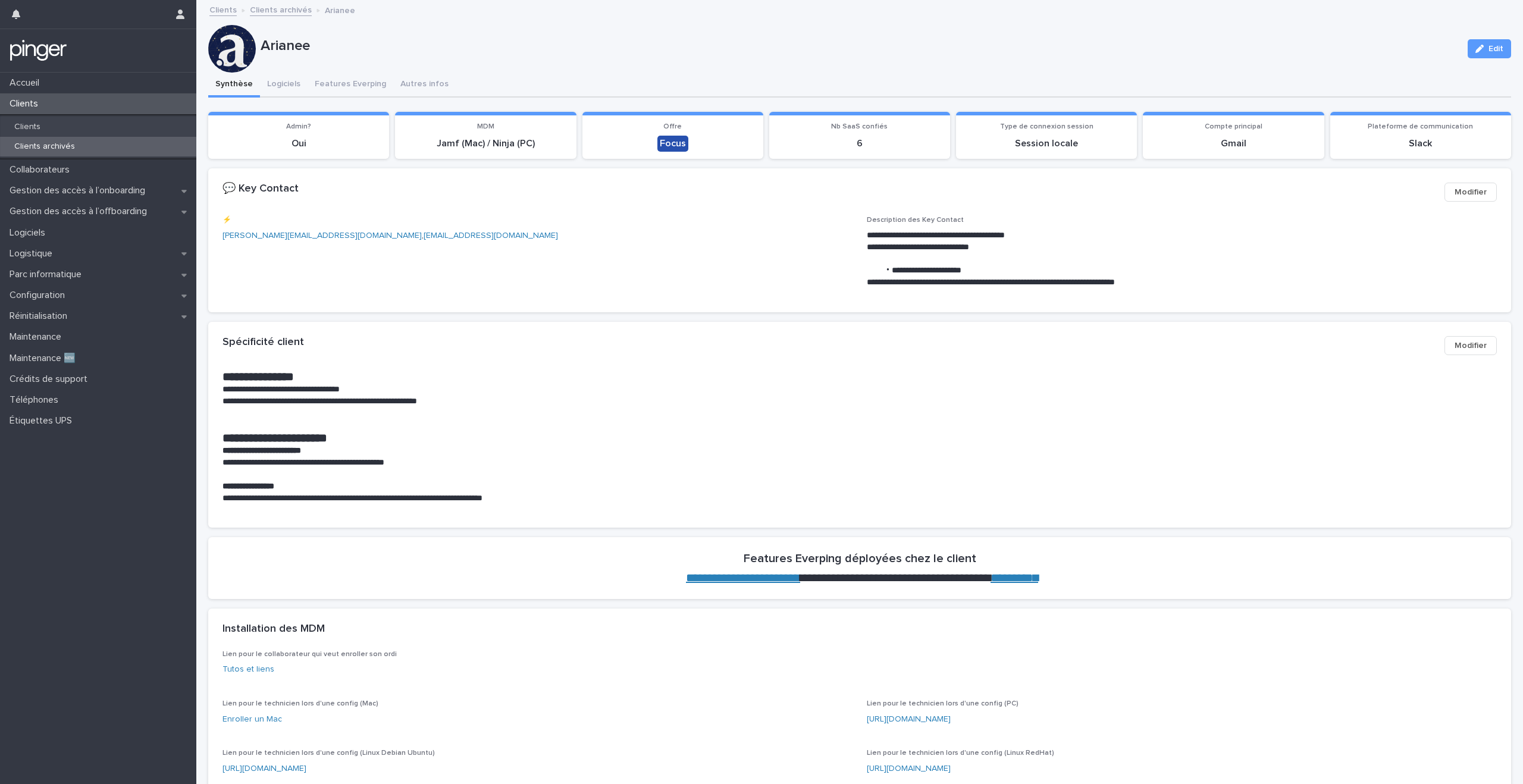
click at [520, 16] on div "Clients Clients archivés Arianee" at bounding box center [865, 11] width 1323 height 17
click at [520, 34] on div "Arianee Edit" at bounding box center [860, 49] width 1303 height 48
click at [520, 40] on p "Arianee" at bounding box center [860, 46] width 1198 height 17
click at [520, 41] on p "Arianee" at bounding box center [860, 46] width 1198 height 17
click at [520, 53] on p "Arianee" at bounding box center [860, 46] width 1198 height 17
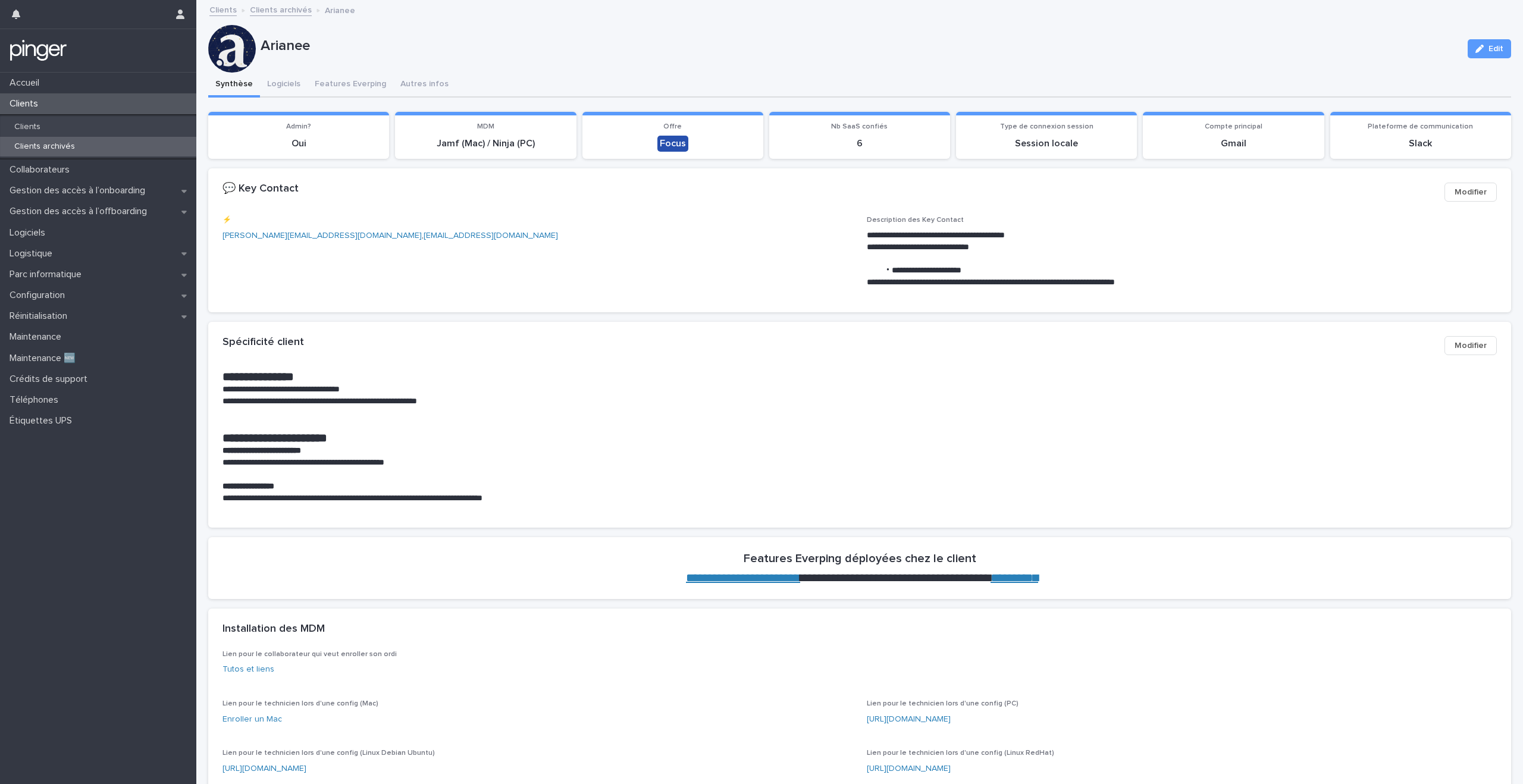
click at [520, 68] on div "Arianee Edit" at bounding box center [860, 49] width 1303 height 48
click at [504, 220] on p "⚡️" at bounding box center [537, 220] width 630 height 8
click at [504, 238] on p "[PERSON_NAME][EMAIL_ADDRESS][DOMAIN_NAME] , [EMAIL_ADDRESS][DOMAIN_NAME]" at bounding box center [537, 236] width 630 height 13
click at [47, 123] on p "Clients" at bounding box center [27, 127] width 45 height 10
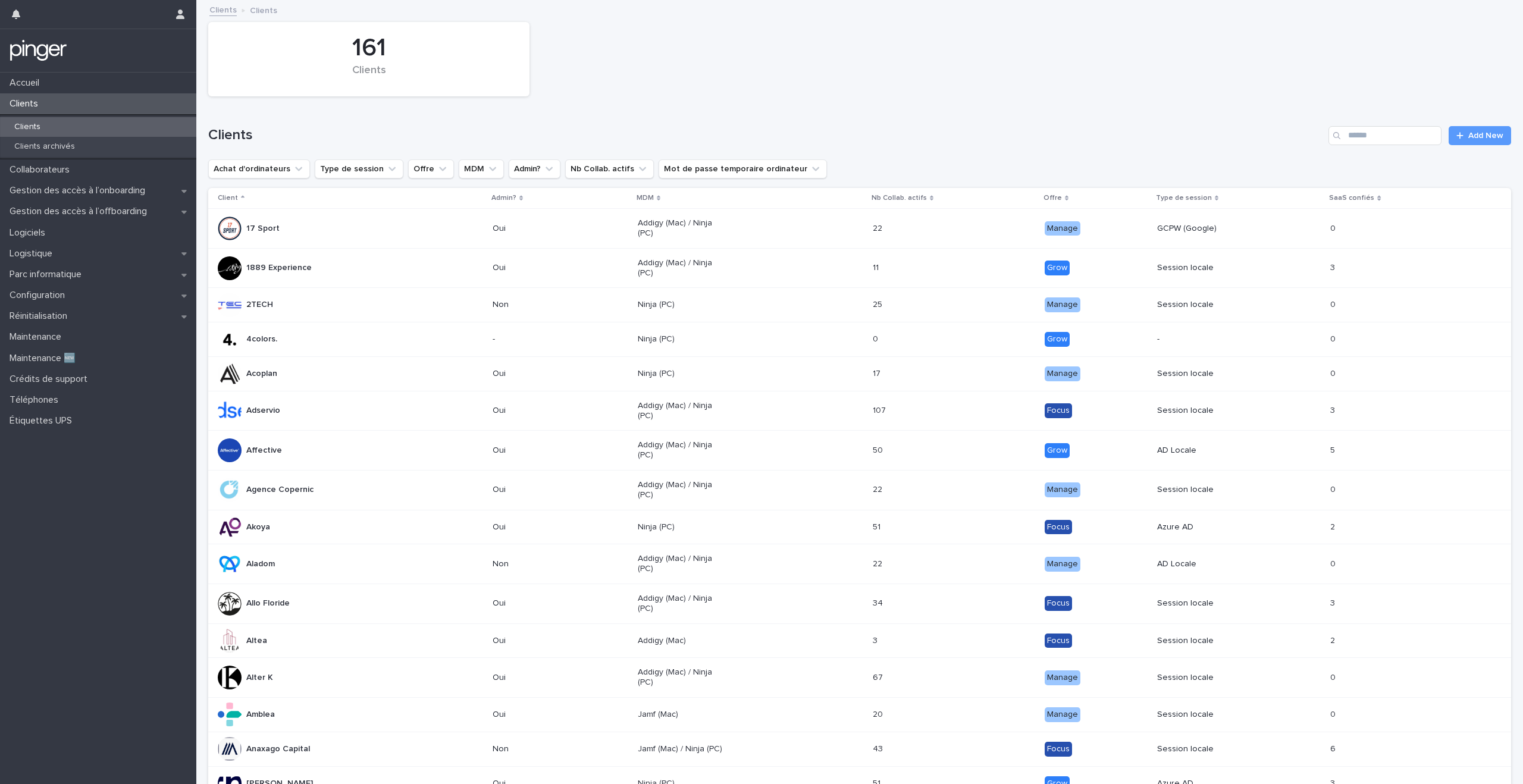
click at [370, 70] on div "Clients" at bounding box center [369, 77] width 281 height 25
click at [368, 106] on div "Clients Add New" at bounding box center [860, 131] width 1303 height 57
click at [368, 109] on div "Clients Add New" at bounding box center [860, 131] width 1303 height 57
click at [368, 118] on div "Clients Add New" at bounding box center [860, 131] width 1303 height 57
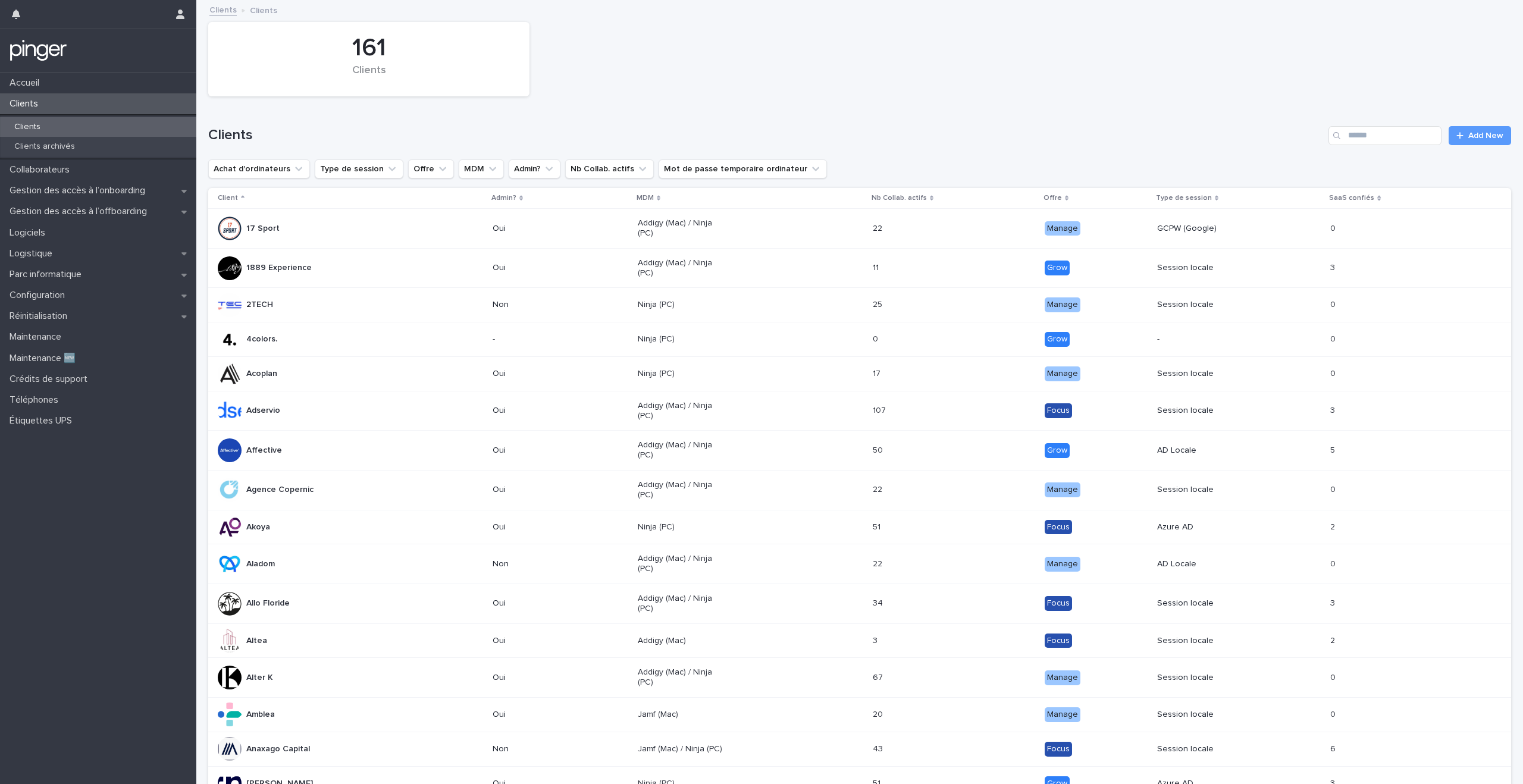
click at [368, 122] on div "Clients Add New" at bounding box center [860, 131] width 1303 height 57
click at [368, 131] on h1 "Clients" at bounding box center [765, 135] width 1115 height 17
click at [368, 147] on div "Clients Add New" at bounding box center [860, 131] width 1303 height 57
click at [368, 185] on div "161 Clients Clients Add New Achat d'ordinateurs Type de session Offre MDM Admin…" at bounding box center [860, 683] width 1303 height 1365
click at [108, 664] on div "Accueil Clients Clients Clients archivés Collaborateurs Gestion des accès à l’o…" at bounding box center [98, 428] width 196 height 712
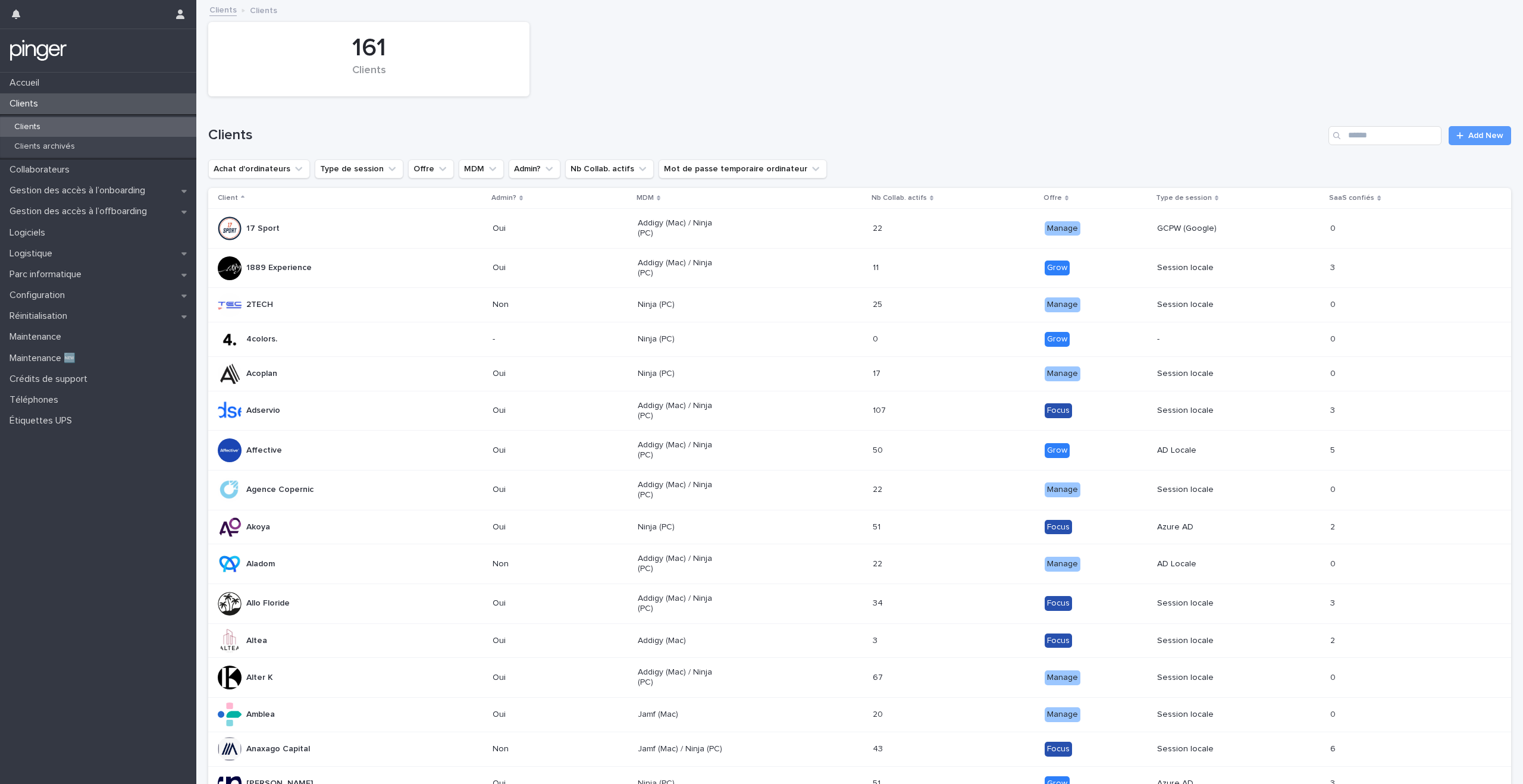
click at [201, 501] on div "Loading... Saving… Loading... Saving… 161 Clients Clients Add New Achat d'ordin…" at bounding box center [860, 713] width 1327 height 1425
click at [201, 509] on div "Loading... Saving… Loading... Saving… 161 Clients Clients Add New Achat d'ordin…" at bounding box center [860, 713] width 1327 height 1425
click at [201, 513] on div "Loading... Saving… Loading... Saving… 161 Clients Clients Add New Achat d'ordin…" at bounding box center [860, 713] width 1327 height 1425
click at [201, 516] on div "Loading... Saving… Loading... Saving… 161 Clients Clients Add New Achat d'ordin…" at bounding box center [860, 713] width 1327 height 1425
click at [201, 524] on div "Loading... Saving… Loading... Saving… 161 Clients Clients Add New Achat d'ordin…" at bounding box center [860, 713] width 1327 height 1425
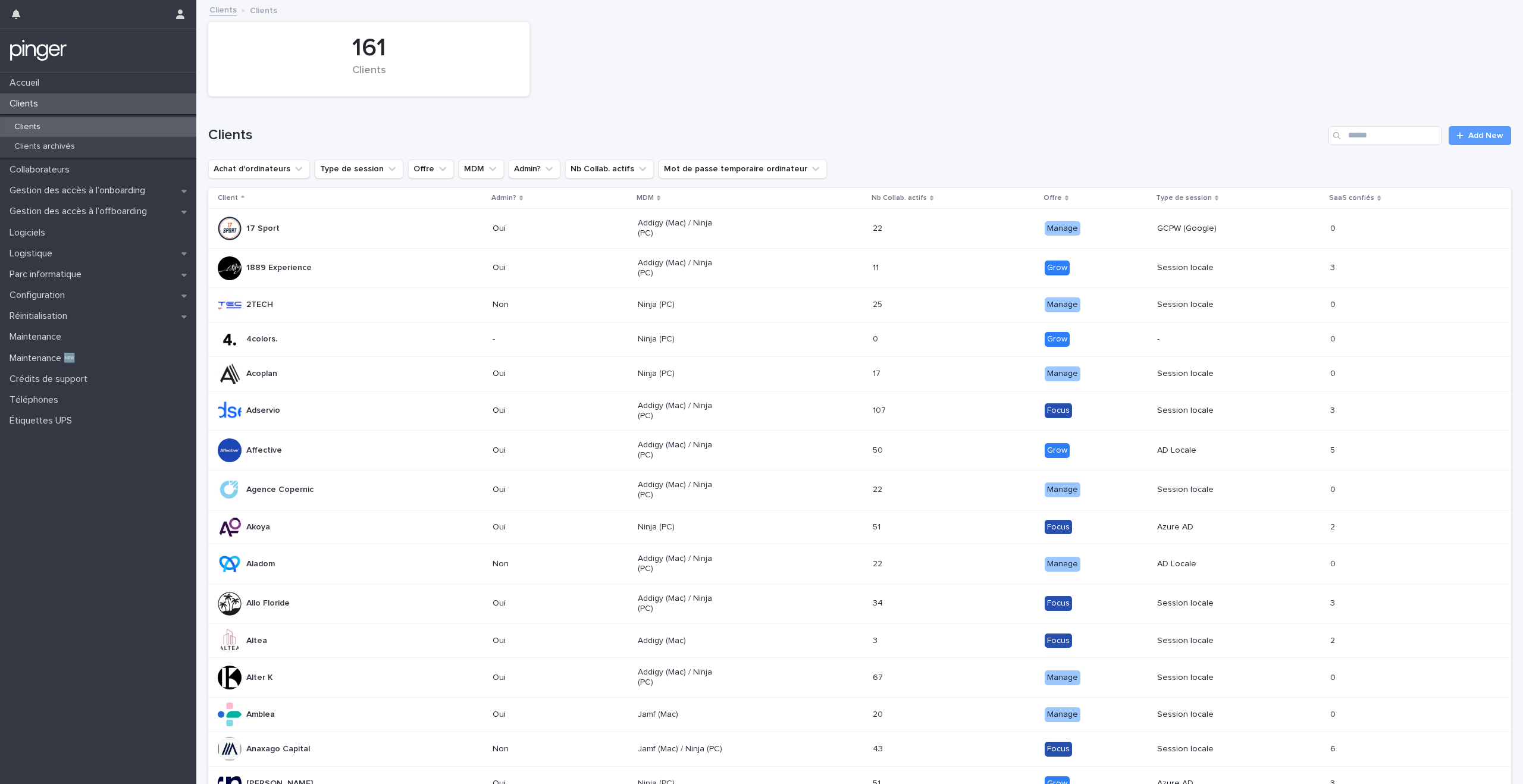
click at [201, 536] on div "Loading... Saving… Loading... Saving… 161 Clients Clients Add New Achat d'ordin…" at bounding box center [860, 713] width 1327 height 1425
click at [201, 570] on div "Loading... Saving… Loading... Saving… 161 Clients Clients Add New Achat d'ordin…" at bounding box center [860, 713] width 1327 height 1425
click at [201, 601] on div "Loading... Saving… Loading... Saving… 161 Clients Clients Add New Achat d'ordin…" at bounding box center [860, 713] width 1327 height 1425
click at [902, 108] on div "Clients Add New" at bounding box center [860, 131] width 1303 height 57
drag, startPoint x: 955, startPoint y: 28, endPoint x: 955, endPoint y: 39, distance: 11.0
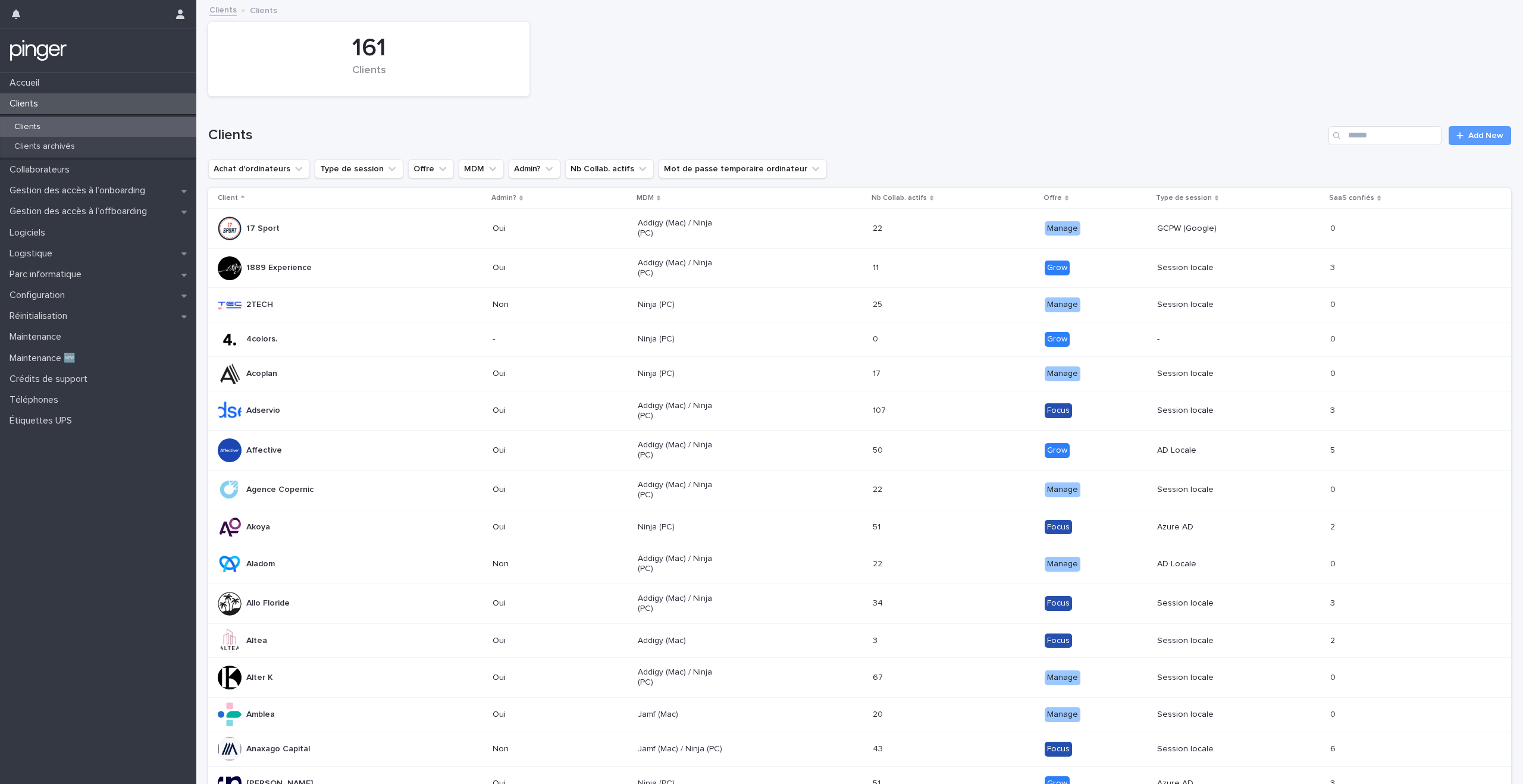
click at [955, 28] on div "161 Clients" at bounding box center [860, 59] width 1315 height 86
click at [955, 39] on div "161 Clients" at bounding box center [860, 59] width 1315 height 86
click at [955, 44] on div "161 Clients" at bounding box center [860, 59] width 1315 height 86
click at [955, 50] on div "161 Clients" at bounding box center [860, 59] width 1315 height 86
click at [955, 60] on div "161 Clients" at bounding box center [860, 59] width 1315 height 86
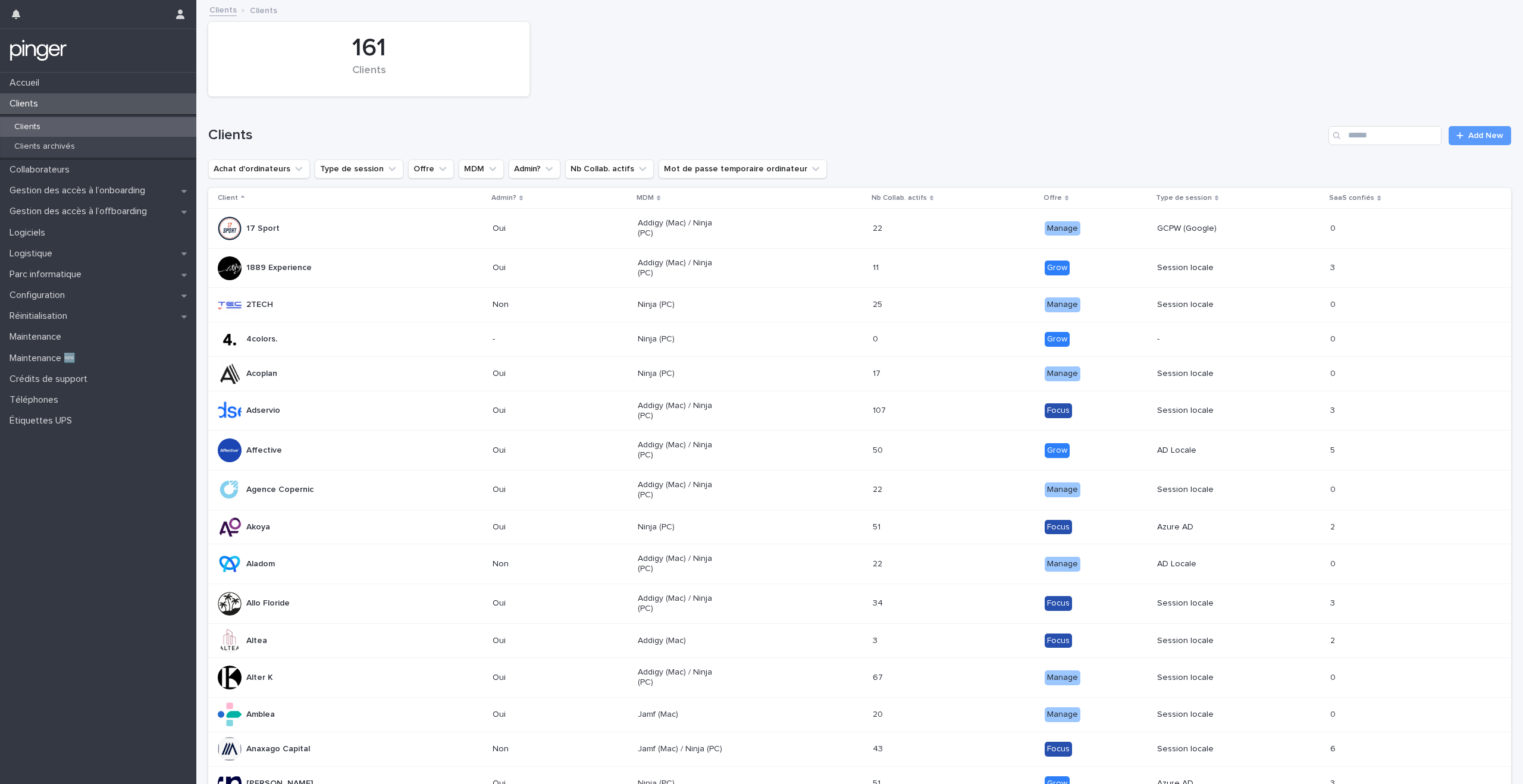
click at [955, 75] on div "161 Clients" at bounding box center [860, 59] width 1315 height 86
click at [954, 106] on div "Clients Add New" at bounding box center [860, 131] width 1303 height 57
click at [954, 125] on div "Clients Add New" at bounding box center [860, 131] width 1303 height 57
